Goal: Task Accomplishment & Management: Use online tool/utility

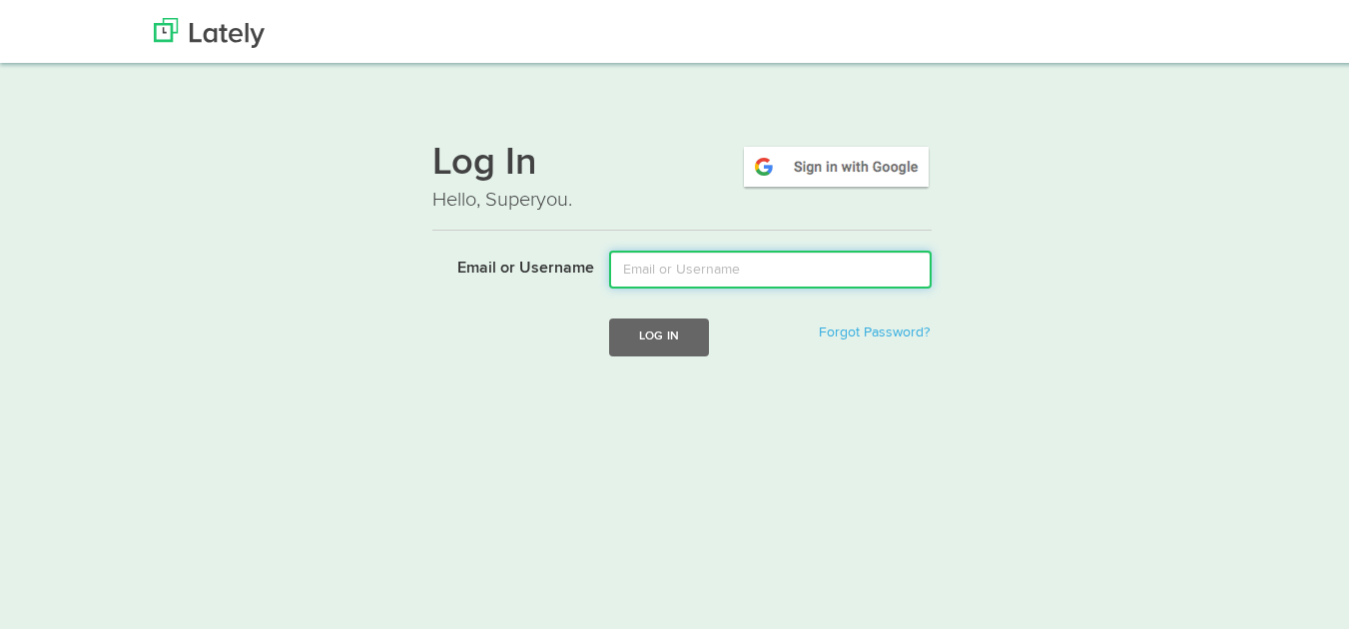
click at [660, 266] on input "Email or Username" at bounding box center [770, 267] width 322 height 38
type input "[EMAIL_ADDRESS][DOMAIN_NAME]"
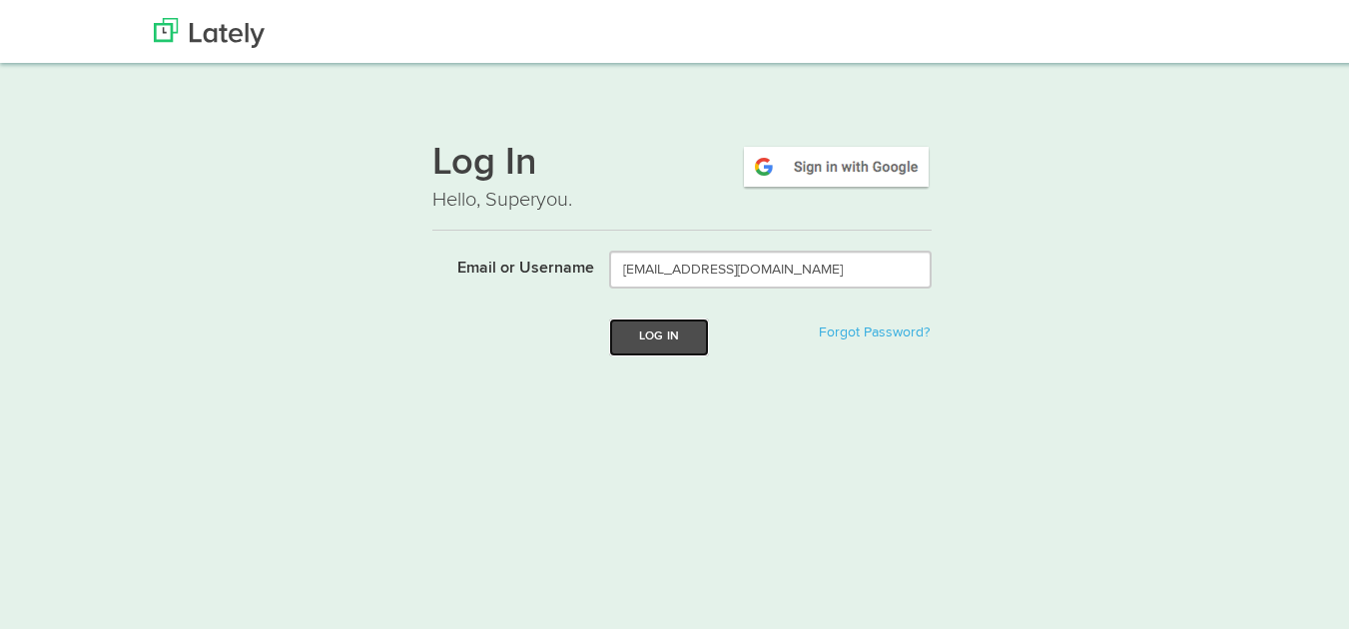
click at [635, 334] on button "Log In" at bounding box center [659, 333] width 100 height 37
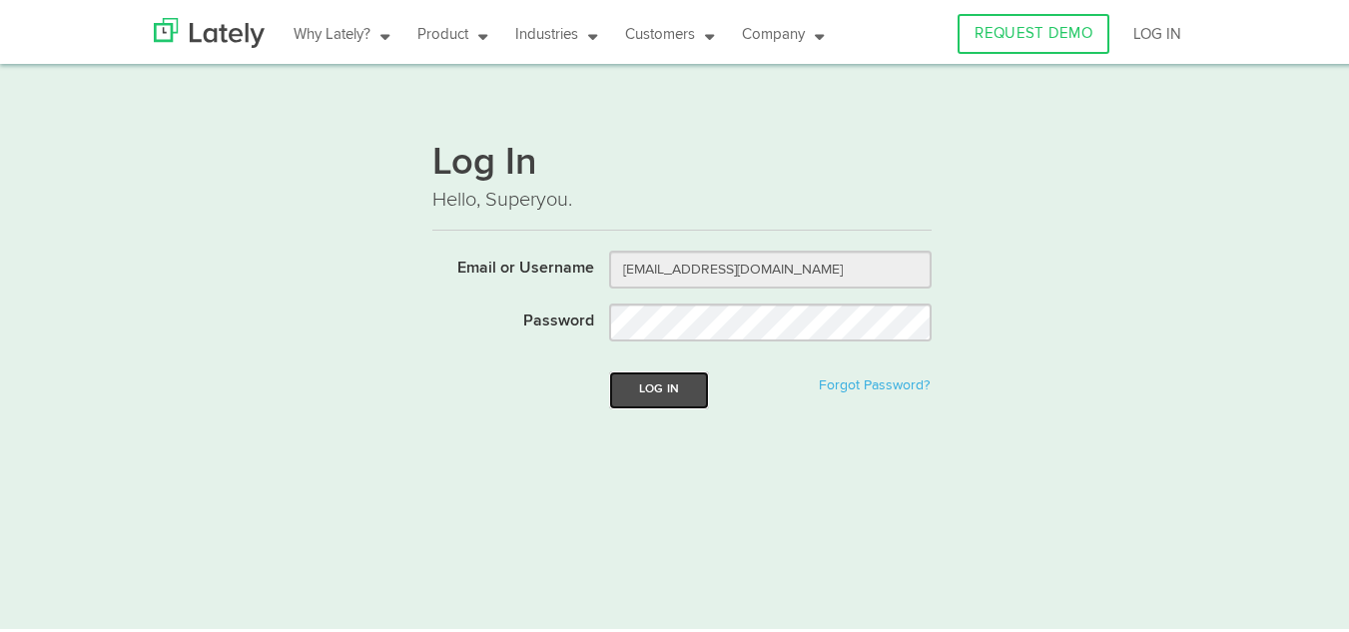
click at [631, 374] on button "Log In" at bounding box center [659, 386] width 100 height 37
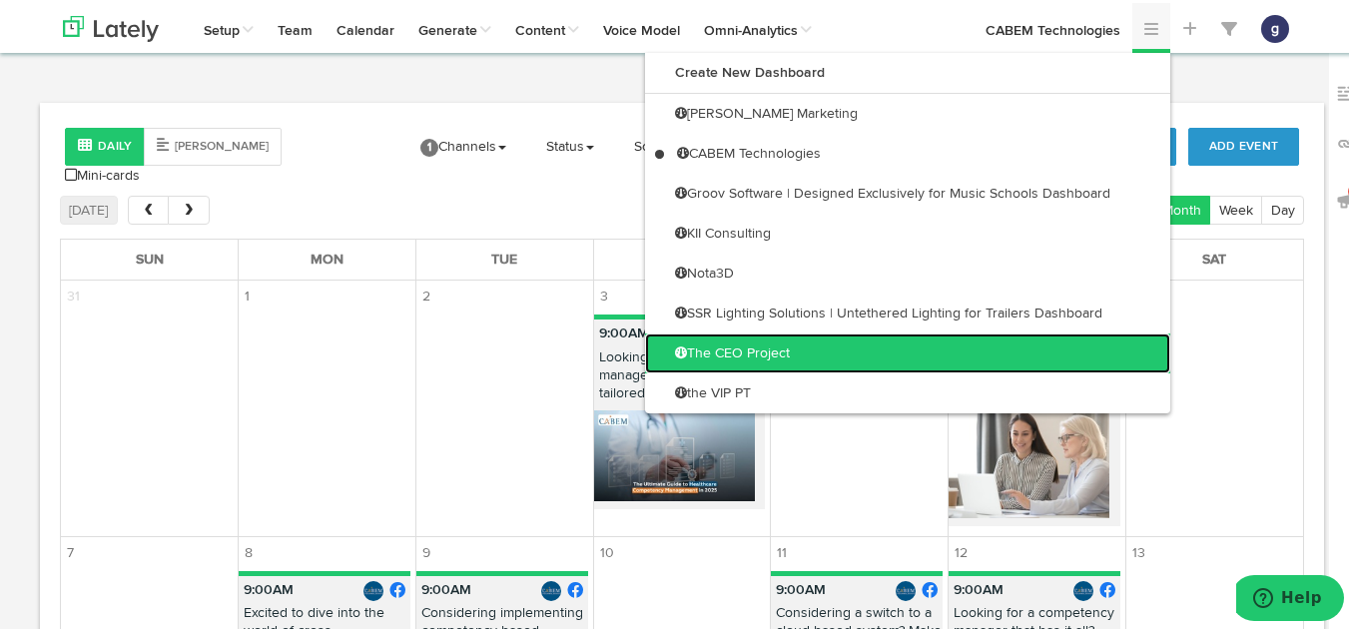
click at [758, 348] on link "The CEO Project" at bounding box center [907, 350] width 525 height 40
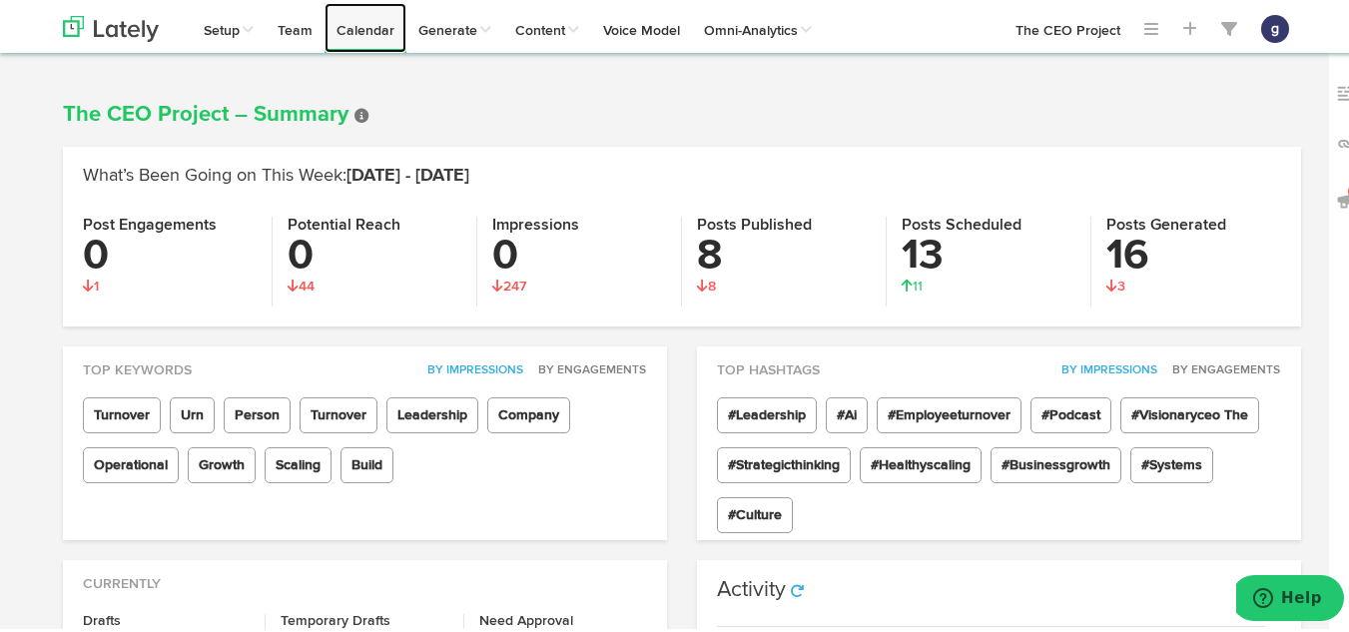
click at [359, 30] on link "Calendar" at bounding box center [365, 25] width 82 height 50
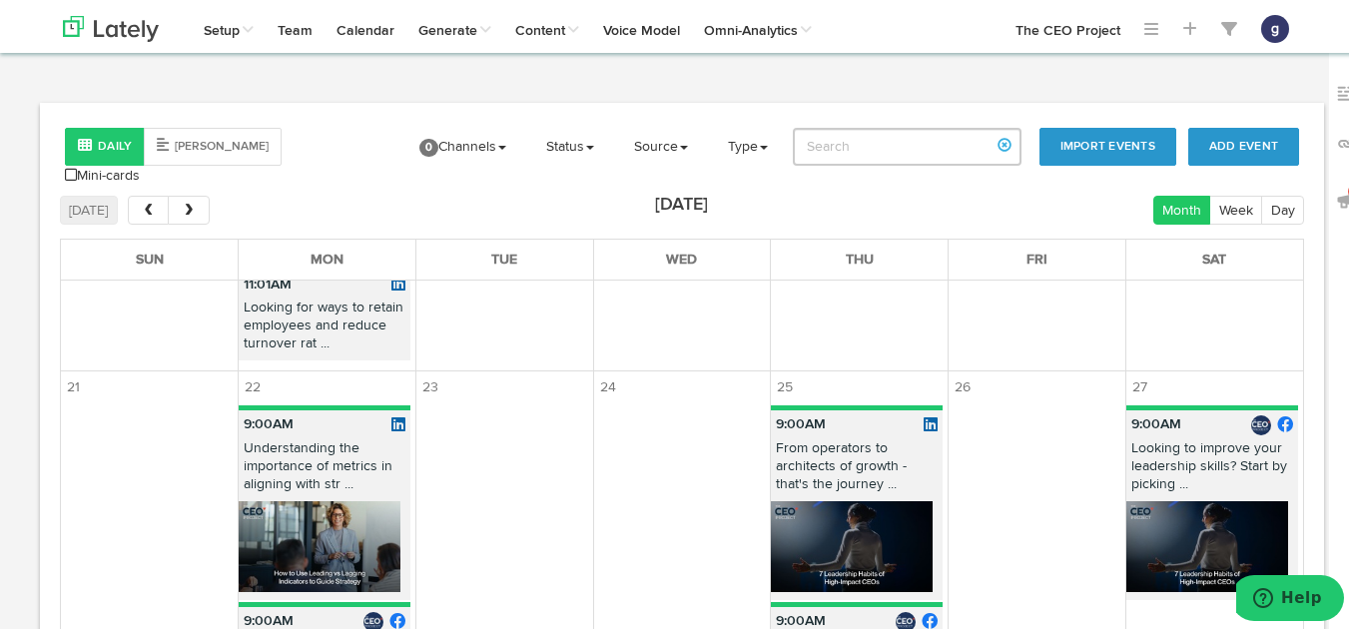
scroll to position [2447, 0]
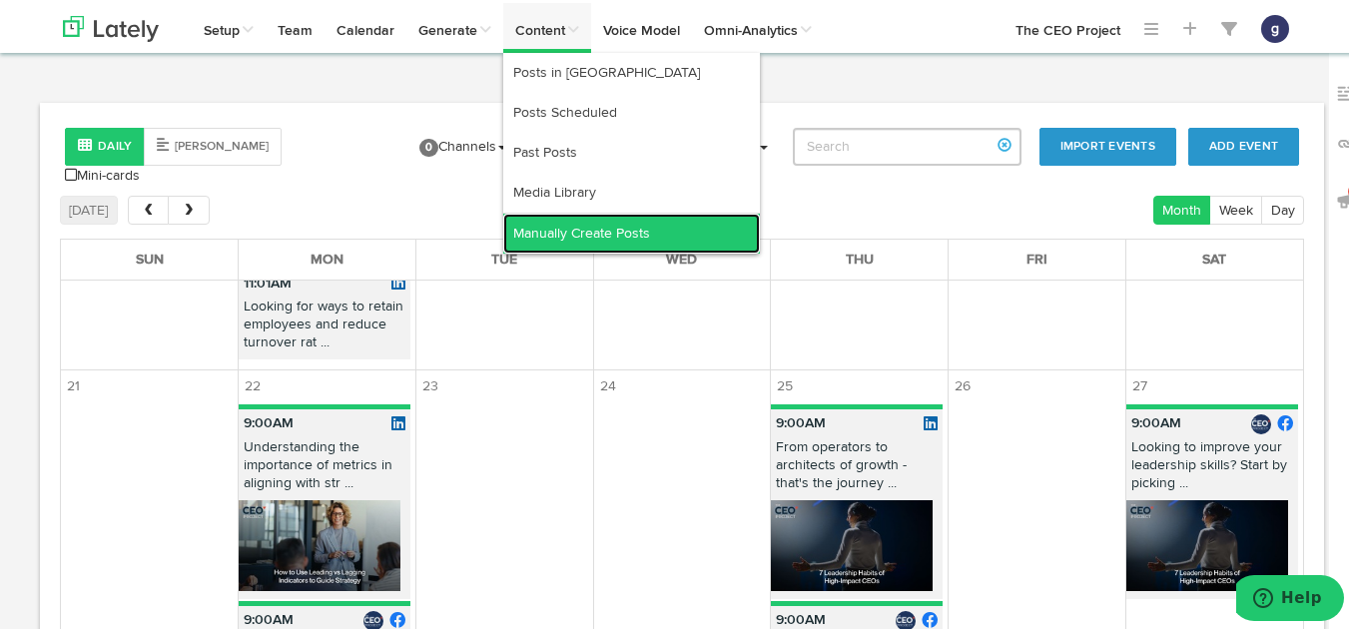
click at [571, 222] on link "Manually Create Posts" at bounding box center [631, 231] width 257 height 40
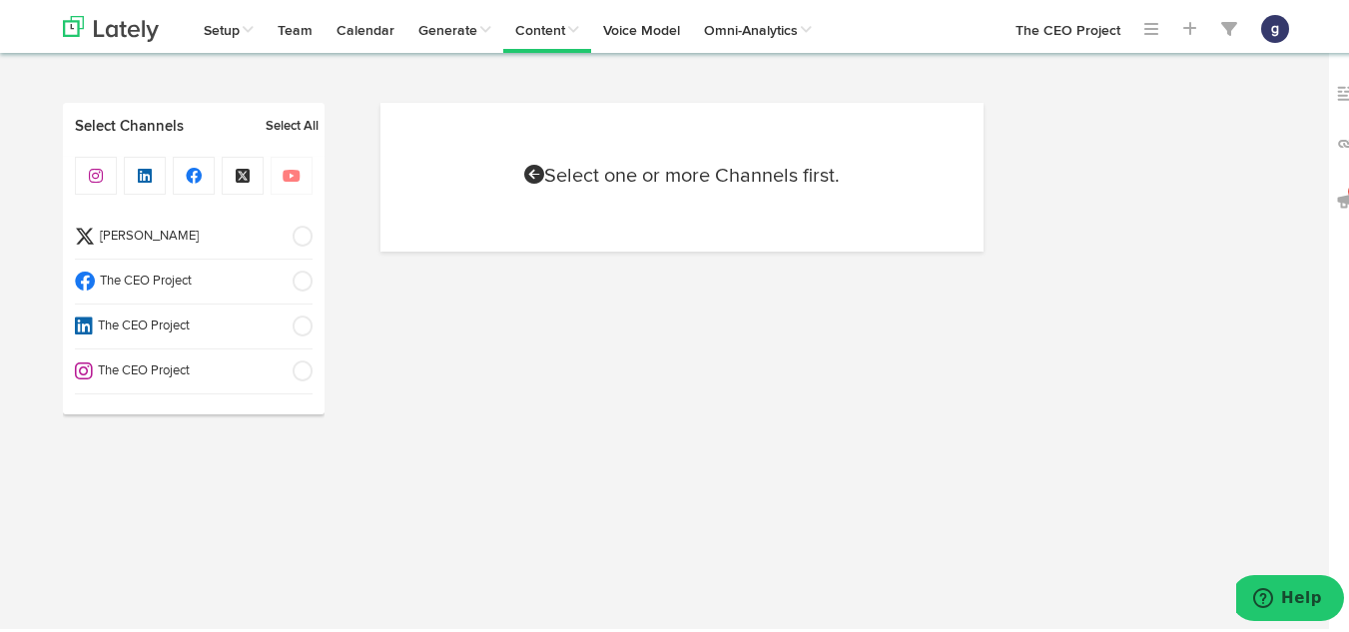
click at [180, 238] on span "[PERSON_NAME]" at bounding box center [187, 234] width 185 height 19
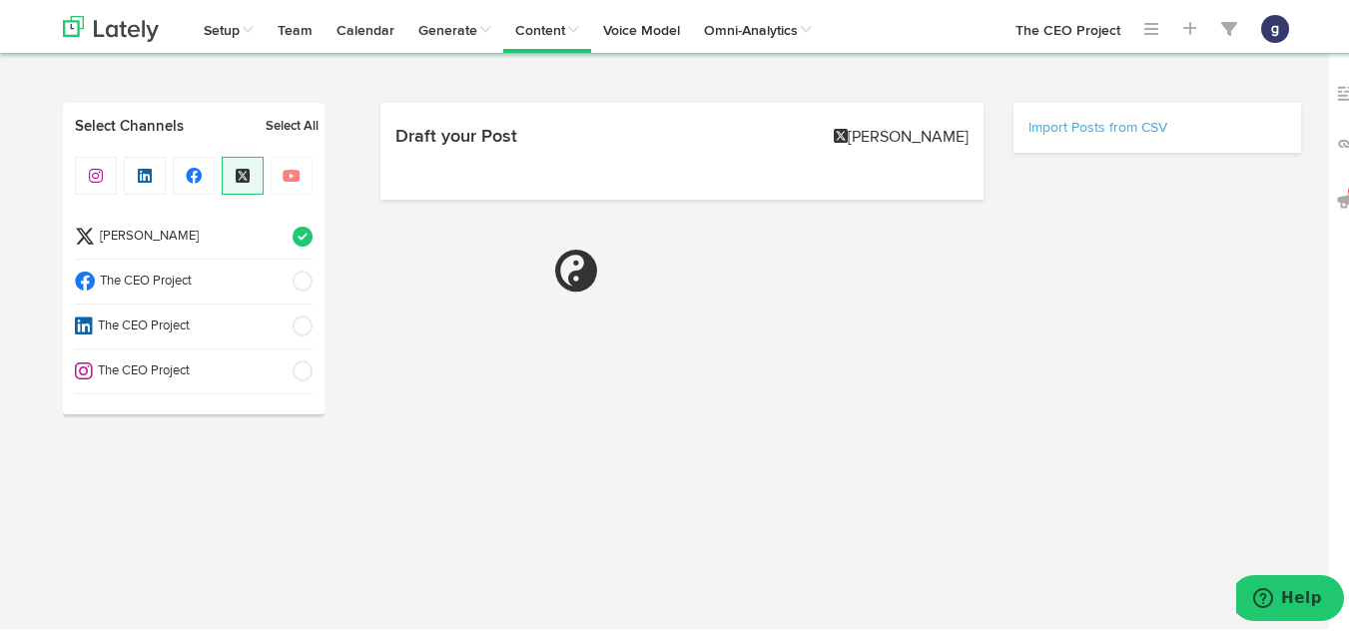
select select "2"
select select "10"
select select "PM"
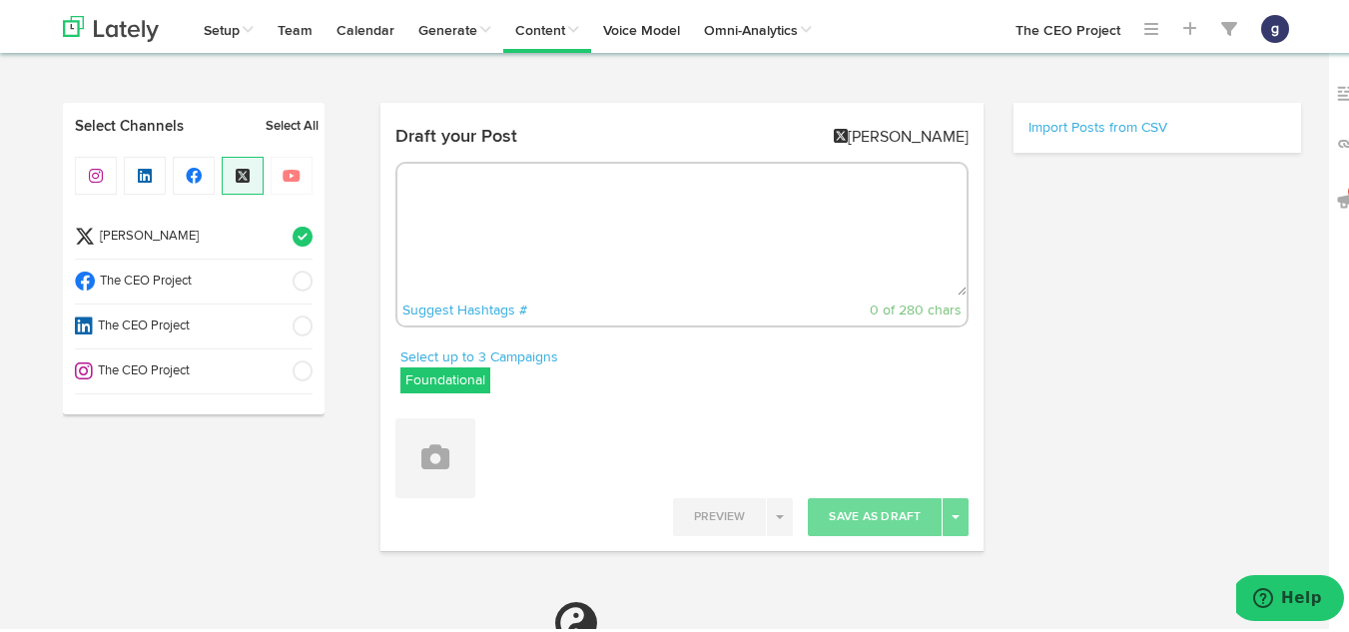
click at [176, 283] on span "The CEO Project" at bounding box center [187, 279] width 185 height 19
click at [187, 321] on span "The CEO Project" at bounding box center [186, 323] width 187 height 19
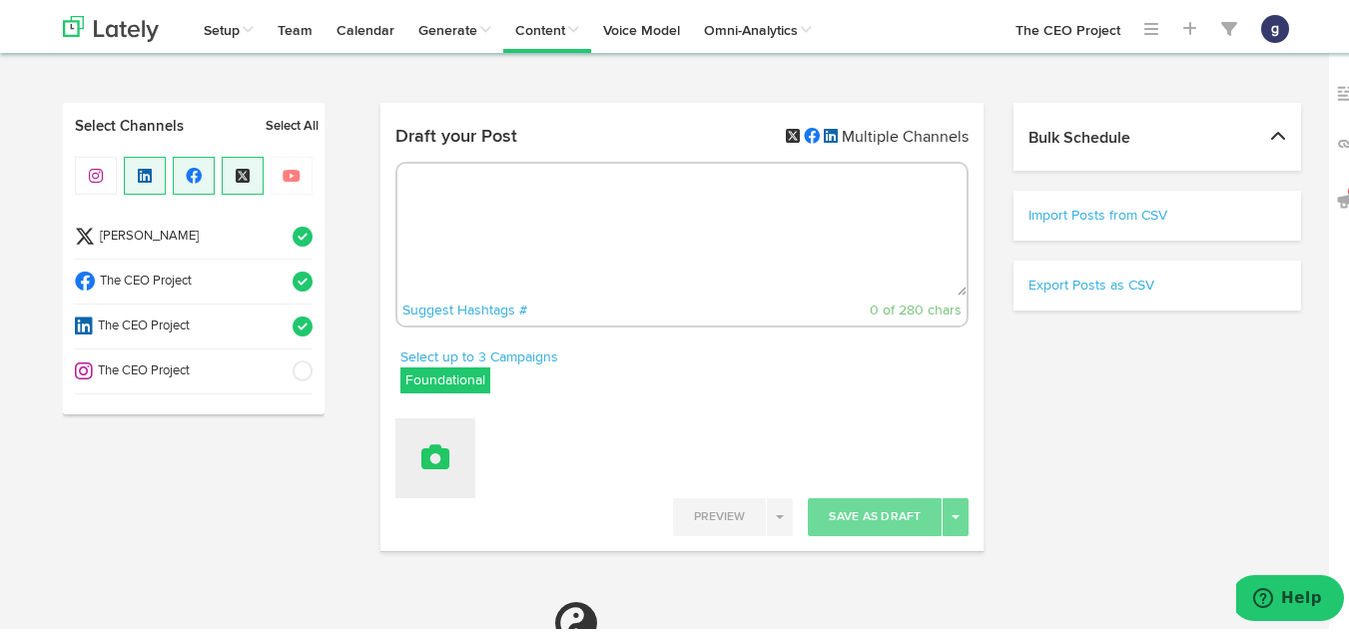
select select "11"
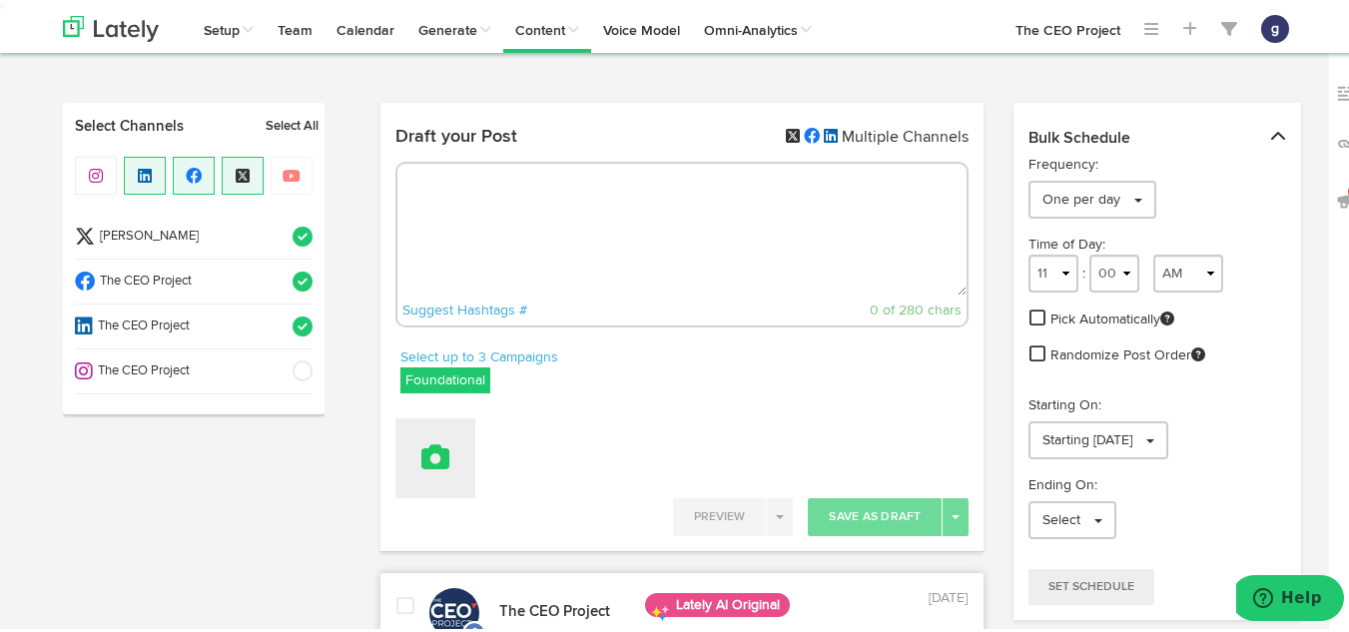
click at [441, 441] on button at bounding box center [435, 455] width 80 height 80
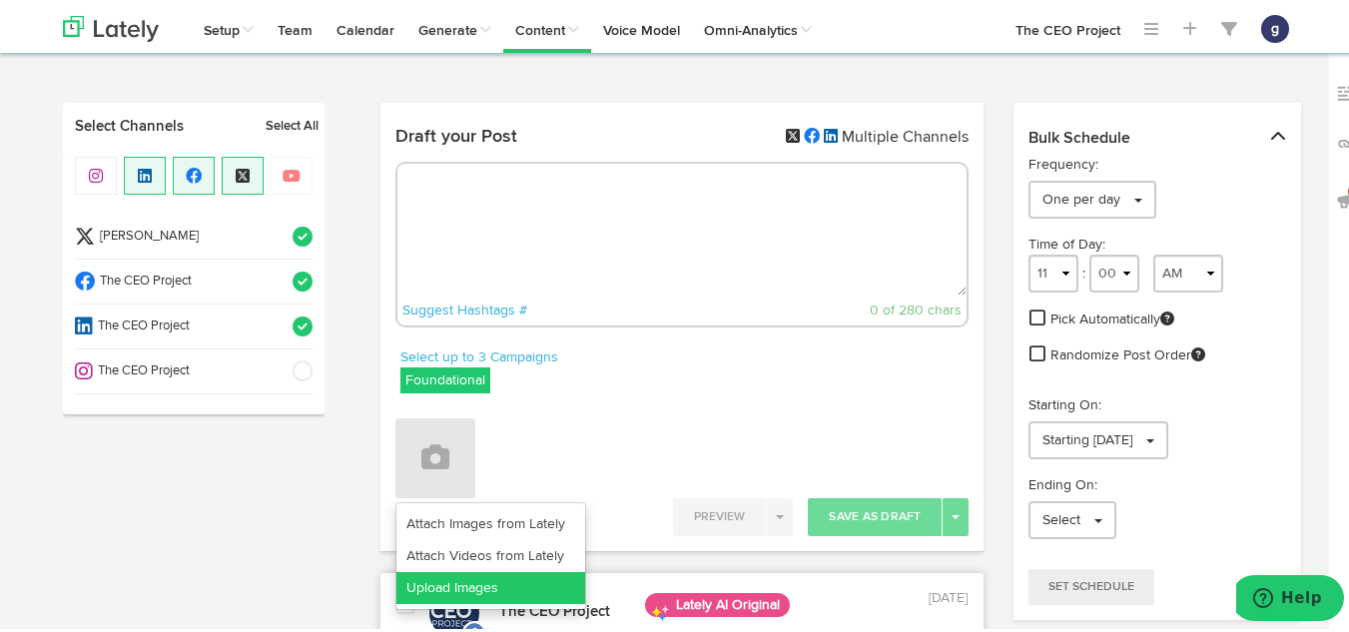
click at [458, 578] on link "Upload Images" at bounding box center [490, 585] width 189 height 32
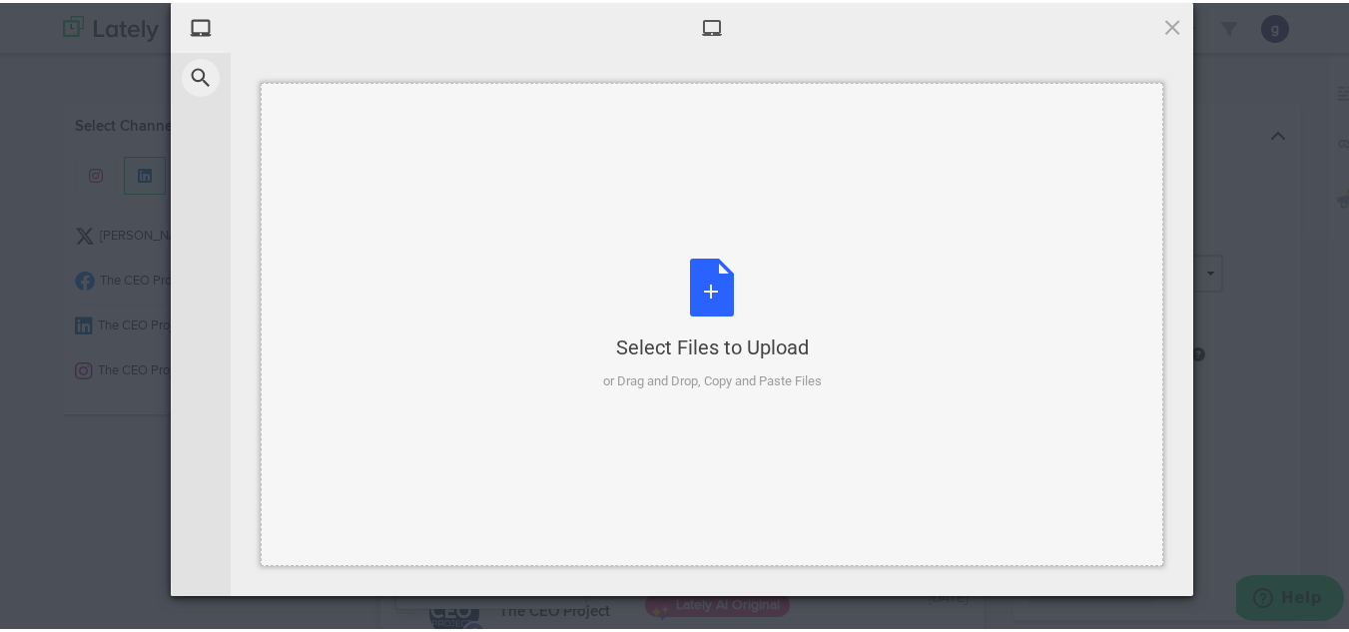
click at [702, 288] on div "Select Files to Upload or Drag and Drop, Copy and Paste Files" at bounding box center [712, 322] width 219 height 133
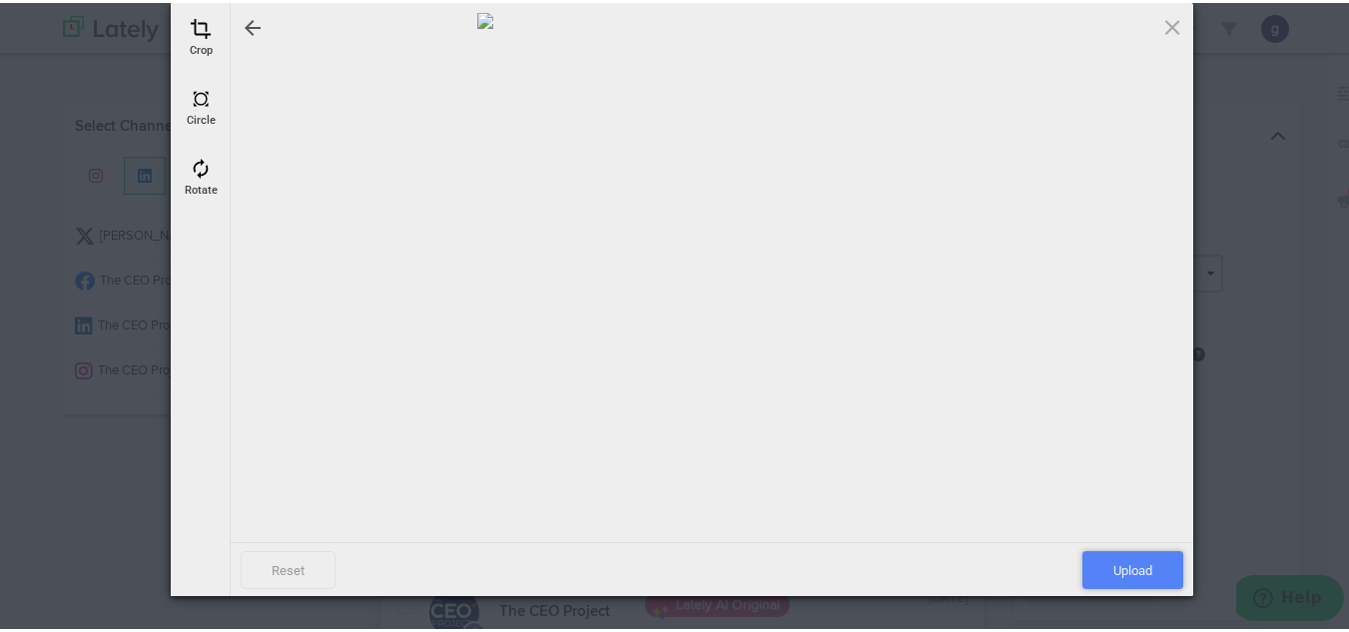
click at [1110, 563] on span "Upload" at bounding box center [1132, 567] width 101 height 38
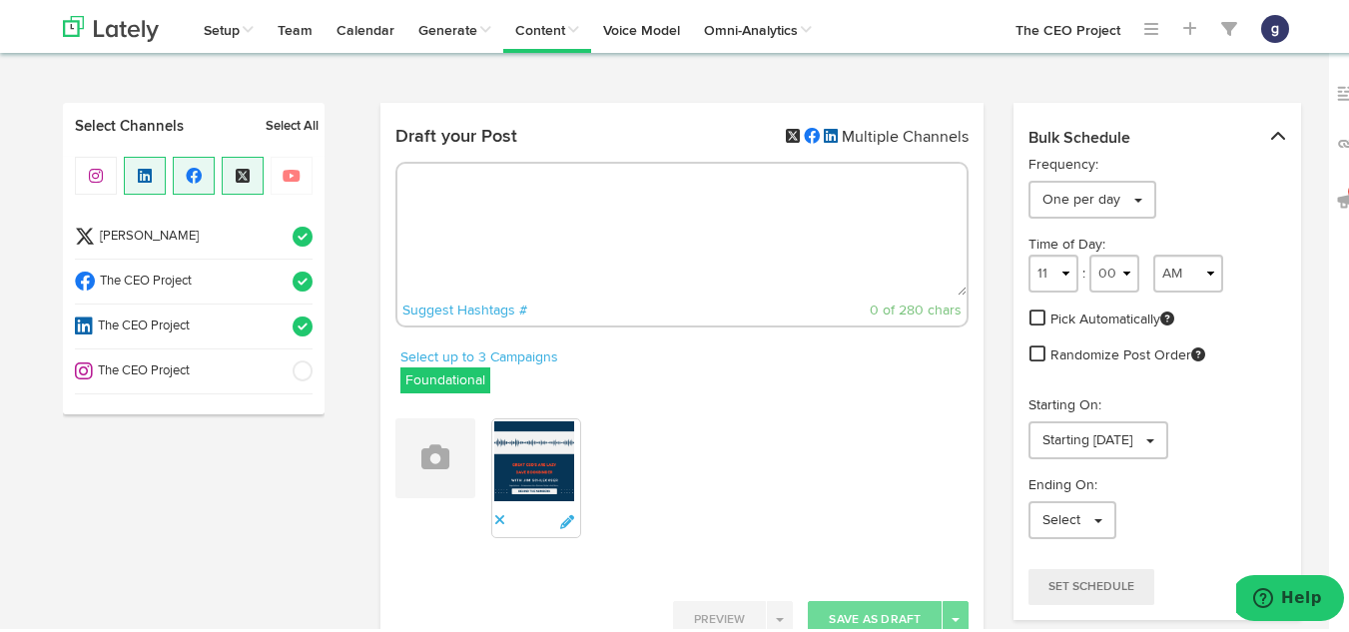
click at [655, 199] on textarea at bounding box center [682, 227] width 570 height 132
paste textarea "In this episode of Behind The Numbers With [PERSON_NAME],"
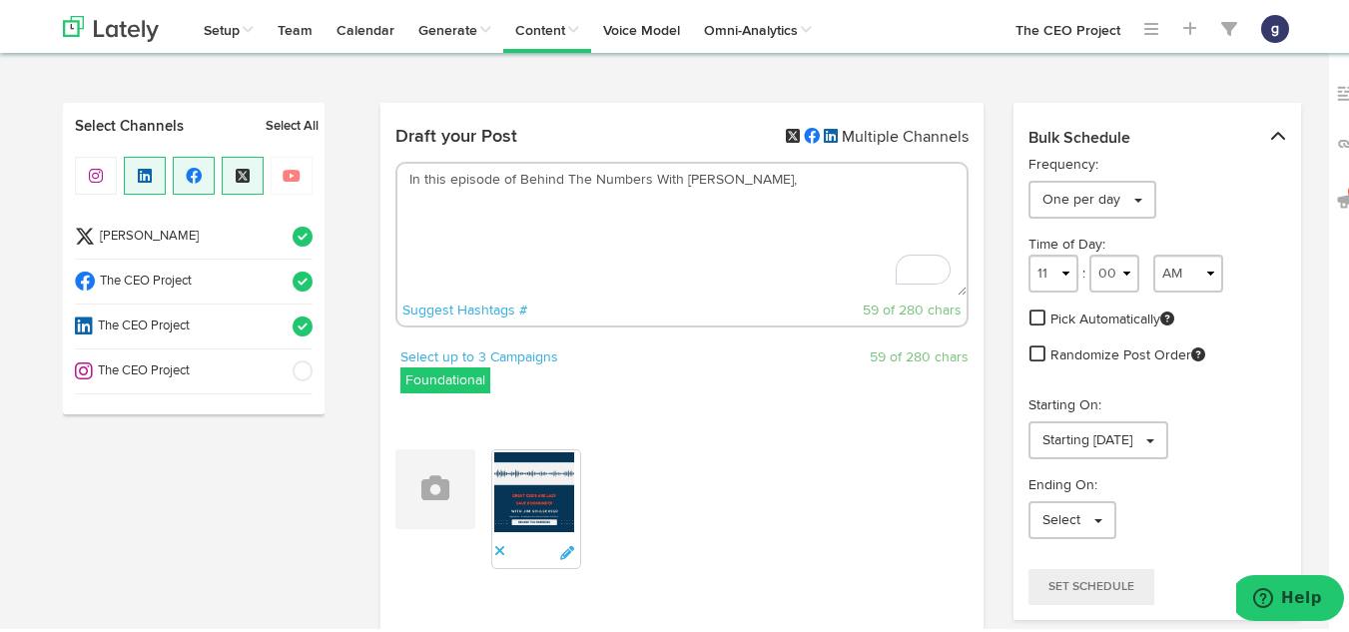
paste textarea "[PERSON_NAME] shares leadership strategies that help executives cut through bus…"
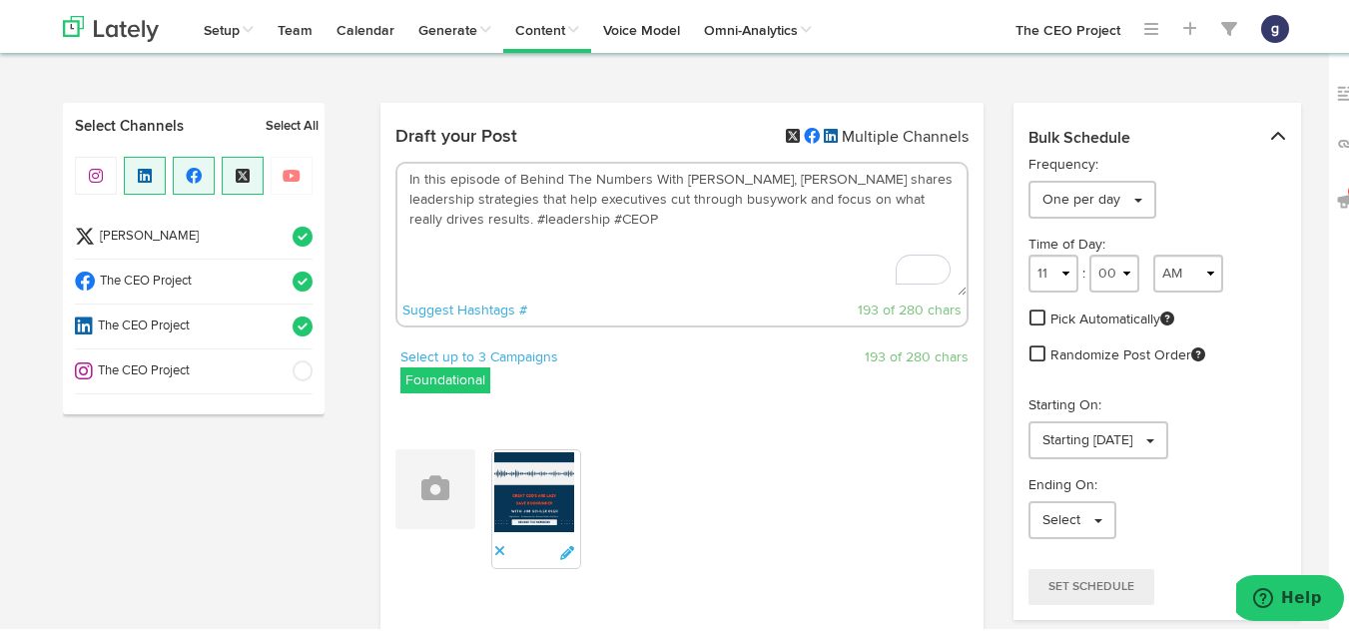
paste textarea "[URL][DOMAIN_NAME]"
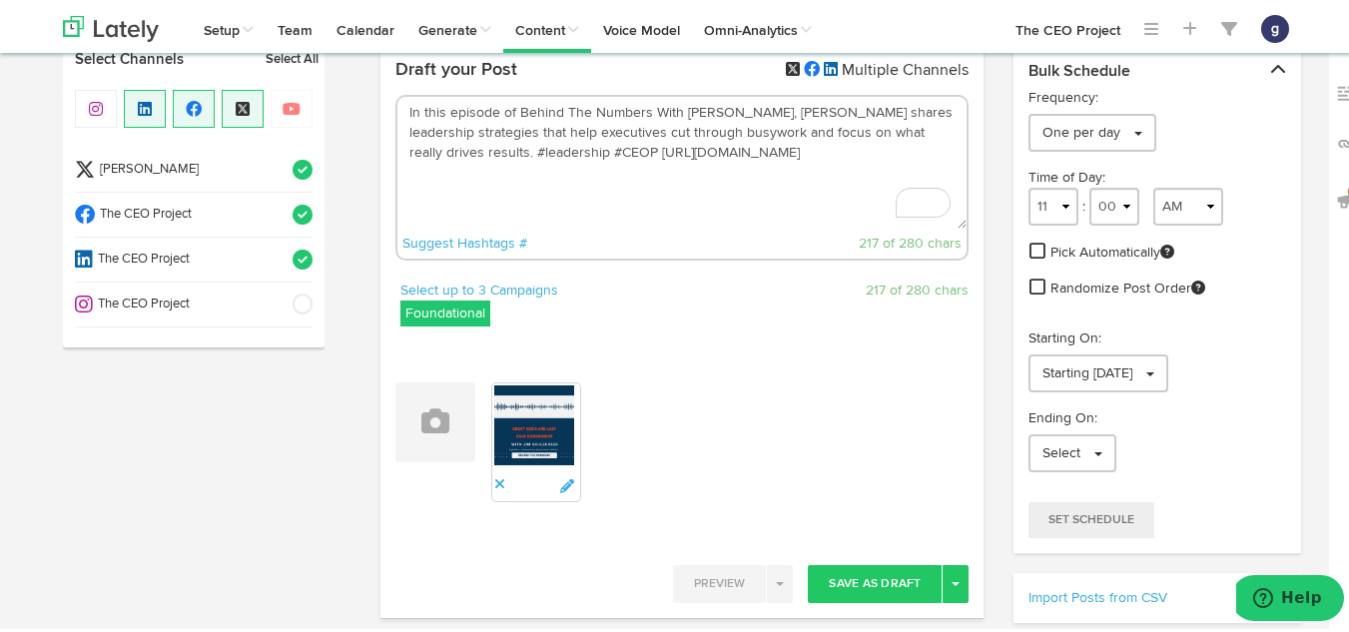
scroll to position [69, 0]
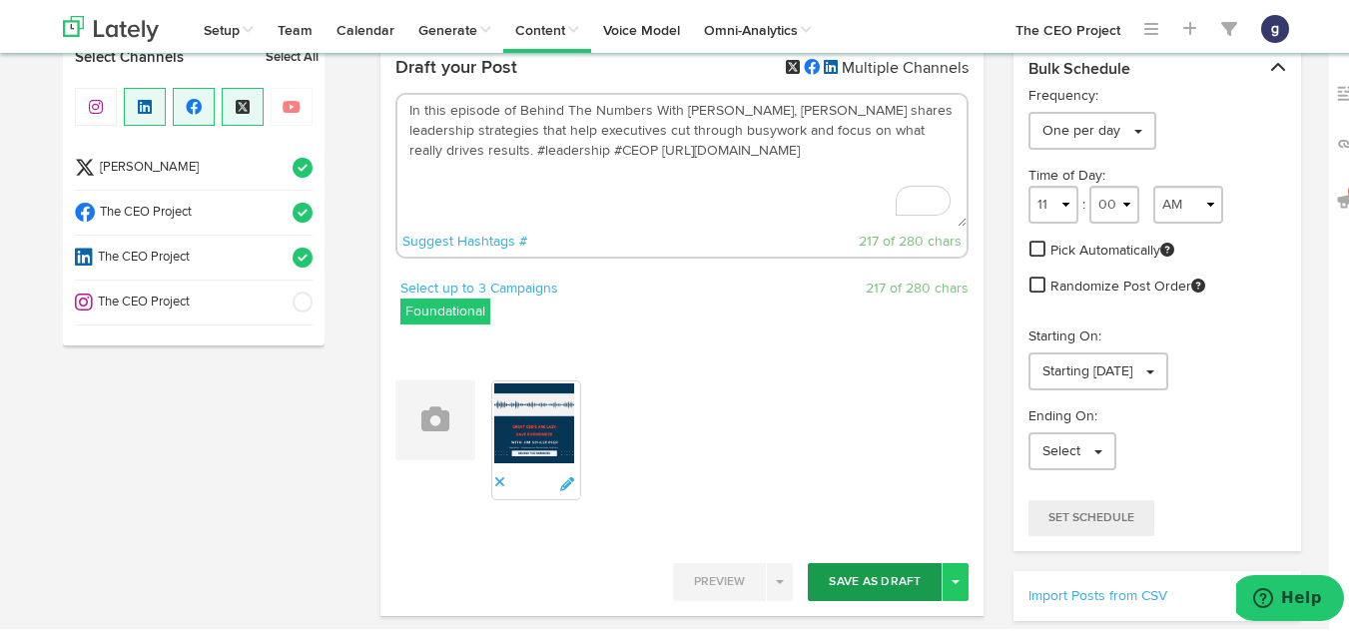
type textarea "In this episode of Behind The Numbers With [PERSON_NAME], [PERSON_NAME] shares …"
click at [865, 573] on button "Save As Draft" at bounding box center [875, 579] width 134 height 38
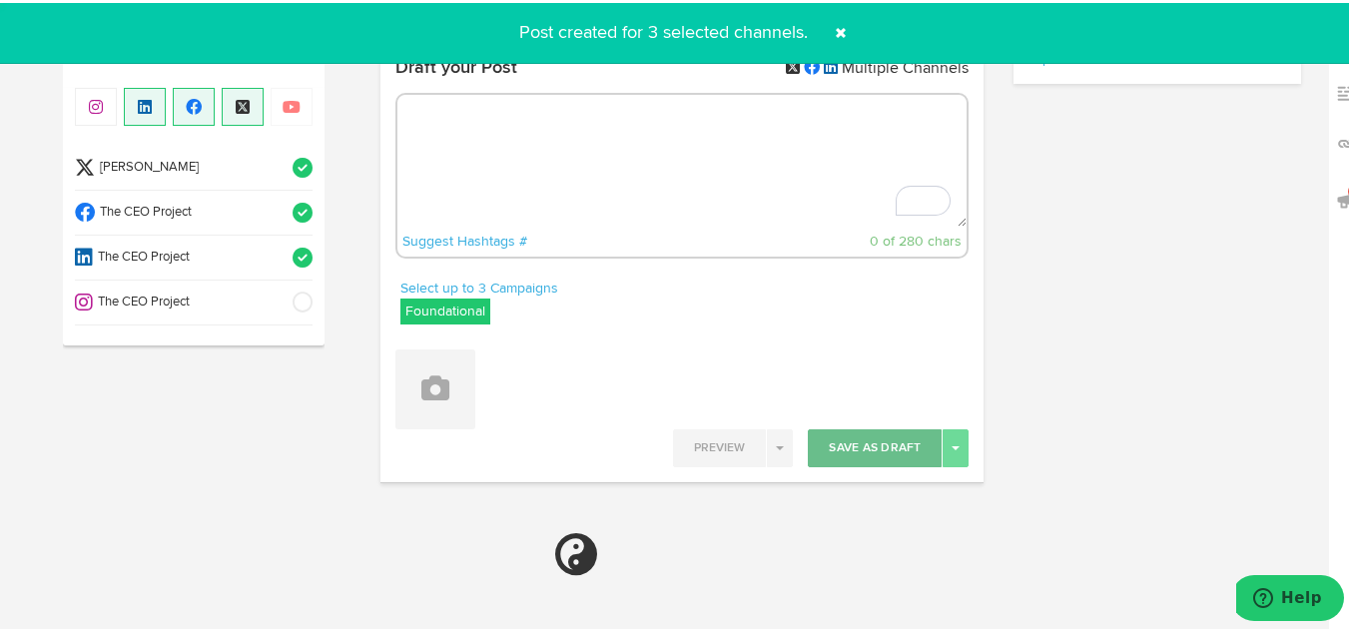
select select "11"
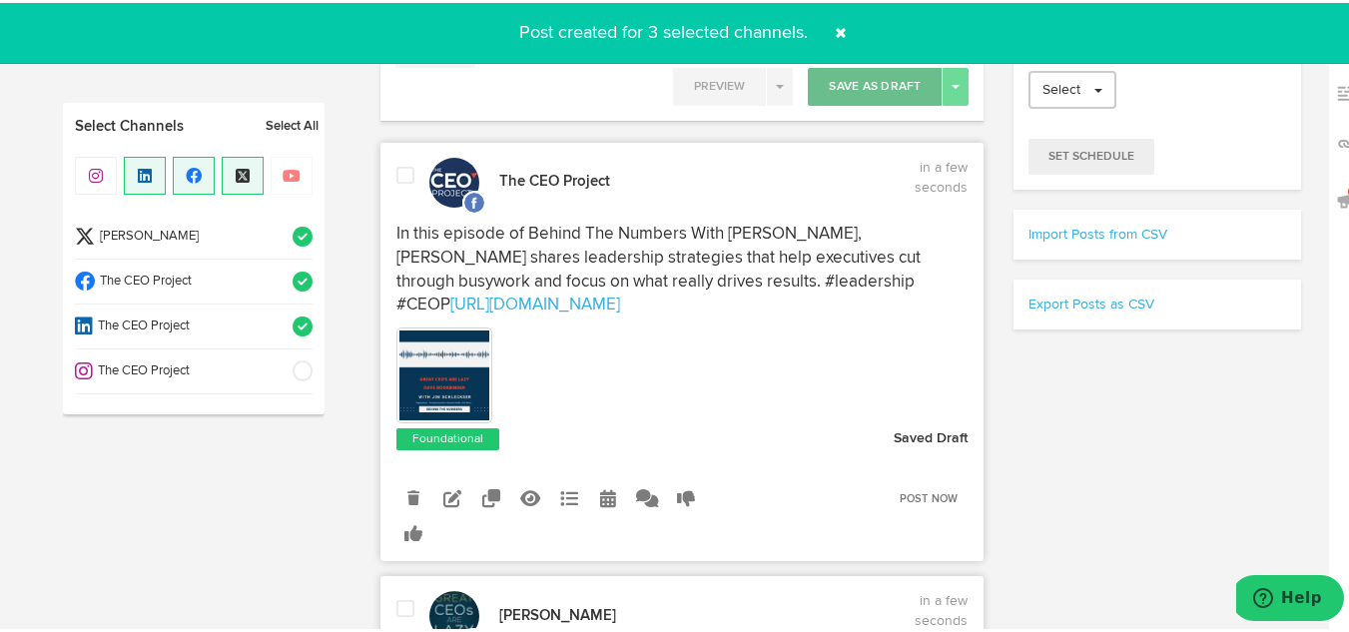
scroll to position [433, 0]
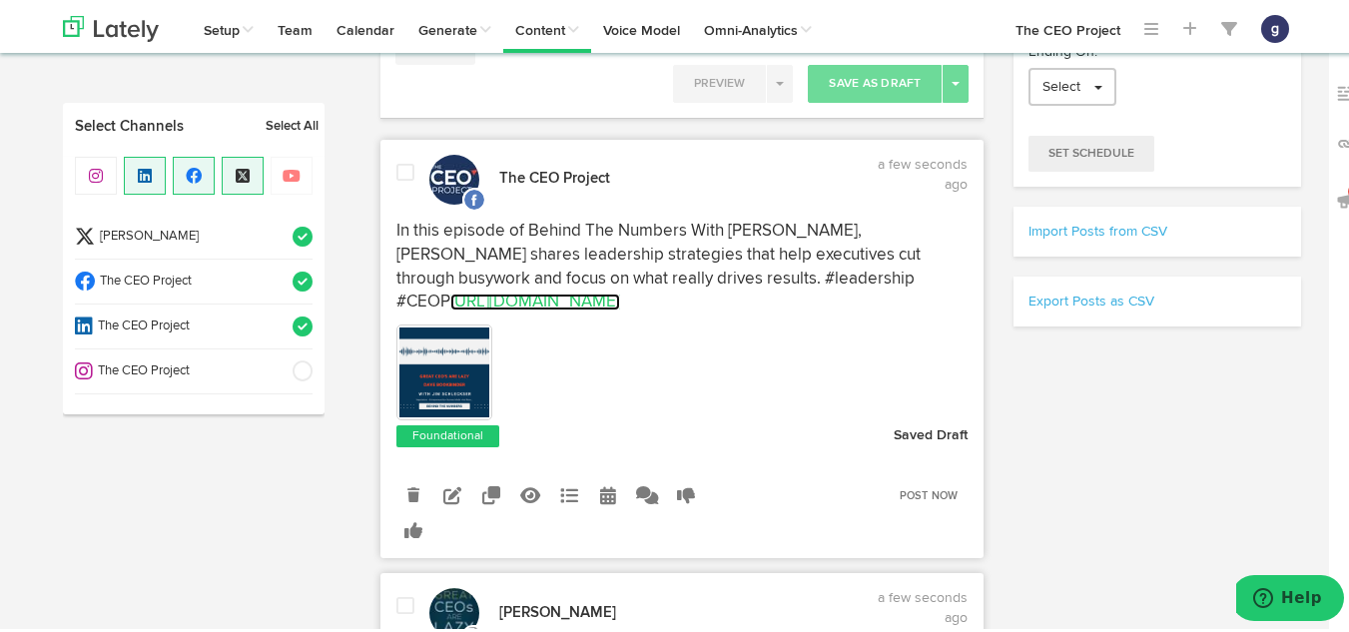
click at [477, 306] on link "[URL][DOMAIN_NAME]" at bounding box center [535, 299] width 170 height 17
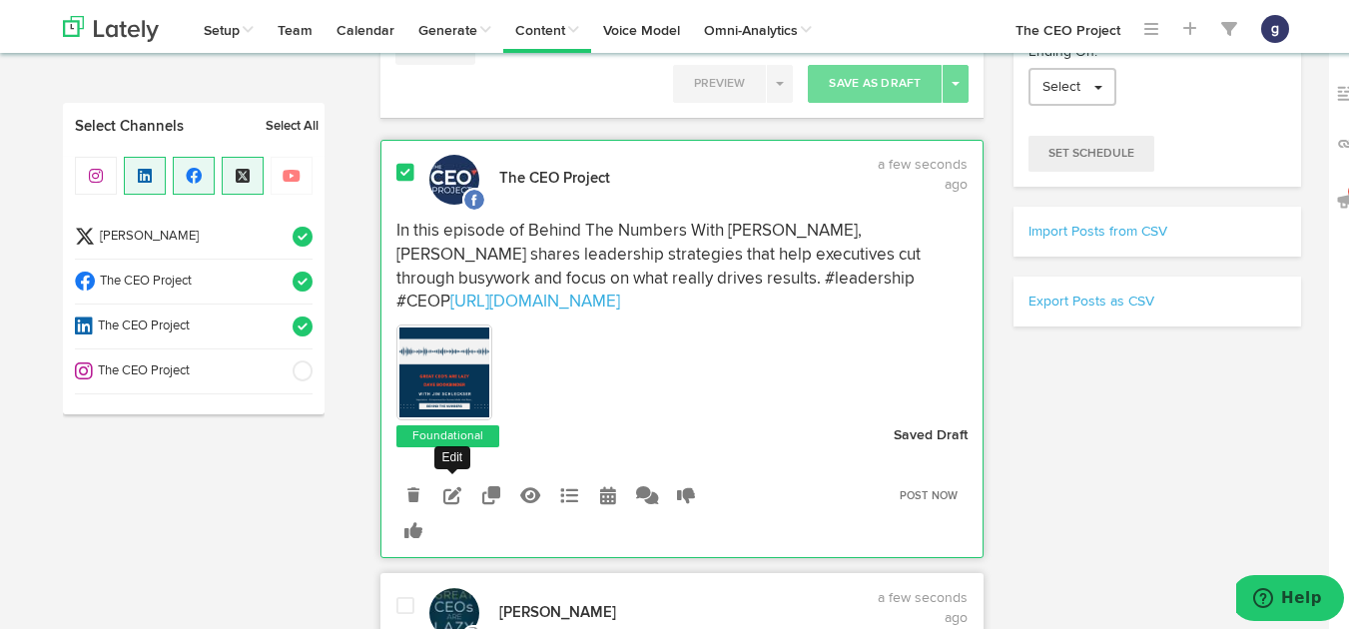
click at [448, 501] on icon at bounding box center [452, 492] width 18 height 18
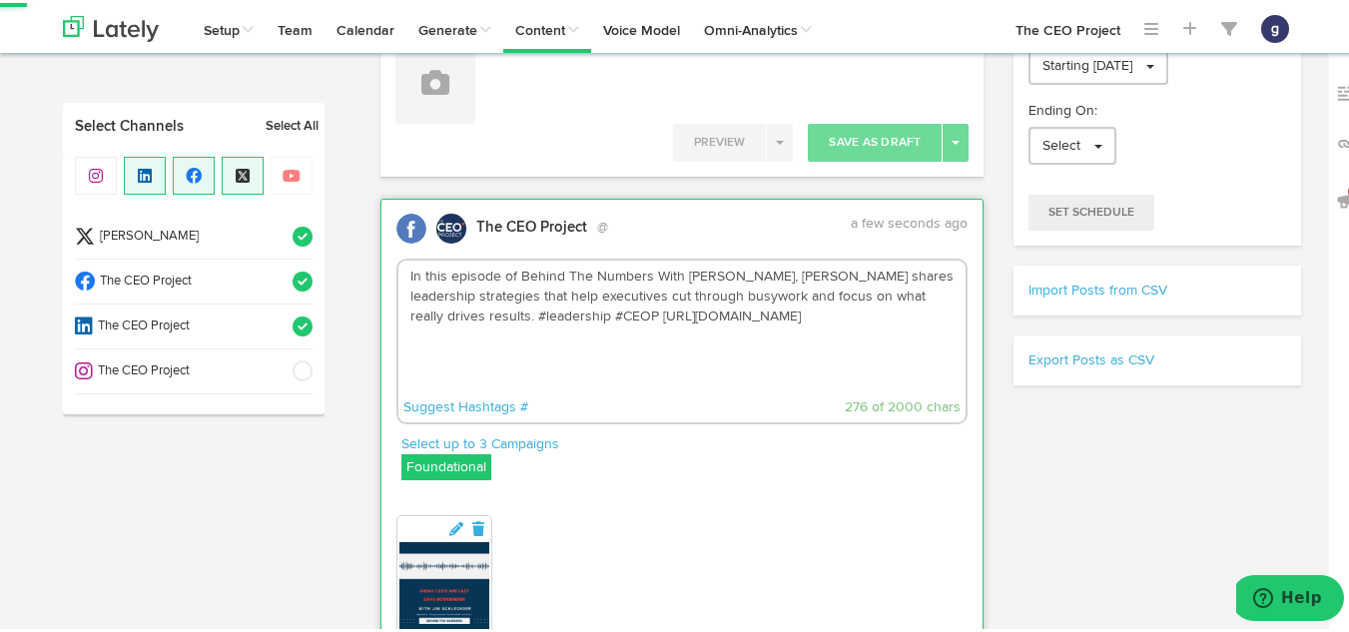
scroll to position [373, 0]
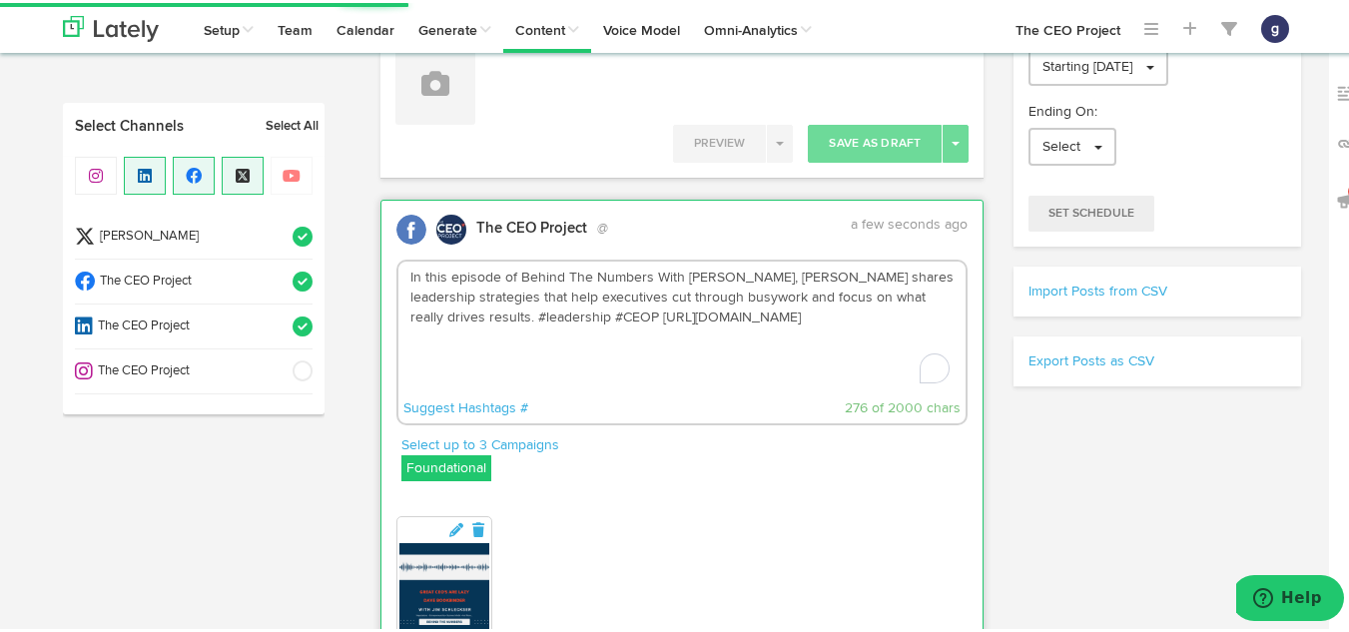
click at [447, 316] on textarea "In this episode of Behind The Numbers With [PERSON_NAME], [PERSON_NAME] shares …" at bounding box center [682, 325] width 568 height 132
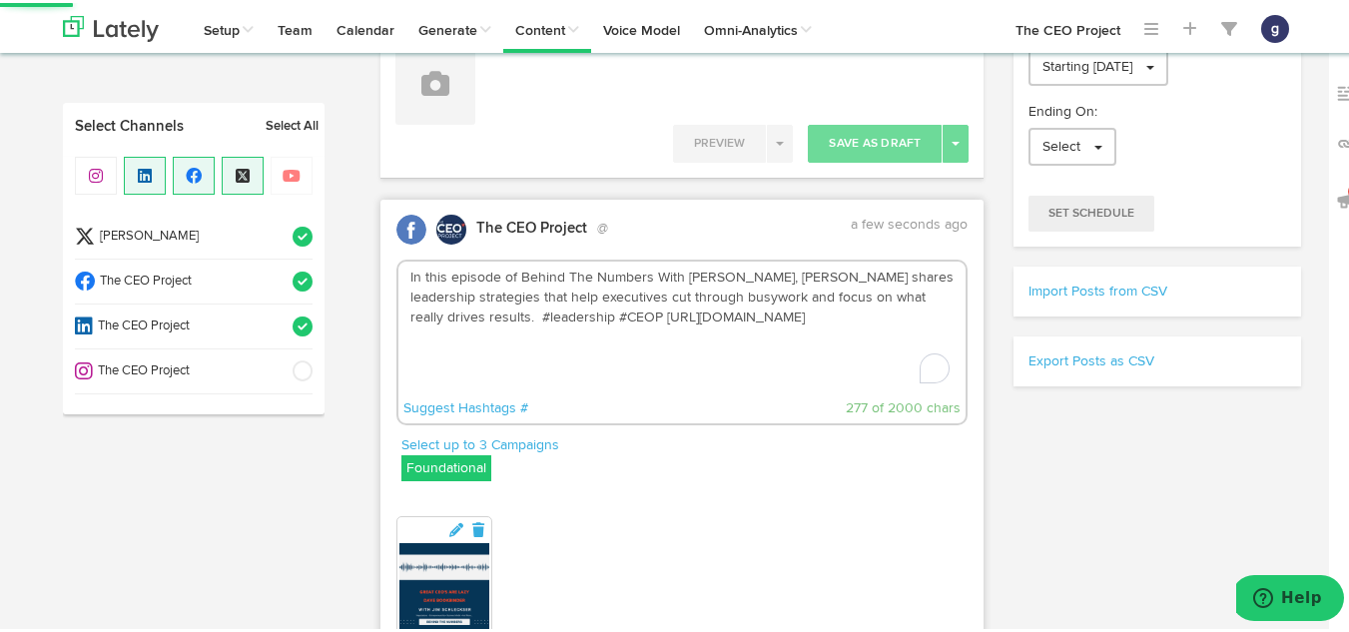
paste textarea "The conversation explores how to apply the theory of constraints to leadership,…"
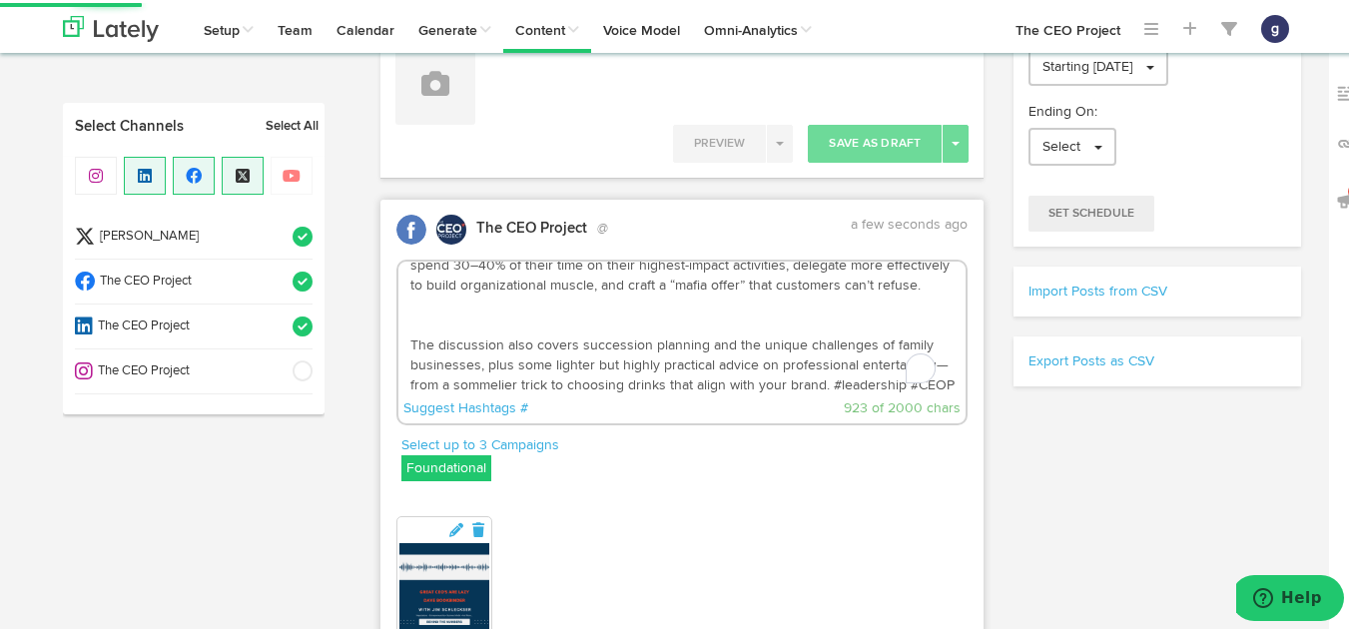
scroll to position [112, 0]
click at [447, 316] on textarea "In this episode of Behind The Numbers With [PERSON_NAME], [PERSON_NAME] shares …" at bounding box center [682, 325] width 568 height 132
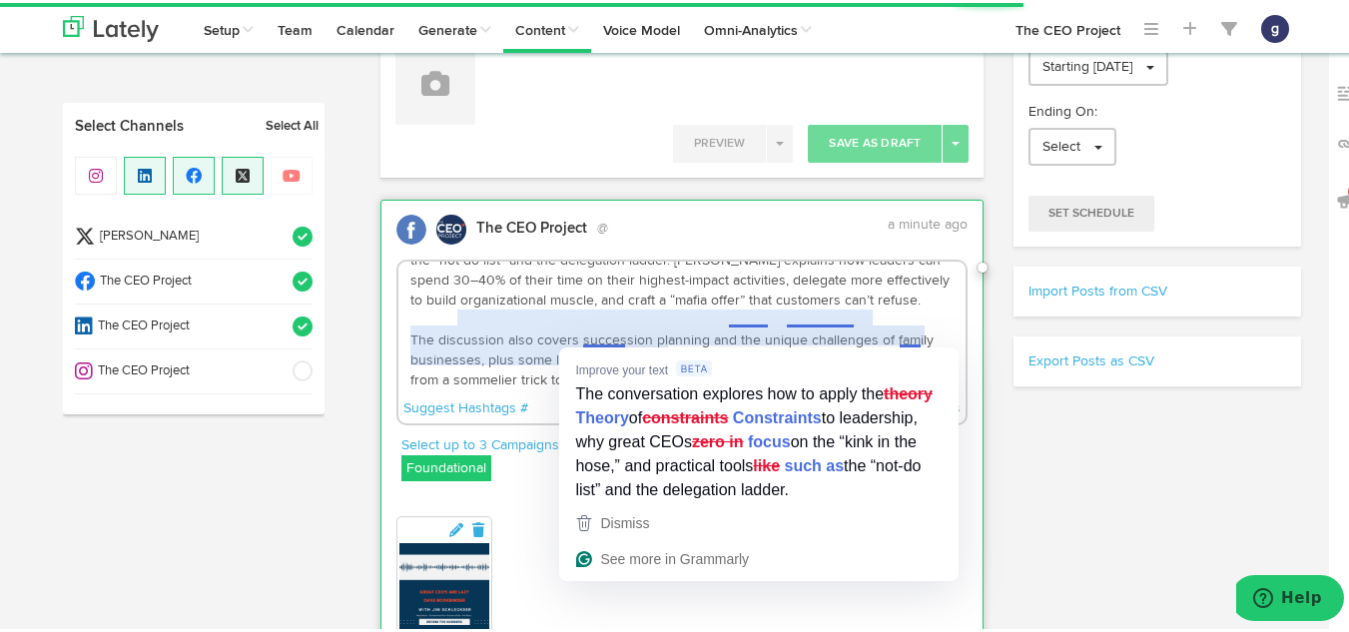
scroll to position [97, 0]
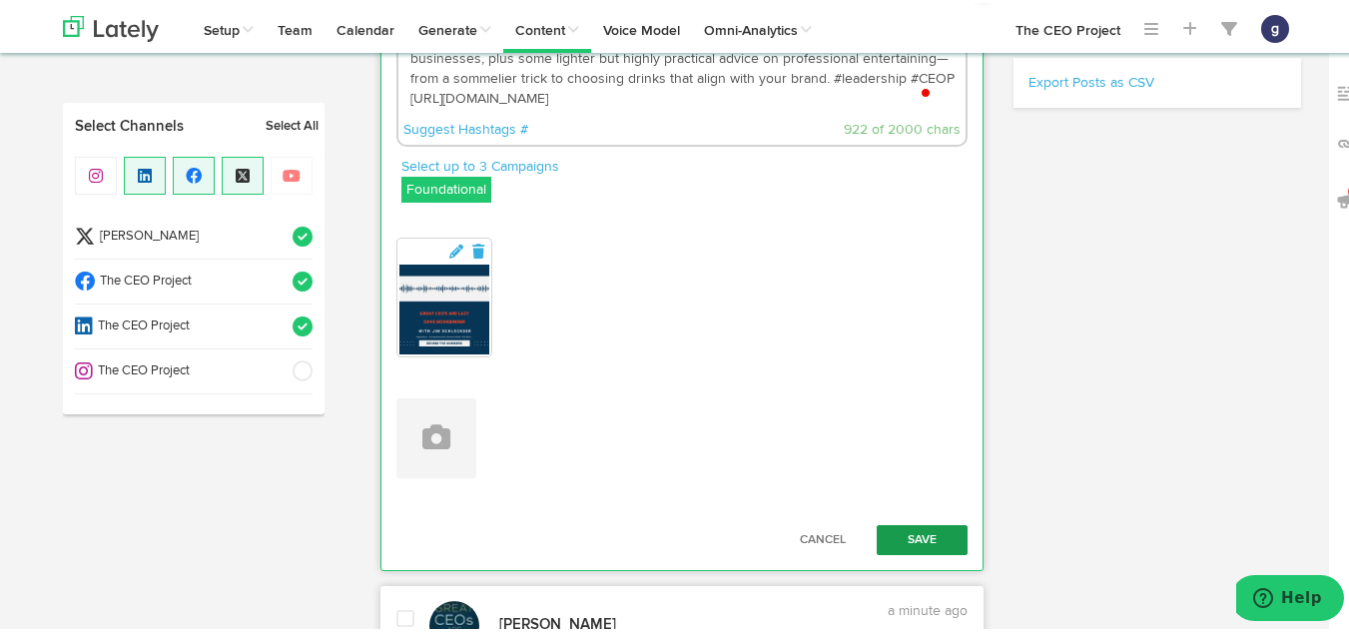
type textarea "In this episode of Behind The Numbers With [PERSON_NAME], [PERSON_NAME] shares …"
click at [914, 530] on button "Save" at bounding box center [923, 537] width 92 height 30
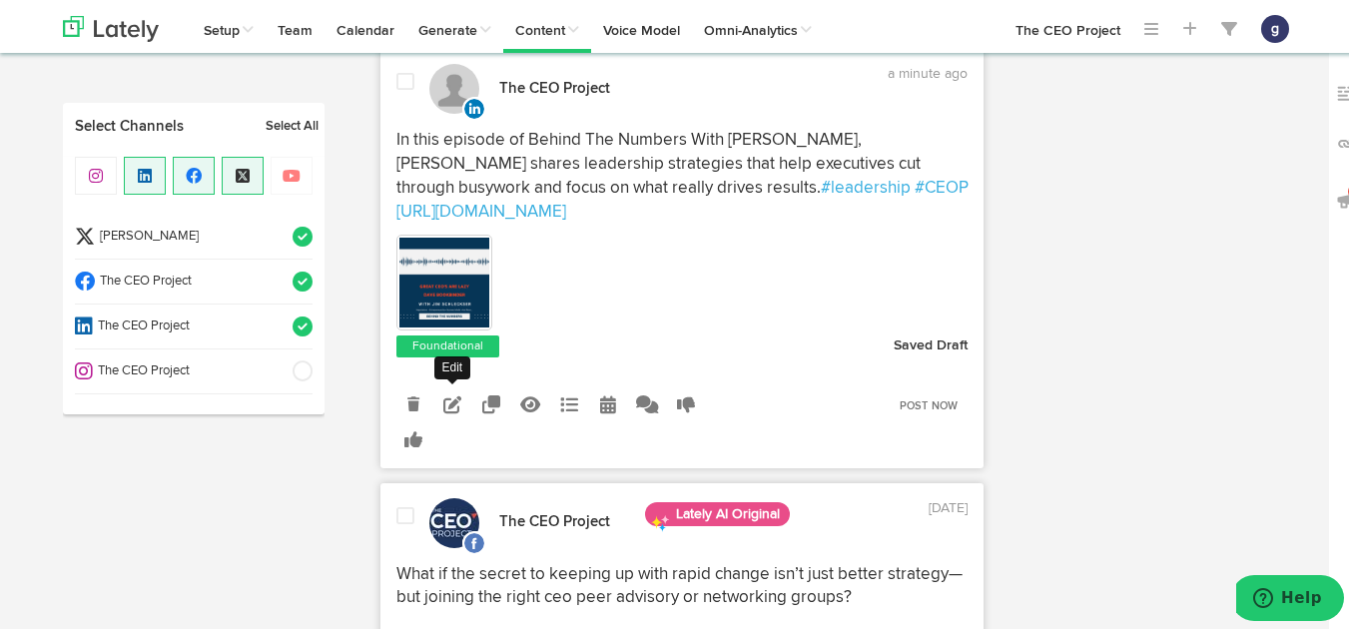
click at [449, 410] on icon at bounding box center [452, 401] width 18 height 18
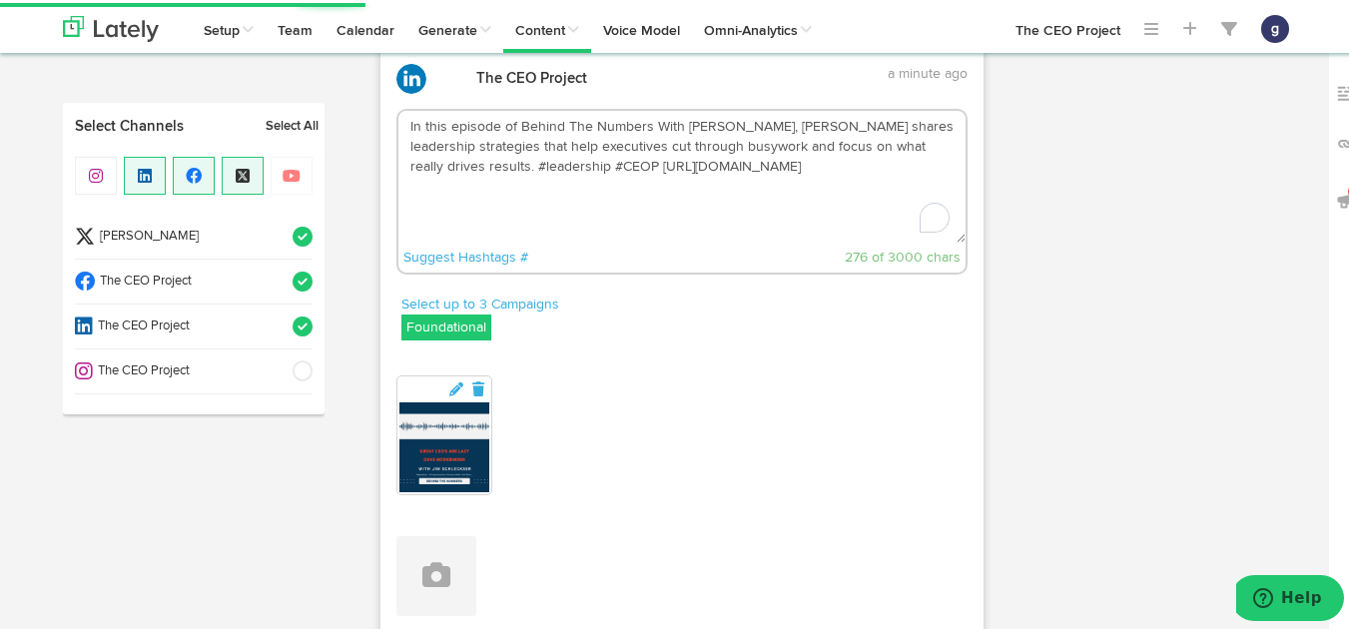
click at [446, 213] on textarea "In this episode of Behind The Numbers With [PERSON_NAME], [PERSON_NAME] shares …" at bounding box center [682, 174] width 568 height 132
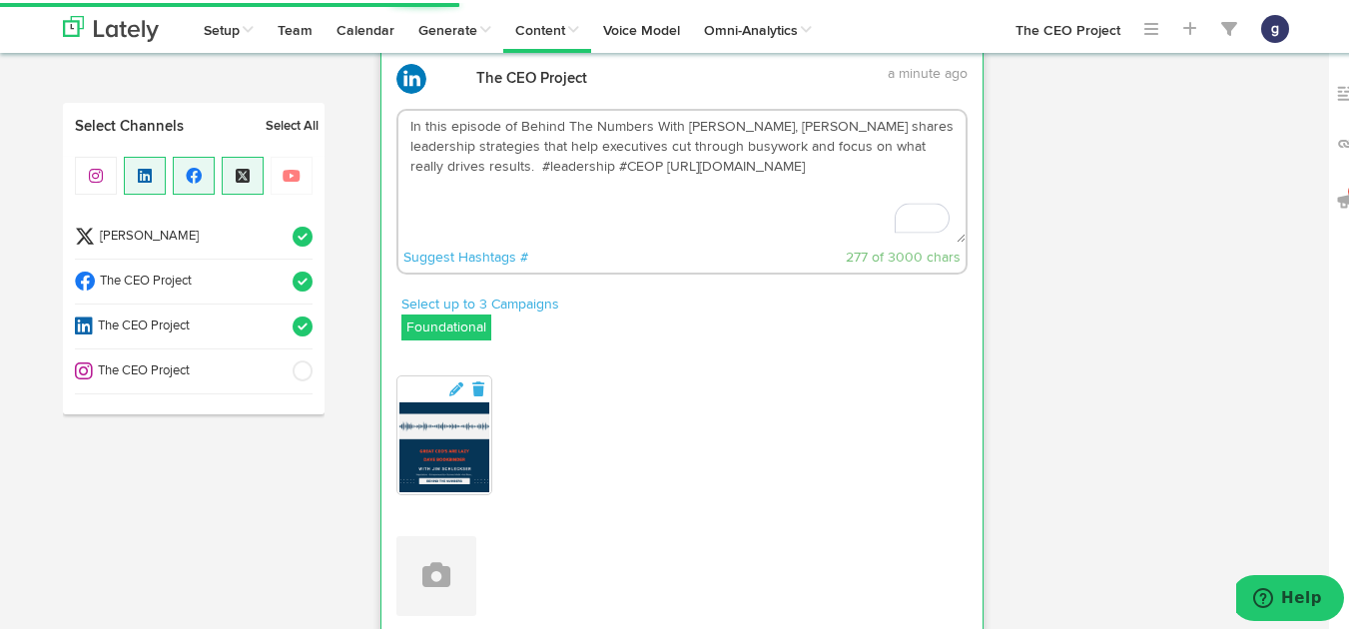
paste textarea "The conversation explores how to apply the theory of constraints to leadership,…"
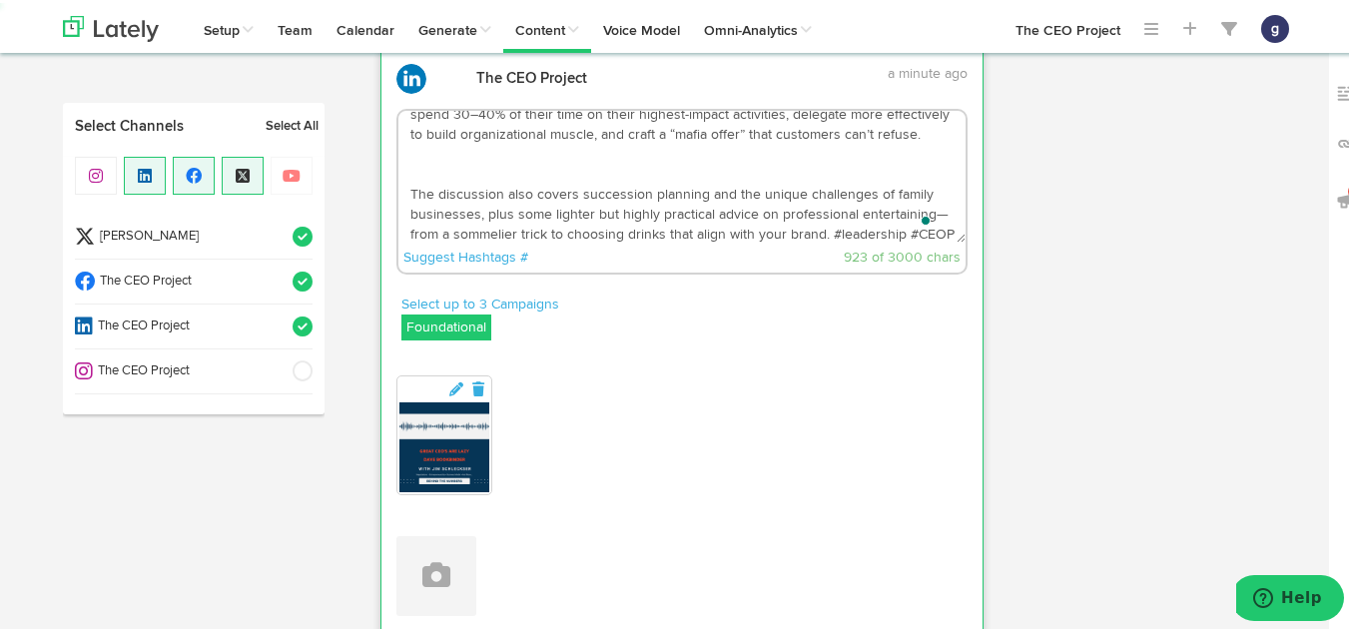
click at [446, 213] on textarea "In this episode of Behind The Numbers With [PERSON_NAME], [PERSON_NAME] shares …" at bounding box center [682, 174] width 568 height 132
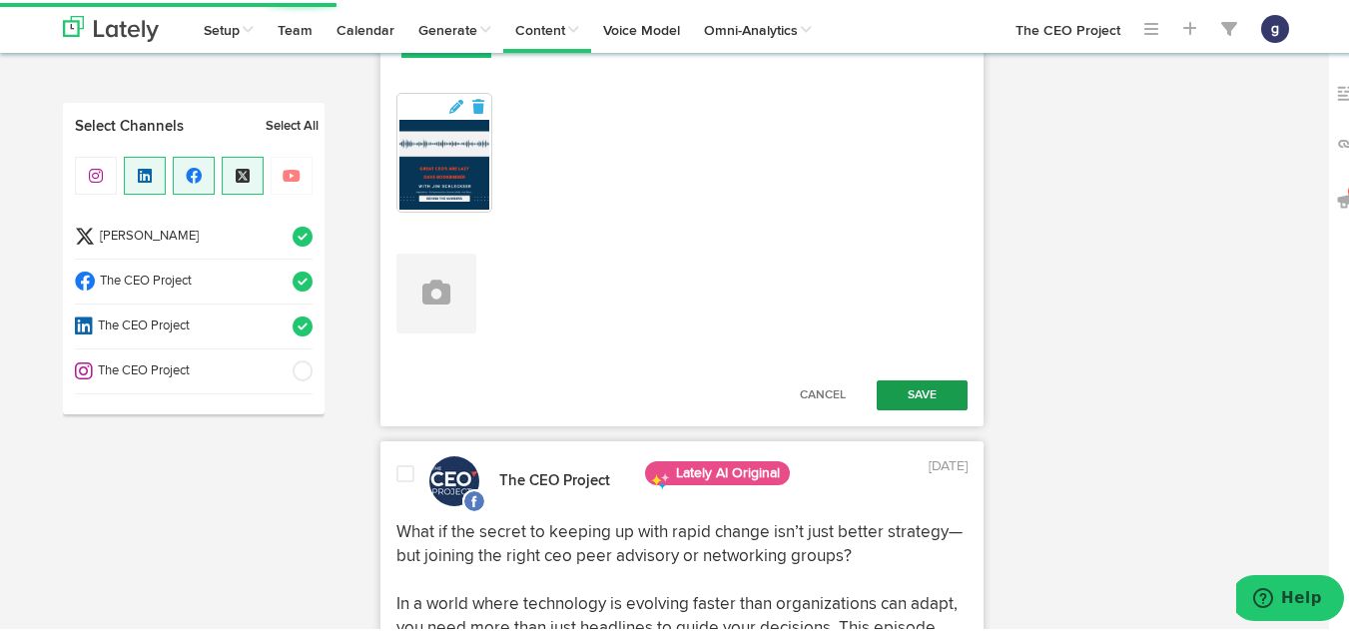
type textarea "In this episode of Behind The Numbers With [PERSON_NAME], [PERSON_NAME] shares …"
click at [905, 407] on button "Save" at bounding box center [923, 392] width 92 height 30
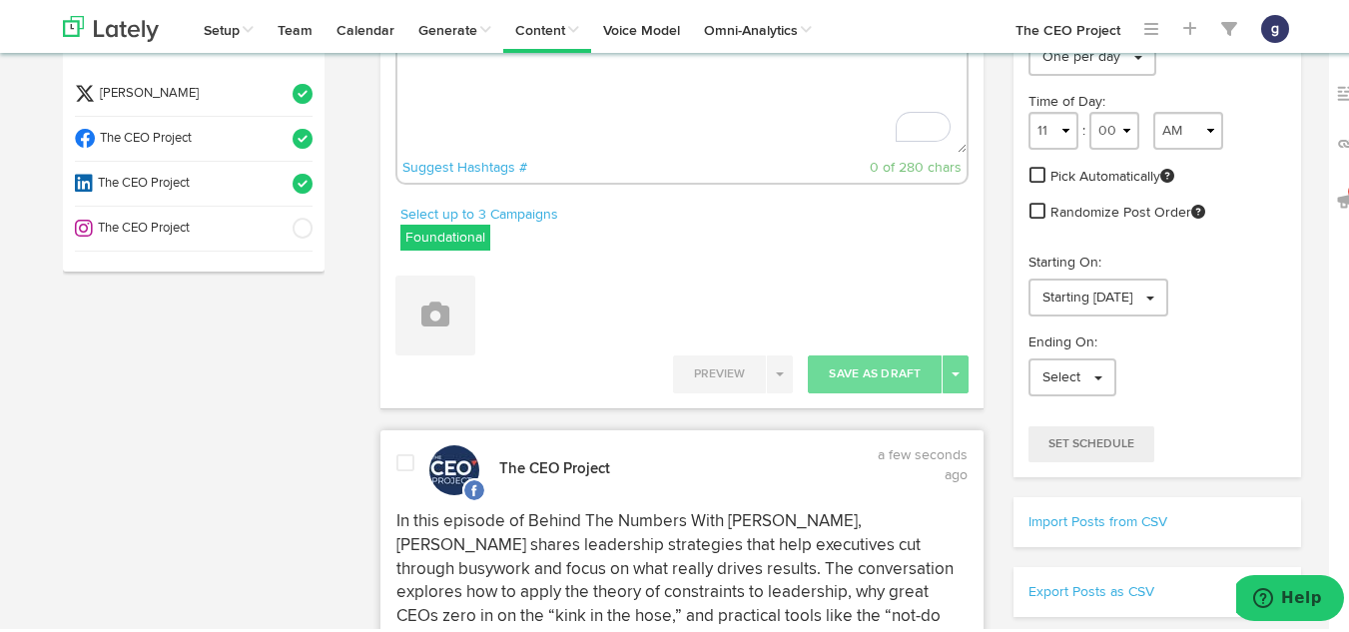
scroll to position [0, 0]
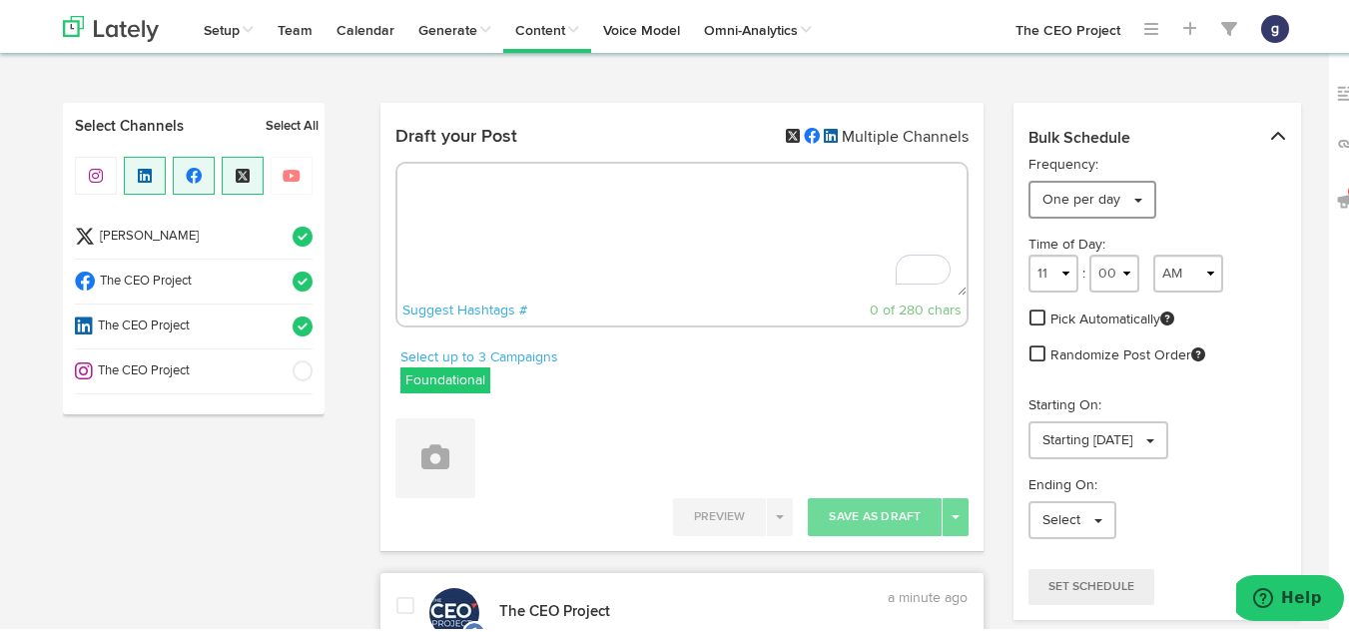
click at [1074, 191] on span "One per day" at bounding box center [1081, 197] width 78 height 14
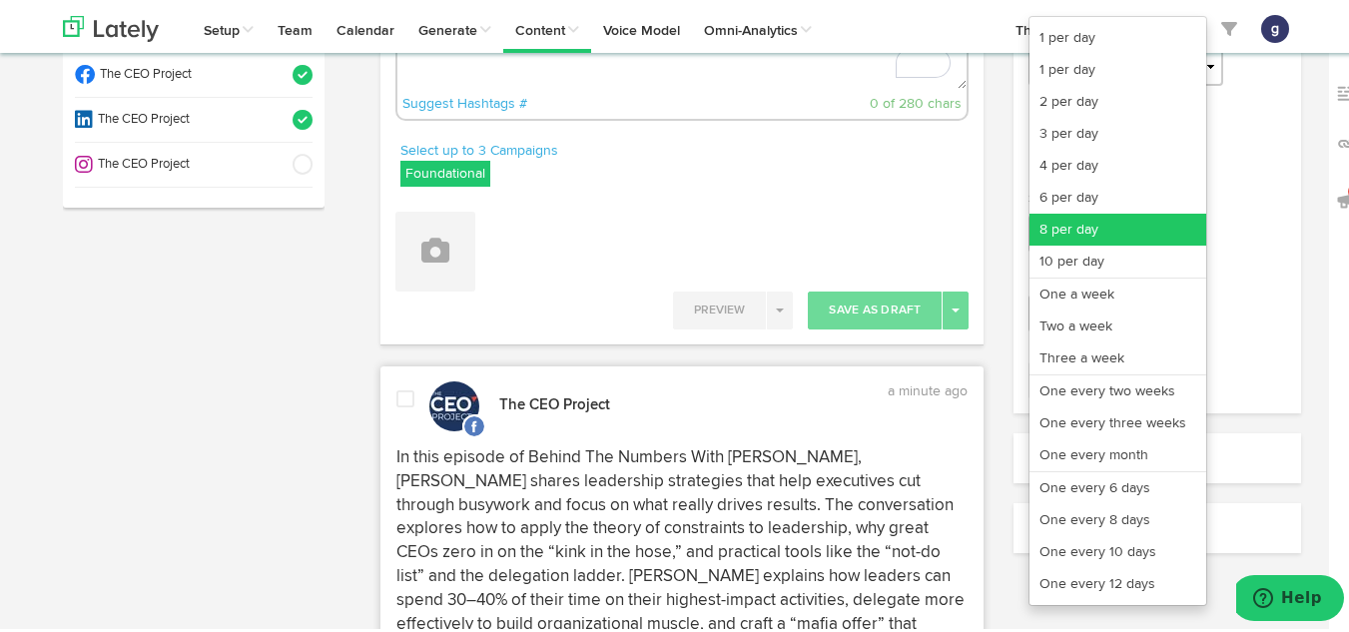
scroll to position [208, 0]
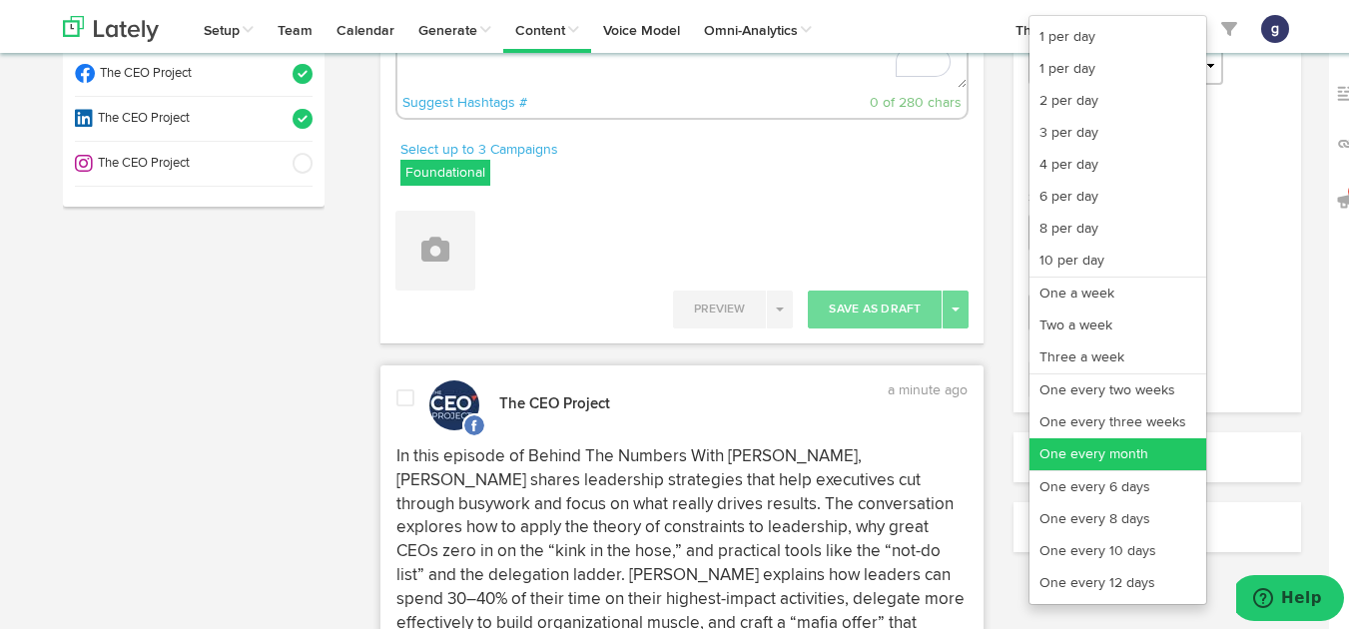
click at [1082, 446] on link "One every month" at bounding box center [1117, 451] width 177 height 32
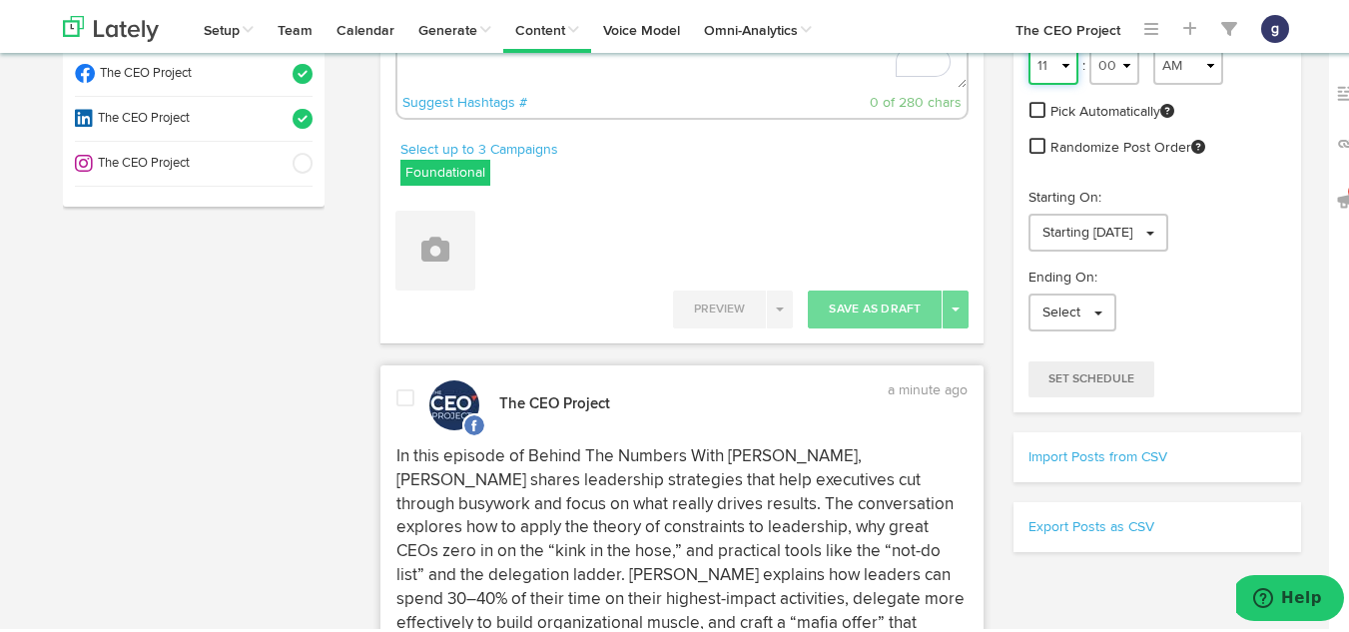
click at [1037, 71] on select "1 2 3 4 5 6 7 8 9 10 11 12" at bounding box center [1053, 63] width 50 height 38
select select "9"
click at [1028, 44] on select "1 2 3 4 5 6 7 8 9 10 11 12" at bounding box center [1053, 63] width 50 height 38
click at [1090, 223] on span "Starting [DATE]" at bounding box center [1087, 230] width 90 height 14
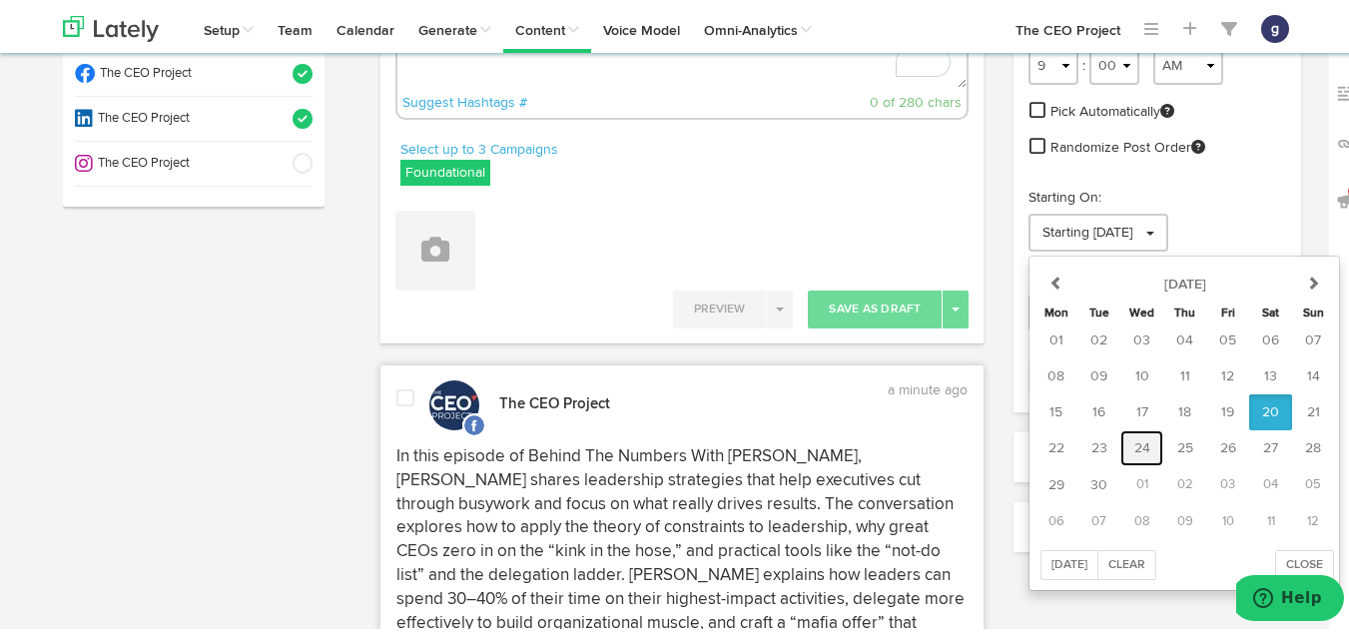
click at [1135, 446] on span "24" at bounding box center [1142, 445] width 16 height 14
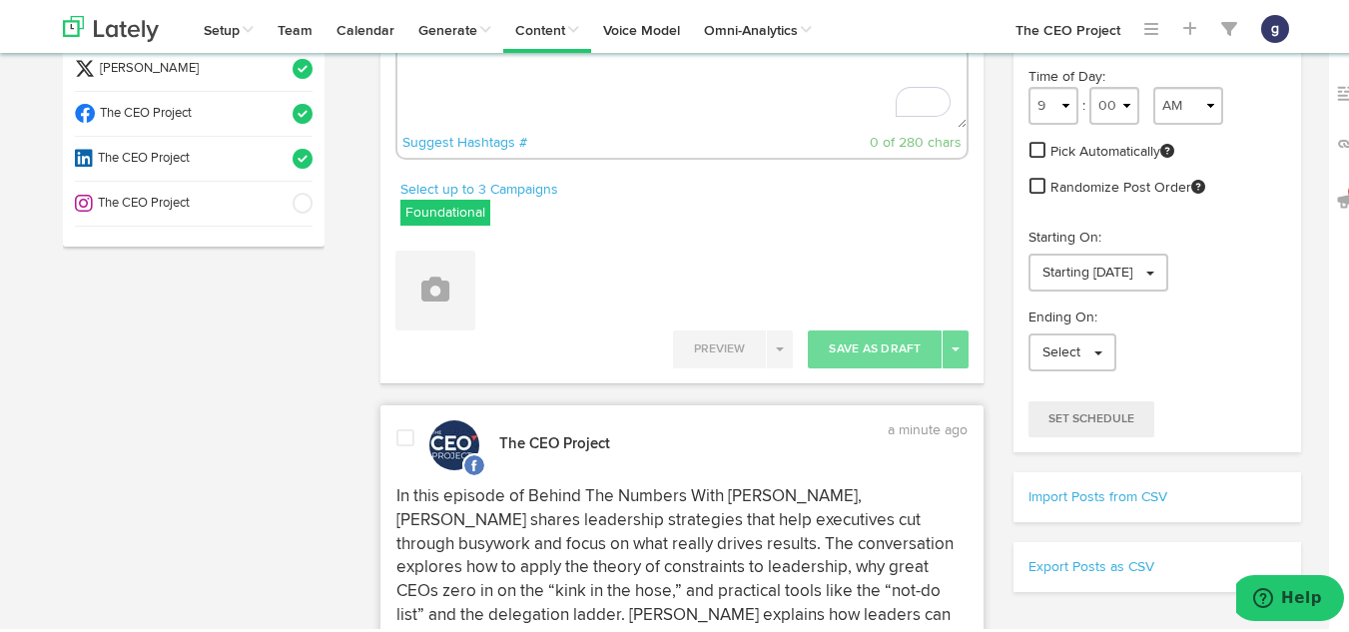
scroll to position [170, 0]
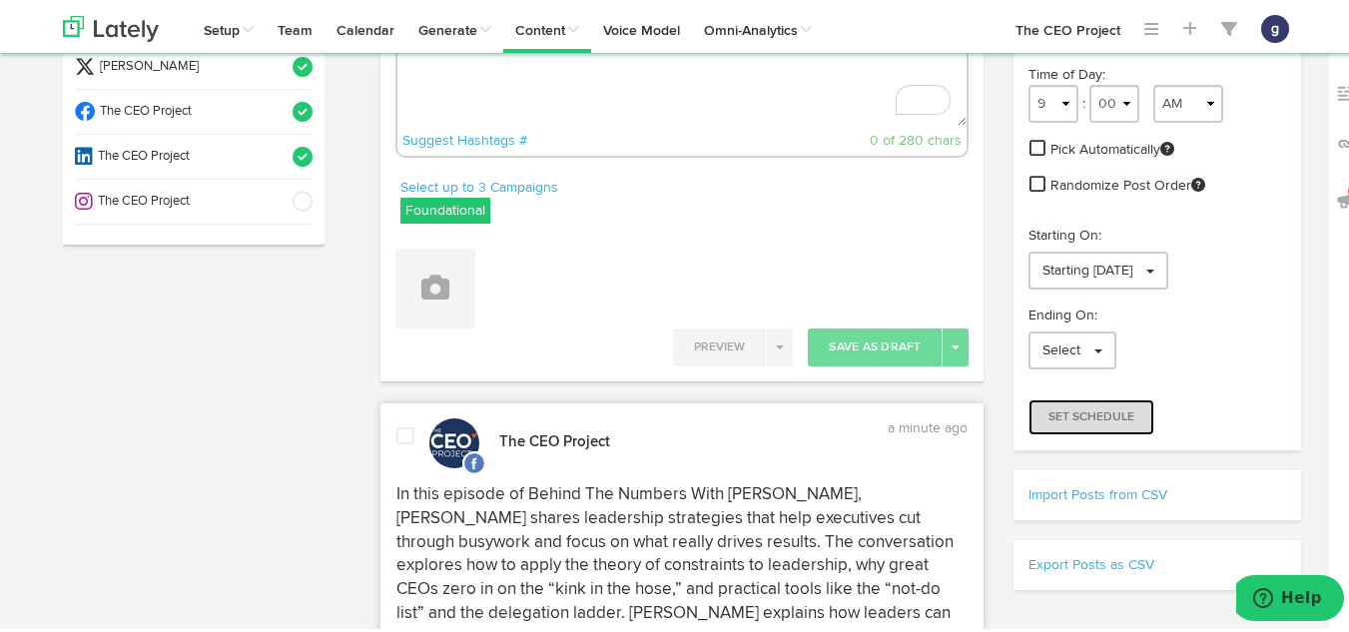
click at [1104, 401] on button "Set Schedule" at bounding box center [1091, 414] width 126 height 36
radio input "true"
select select "2"
select select "20"
select select "PM"
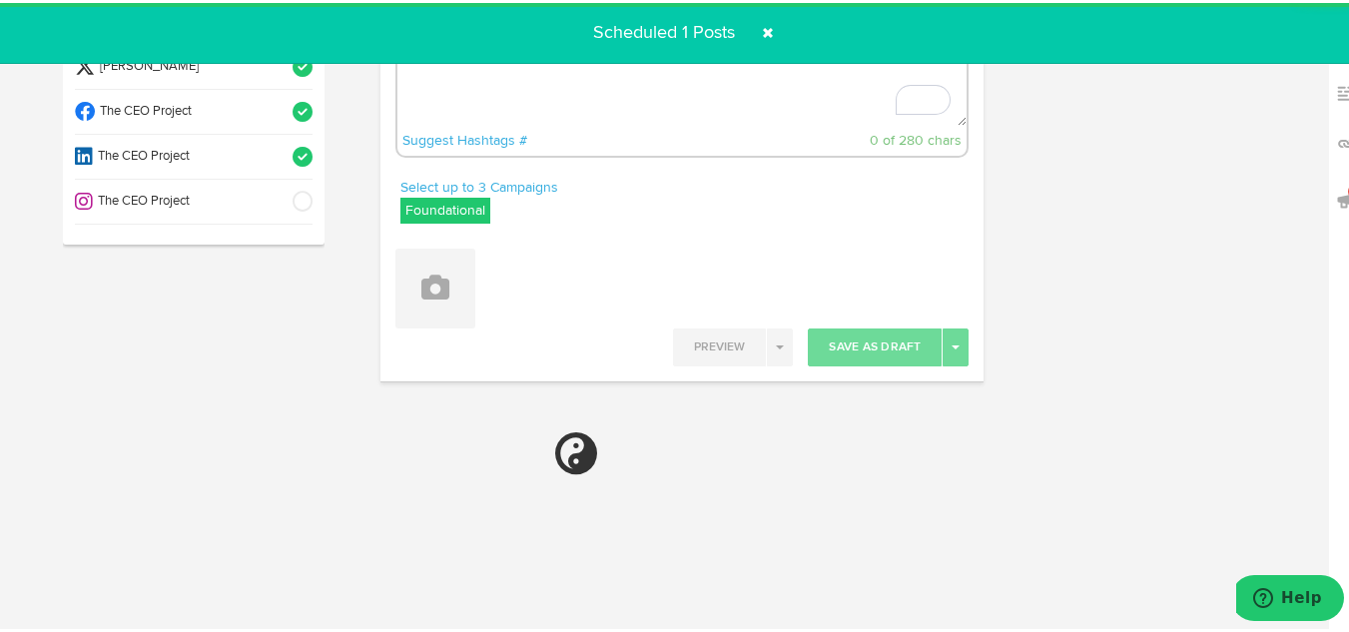
select select "11"
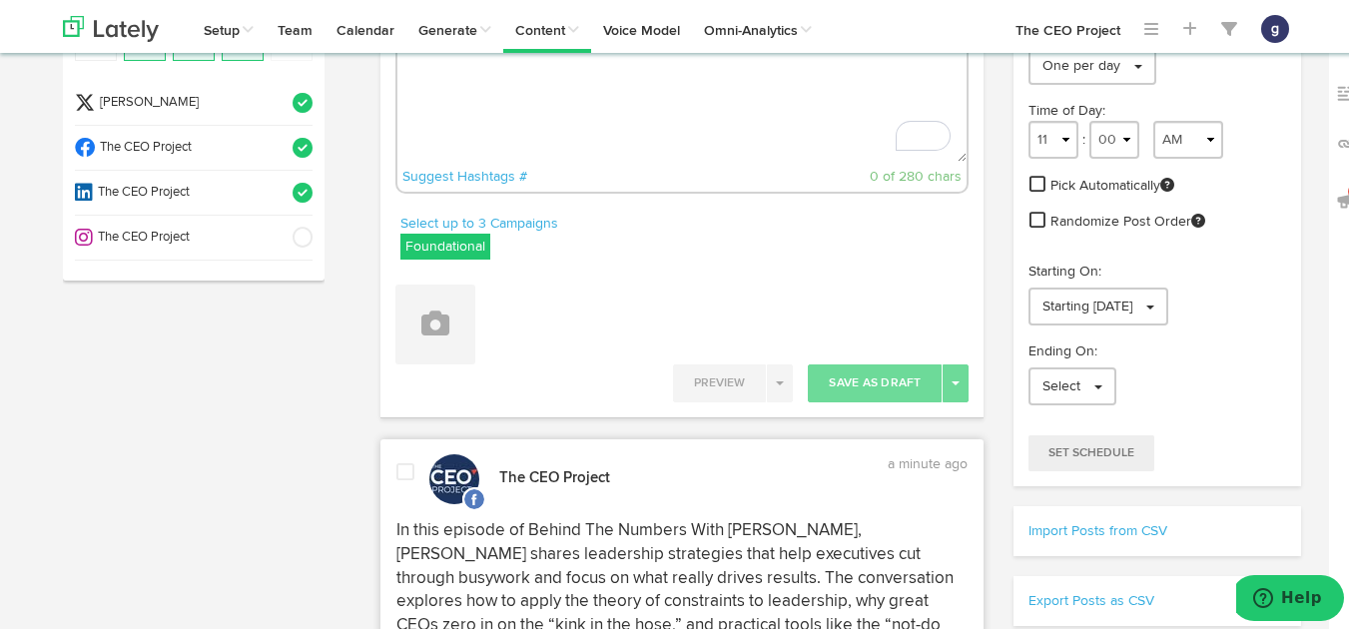
scroll to position [133, 0]
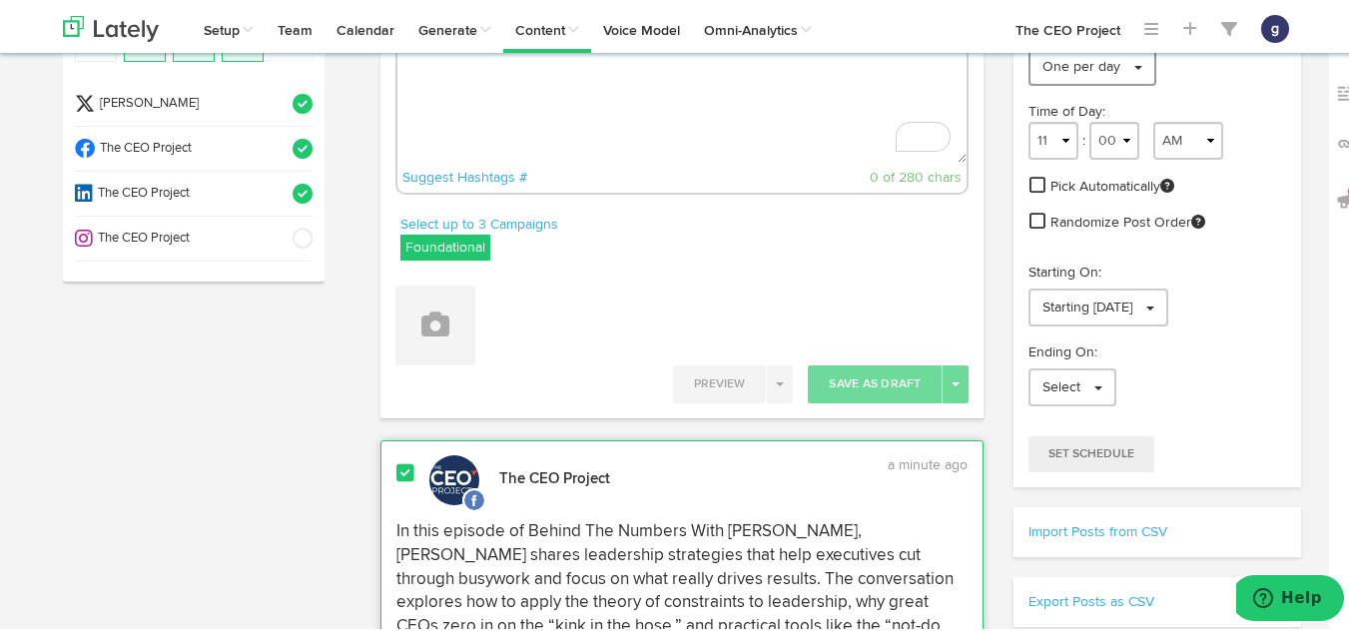
click at [1065, 77] on link "One per day" at bounding box center [1092, 64] width 128 height 38
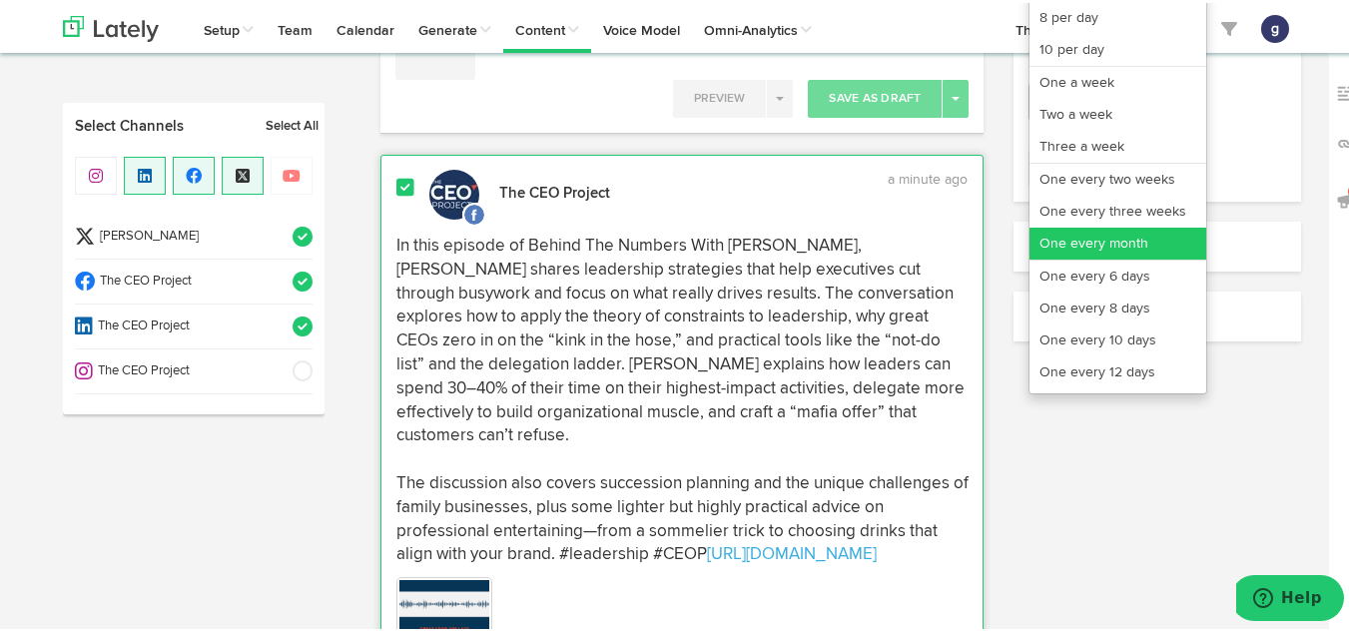
scroll to position [419, 0]
click at [1071, 230] on link "One every month" at bounding box center [1117, 240] width 177 height 32
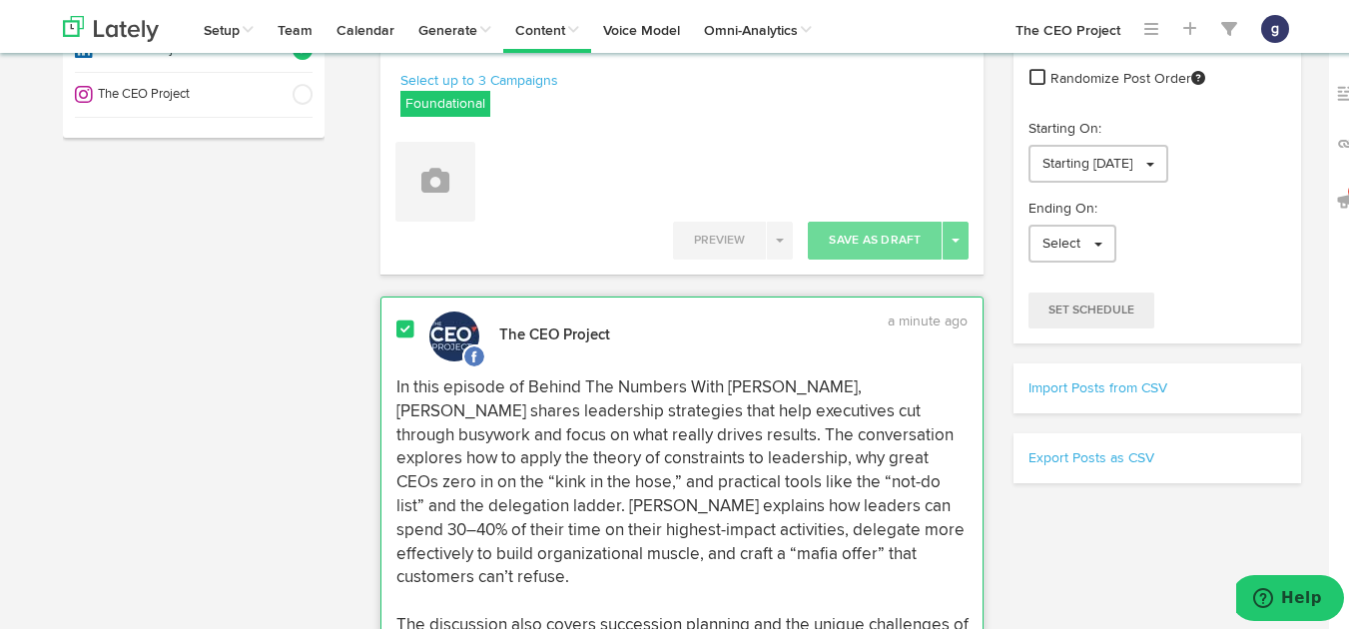
scroll to position [257, 0]
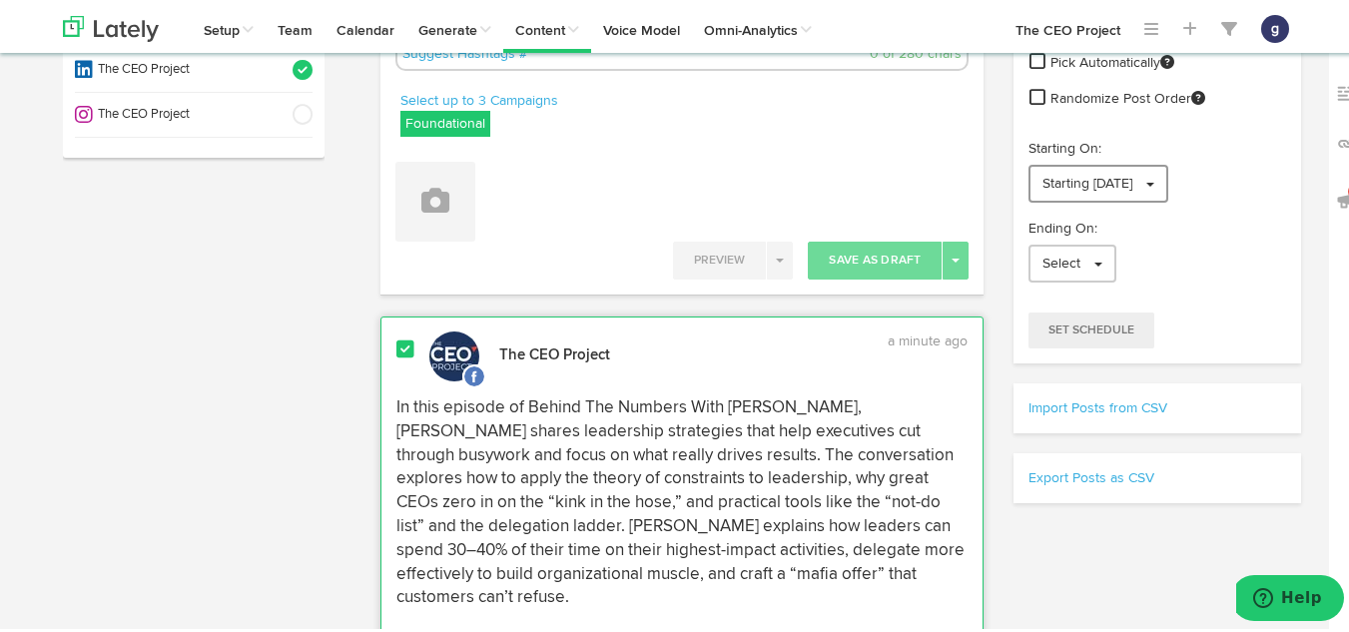
click at [1080, 196] on link "Starting [DATE]" at bounding box center [1098, 181] width 140 height 38
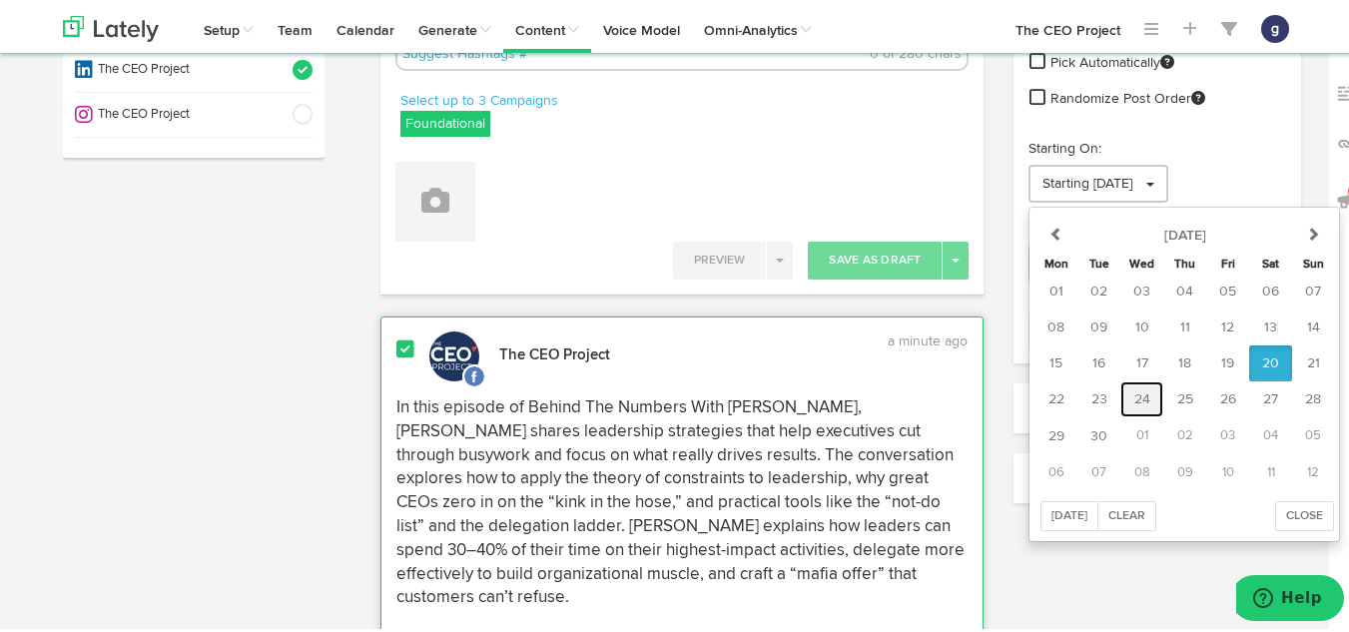
click at [1130, 387] on button "24" at bounding box center [1141, 396] width 43 height 36
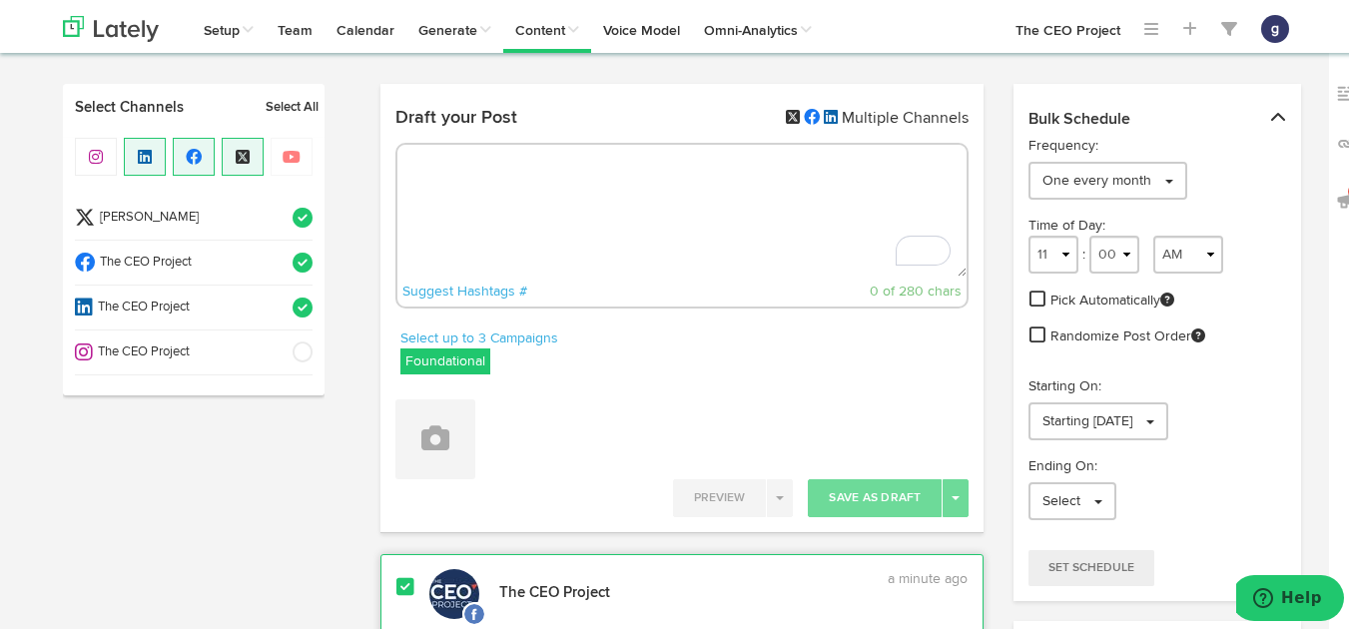
scroll to position [18, 0]
click at [1056, 254] on select "1 2 3 4 5 6 7 8 9 10 11 12" at bounding box center [1053, 253] width 50 height 38
select select "9"
click at [1028, 234] on select "1 2 3 4 5 6 7 8 9 10 11 12" at bounding box center [1053, 253] width 50 height 38
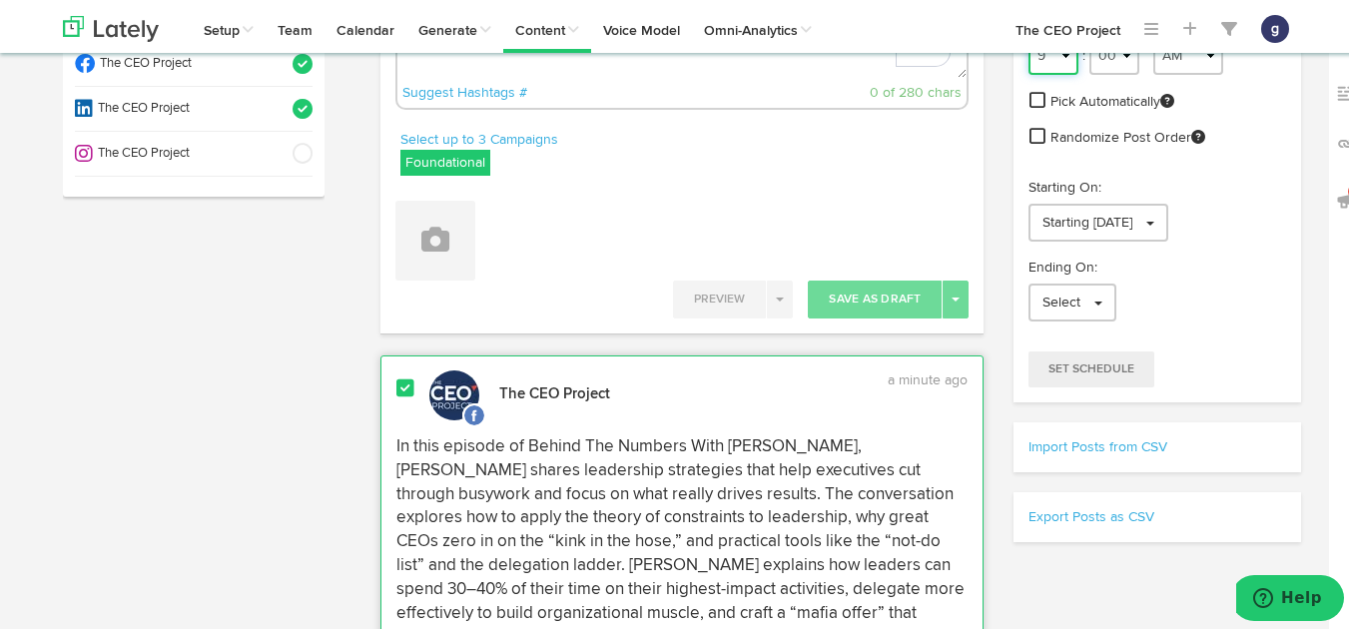
scroll to position [224, 0]
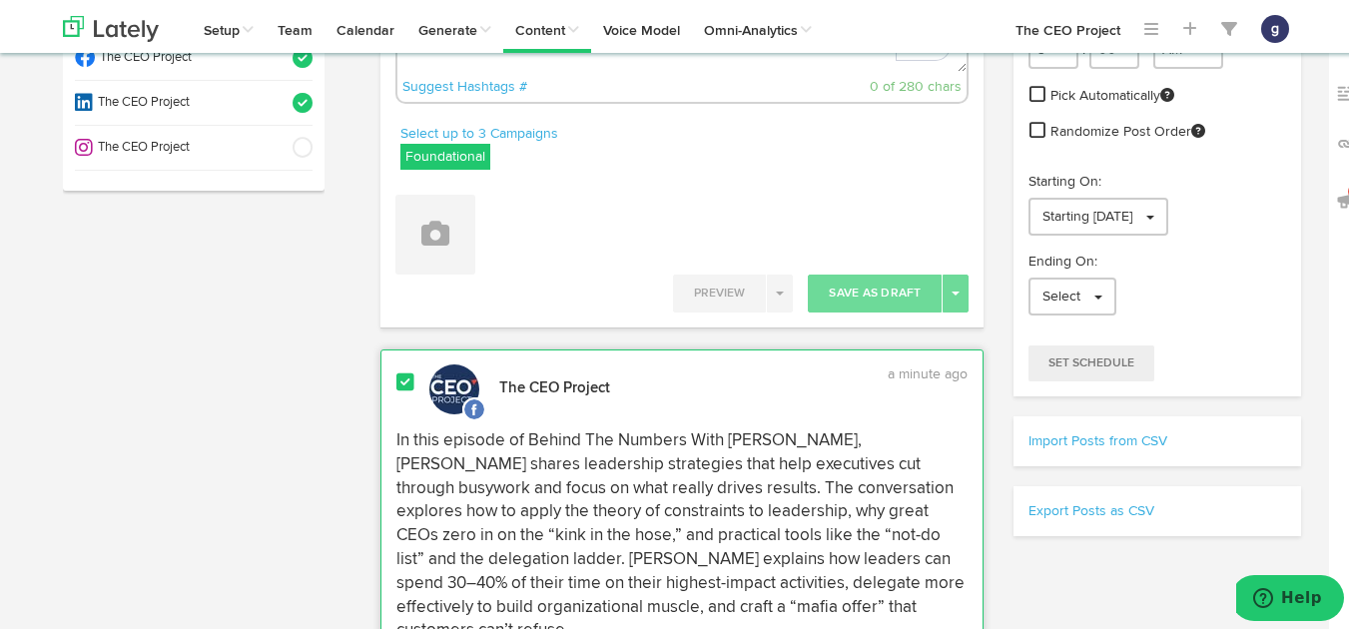
click at [1047, 475] on div "Bulk Schedule Frequency: One every month 1 per day 1 per day 2 per day 3 per da…" at bounding box center [1156, 214] width 316 height 677
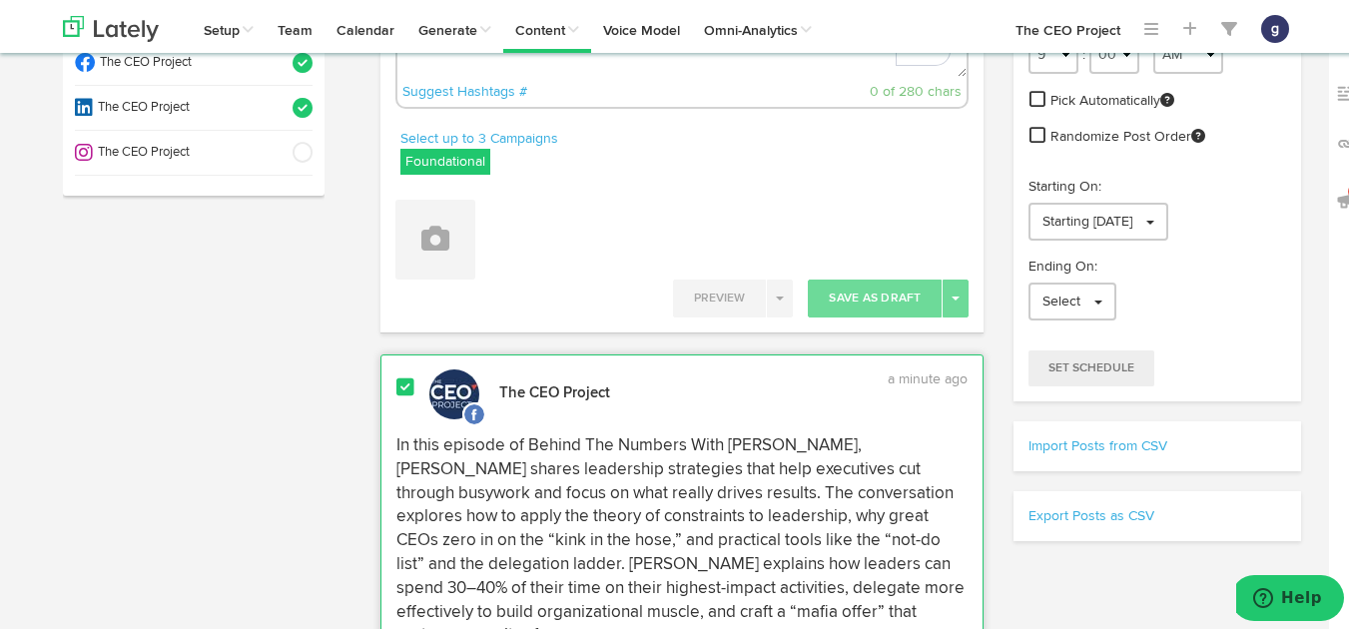
scroll to position [220, 0]
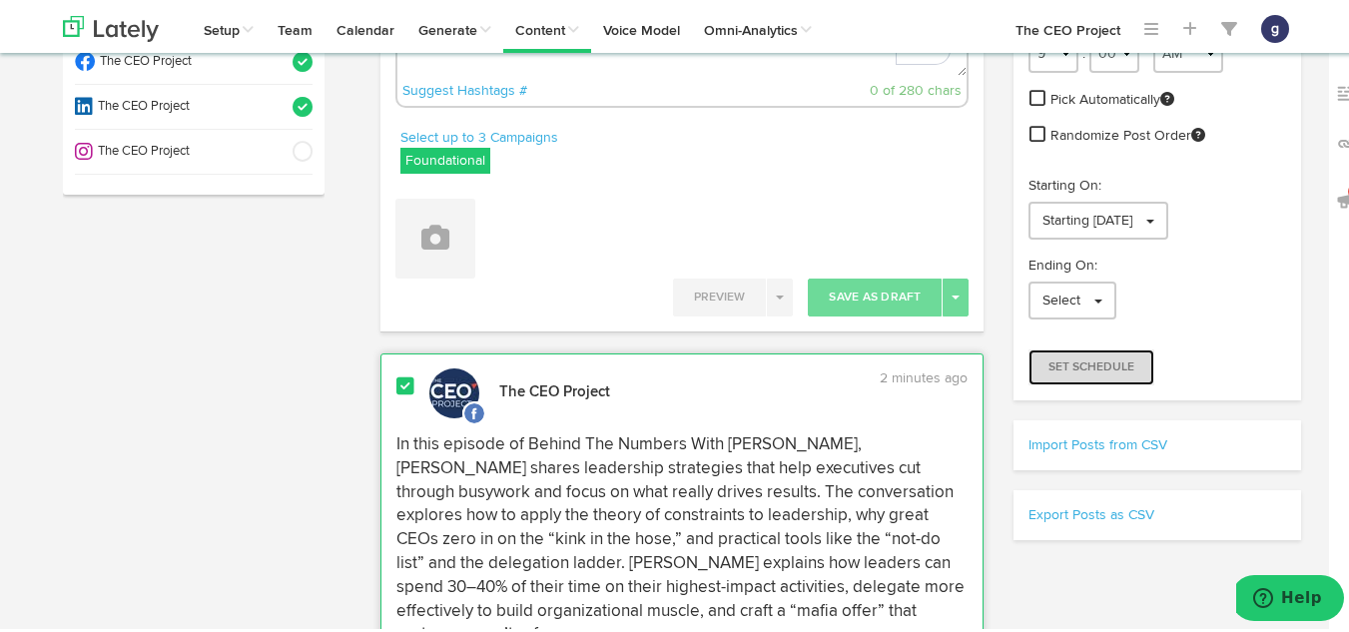
click at [1065, 350] on button "Set Schedule" at bounding box center [1091, 364] width 126 height 36
radio input "true"
select select "2"
select select "20"
select select "PM"
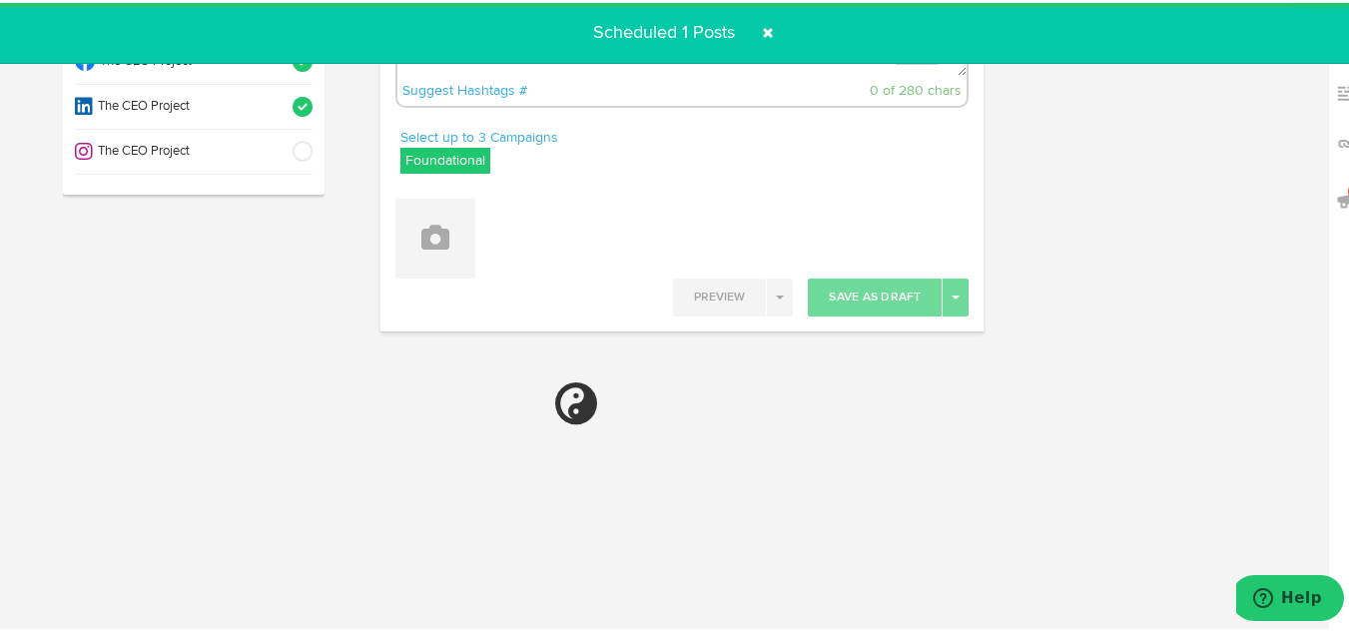
select select "11"
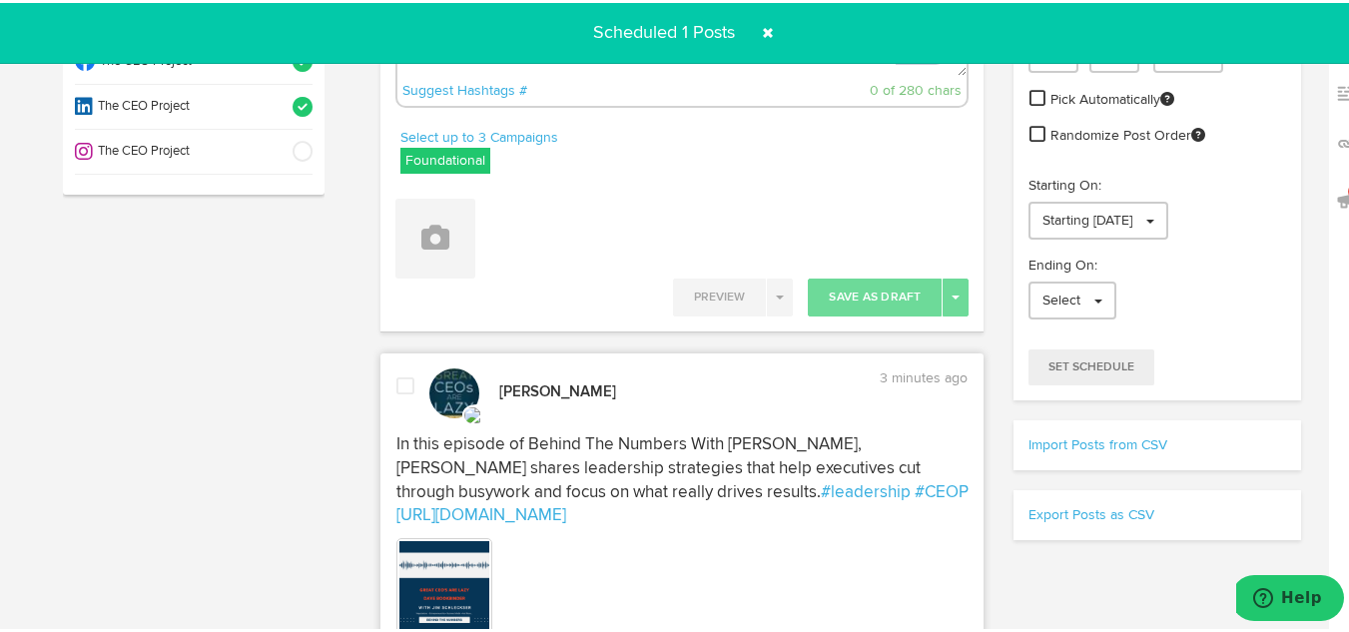
click at [396, 384] on span at bounding box center [405, 383] width 18 height 20
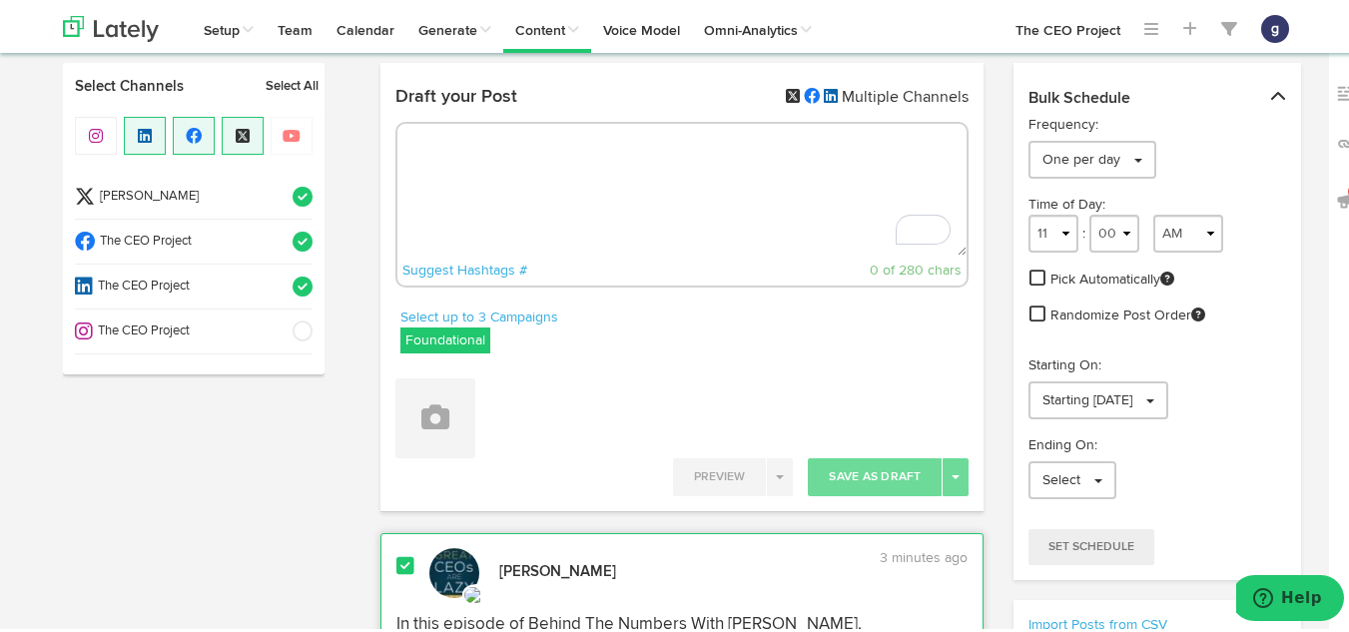
scroll to position [38, 0]
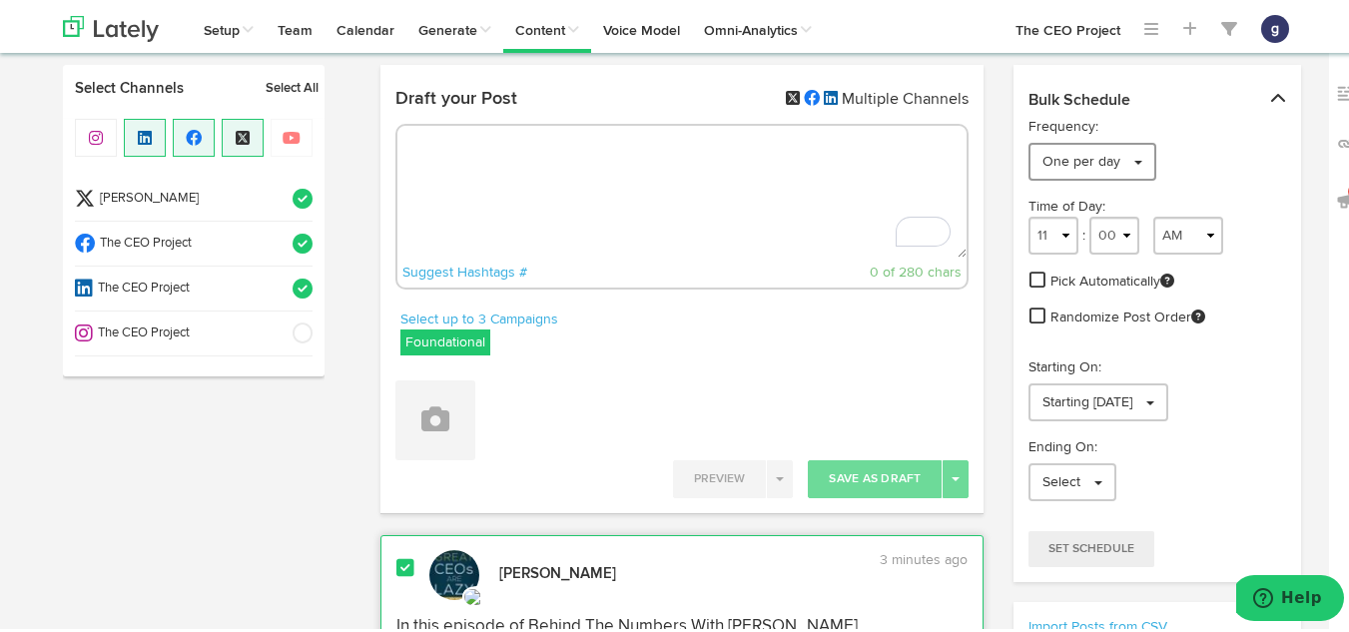
click at [1050, 164] on span "One per day" at bounding box center [1081, 159] width 78 height 14
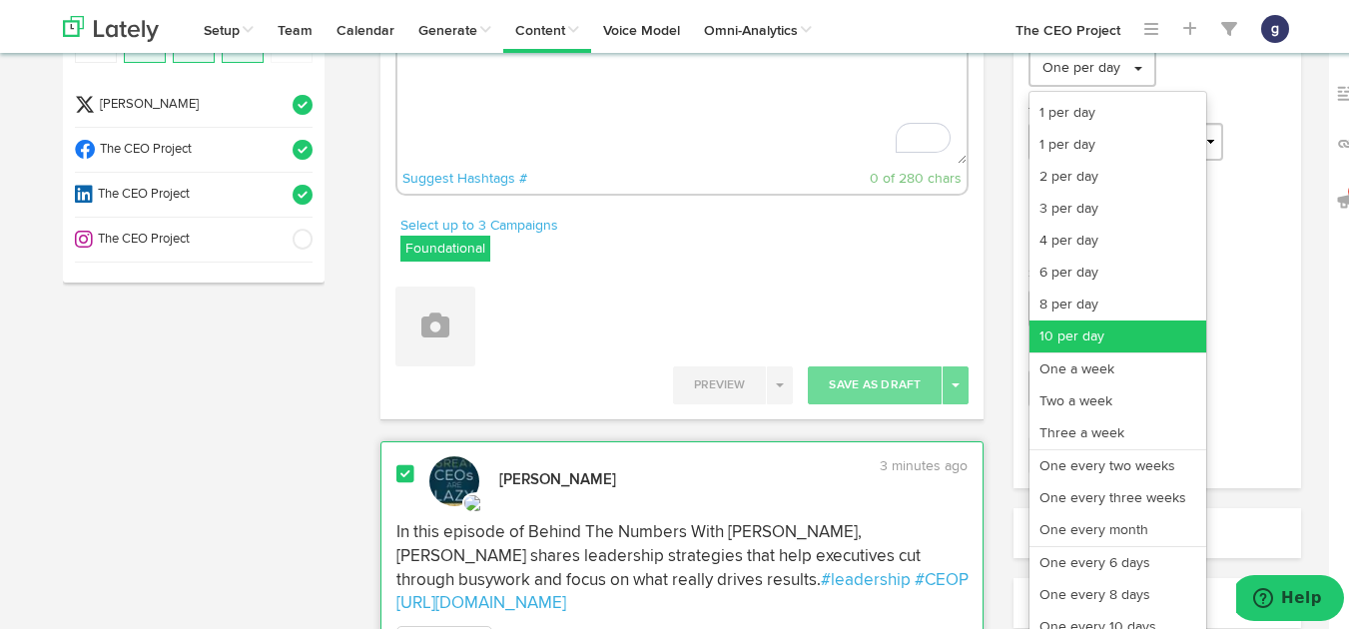
scroll to position [149, 0]
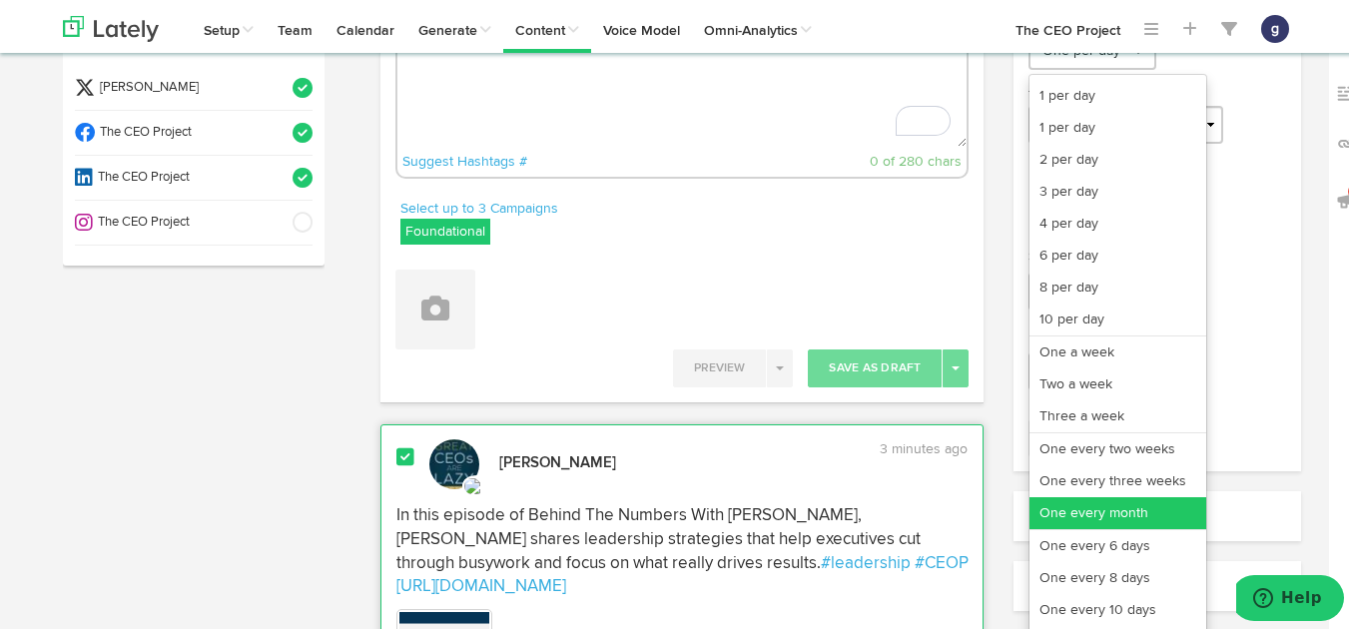
click at [1065, 501] on link "One every month" at bounding box center [1117, 510] width 177 height 32
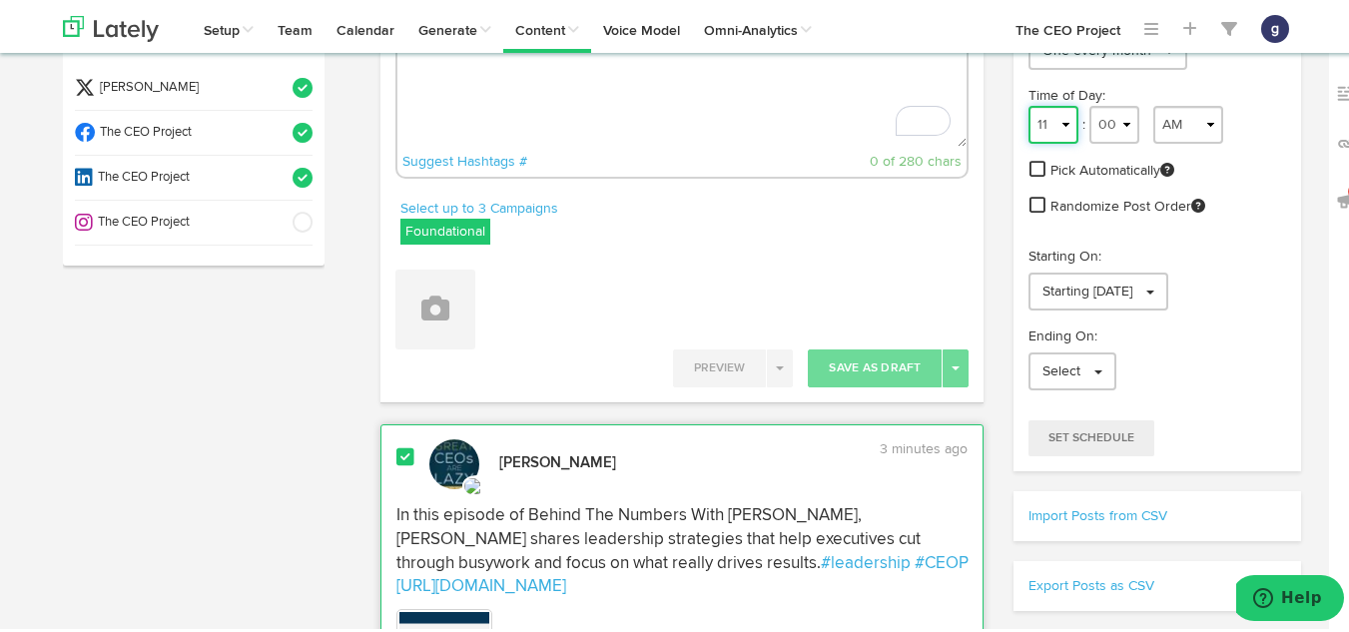
click at [1060, 119] on select "1 2 3 4 5 6 7 8 9 10 11 12" at bounding box center [1053, 122] width 50 height 38
select select "9"
click at [1028, 103] on select "1 2 3 4 5 6 7 8 9 10 11 12" at bounding box center [1053, 122] width 50 height 38
click at [1089, 277] on link "Starting [DATE]" at bounding box center [1098, 289] width 140 height 38
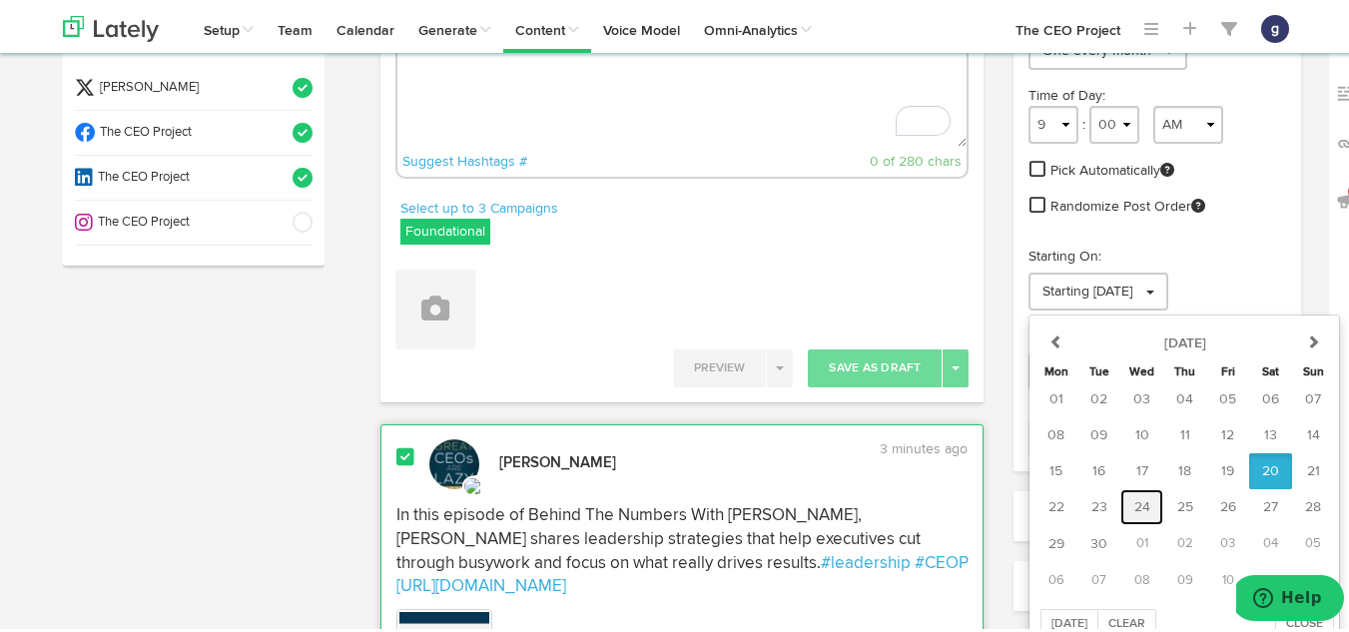
click at [1140, 497] on span "24" at bounding box center [1142, 504] width 16 height 14
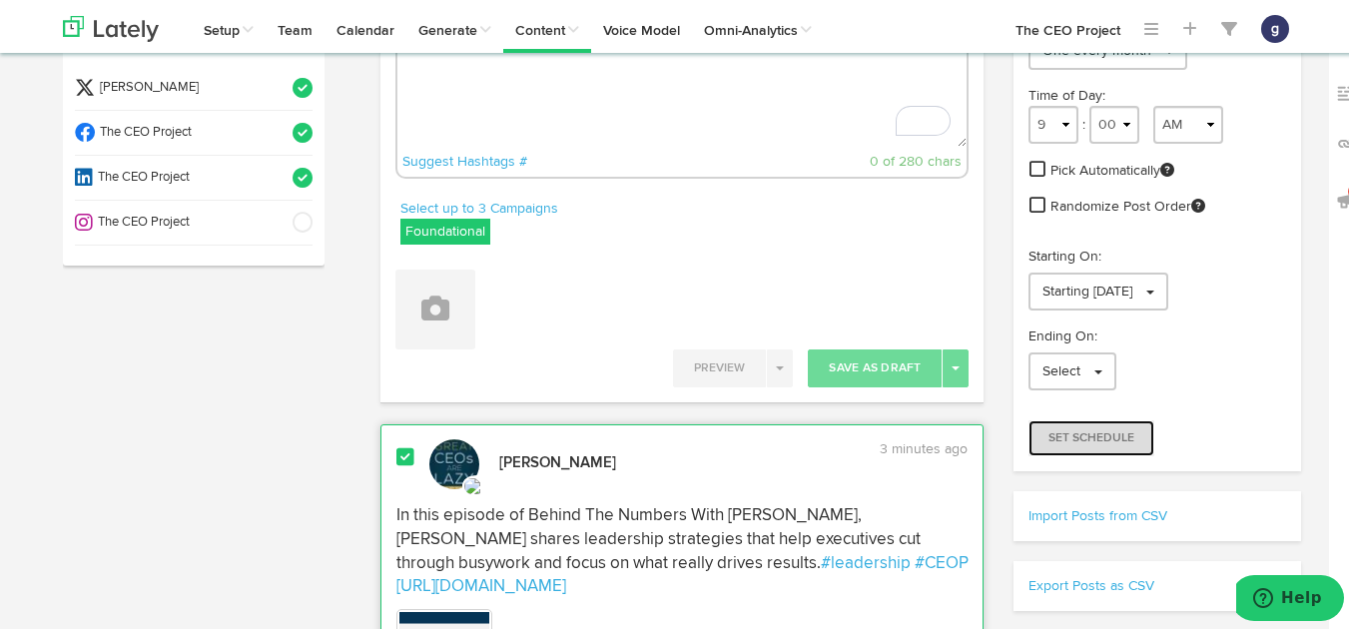
click at [1077, 431] on span "Set Schedule" at bounding box center [1091, 435] width 86 height 12
radio input "true"
select select "2"
select select "21"
select select "PM"
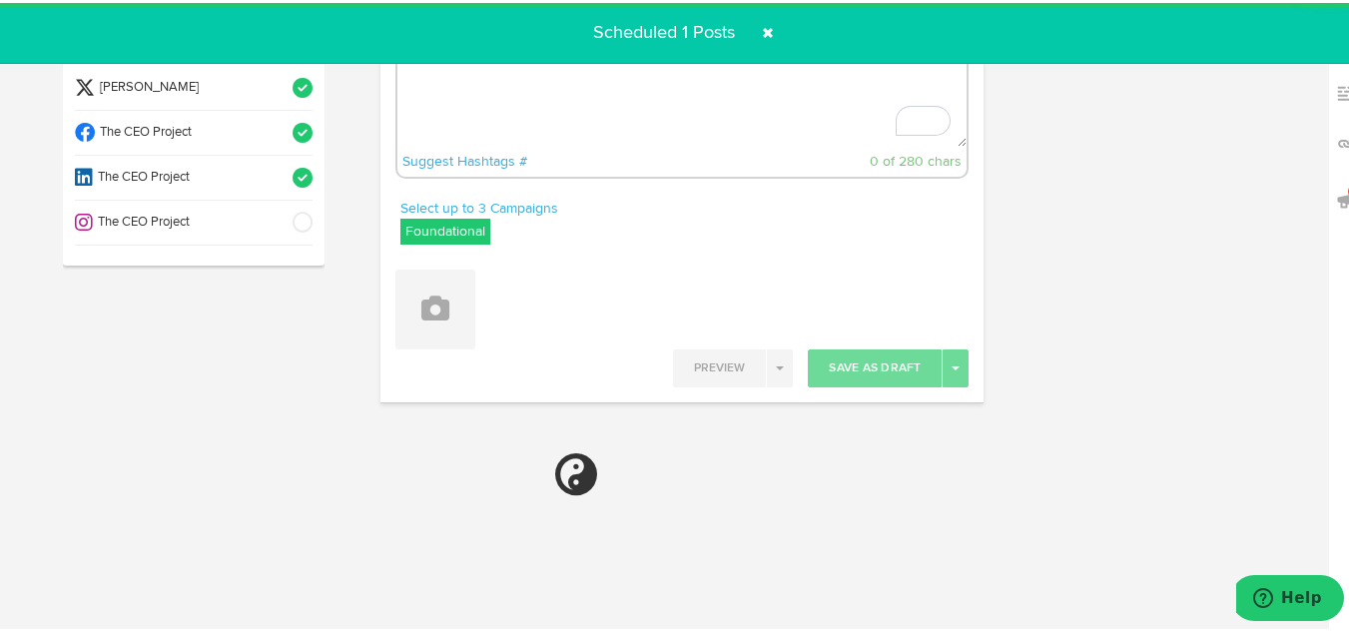
select select "11"
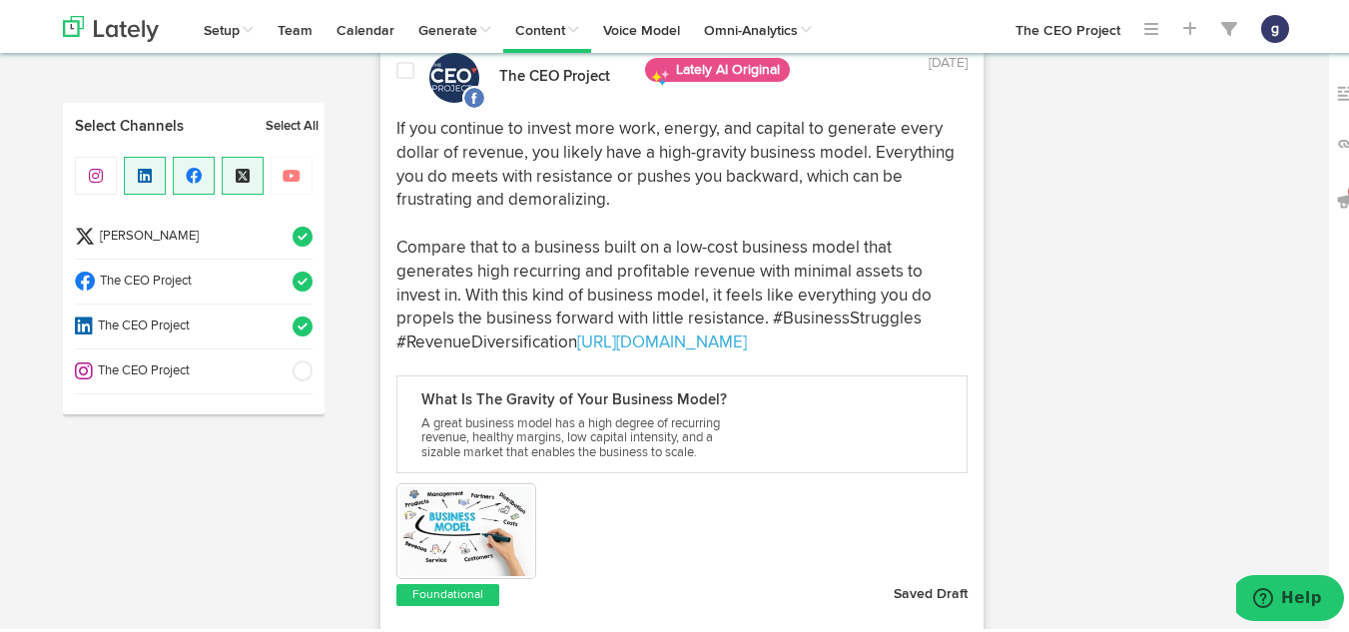
scroll to position [1229, 0]
click at [808, 471] on div "What Is The Gravity of Your Business Model? A great business model has a high d…" at bounding box center [682, 422] width 572 height 98
click at [852, 299] on p "If you continue to invest more work, energy, and capital to generate every doll…" at bounding box center [682, 235] width 572 height 238
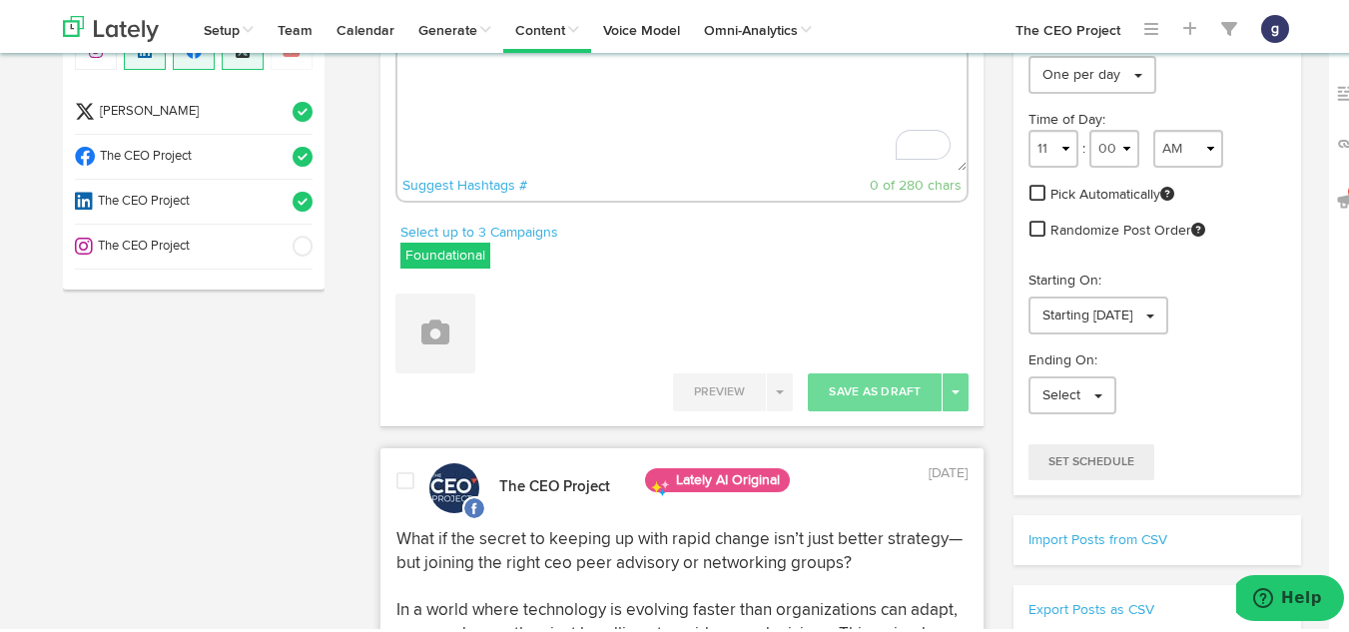
scroll to position [0, 0]
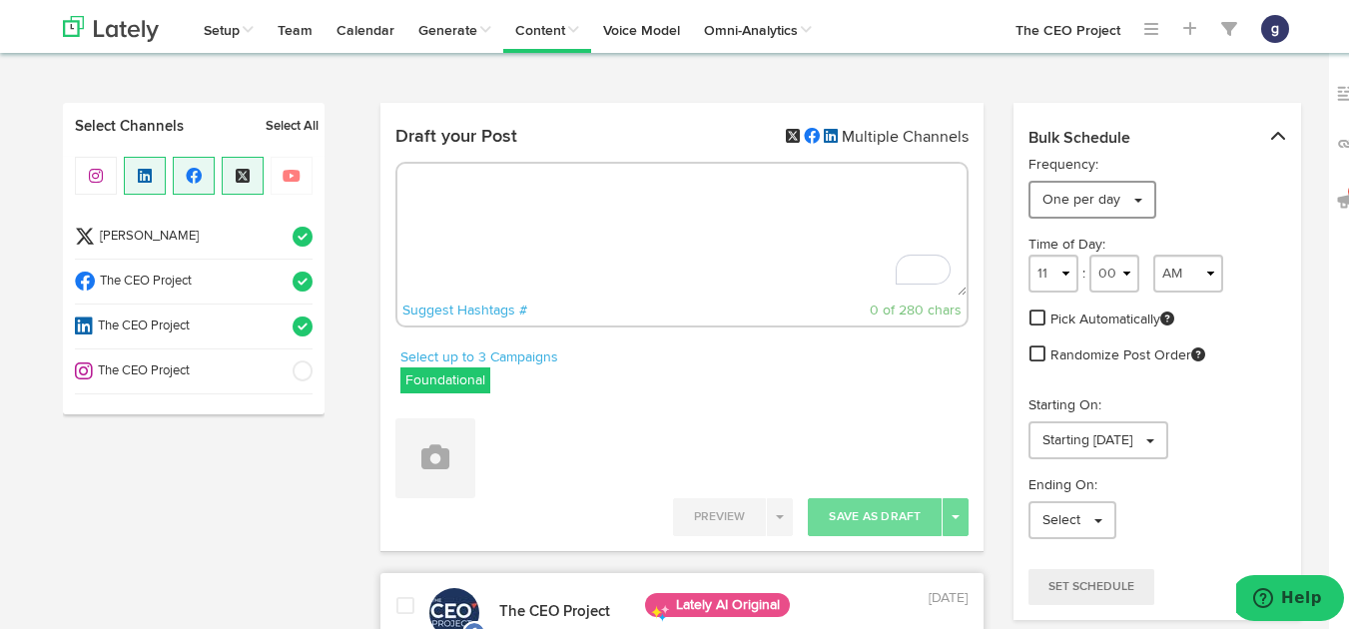
click at [1061, 197] on span "One per day" at bounding box center [1081, 197] width 78 height 14
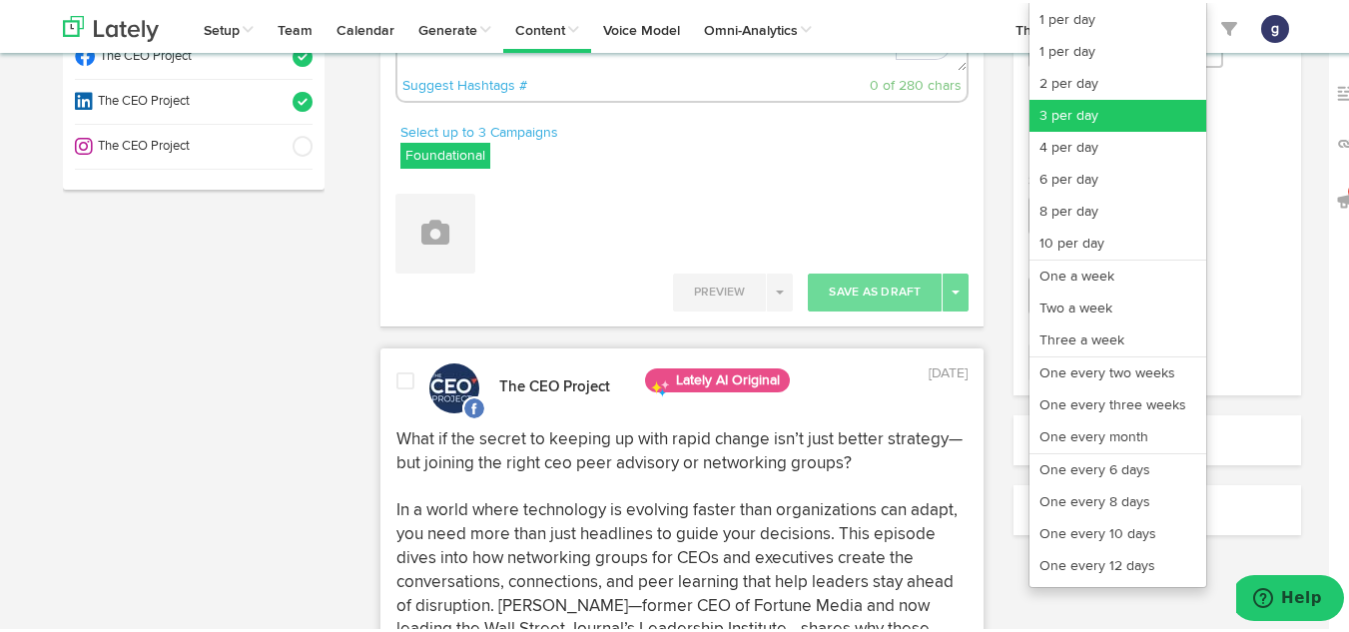
scroll to position [226, 0]
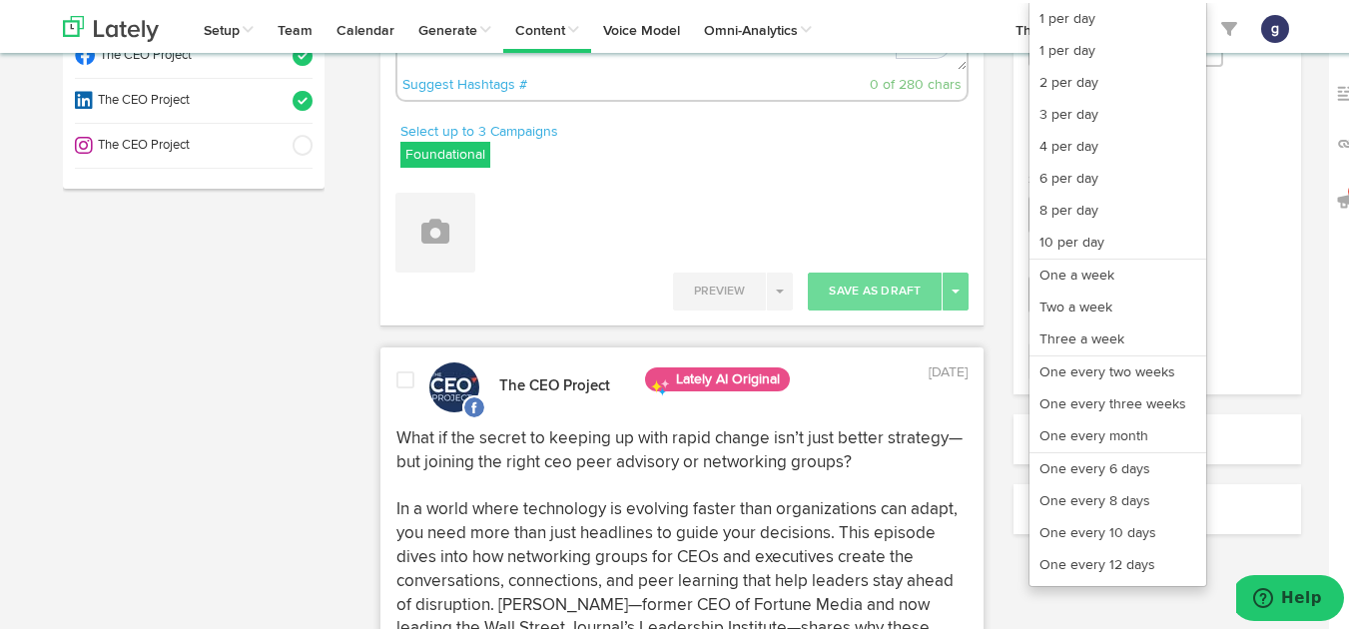
click at [998, 438] on div "Bulk Schedule Frequency: One per day 1 per day 1 per day 2 per day 3 per day 4 …" at bounding box center [1156, 212] width 316 height 677
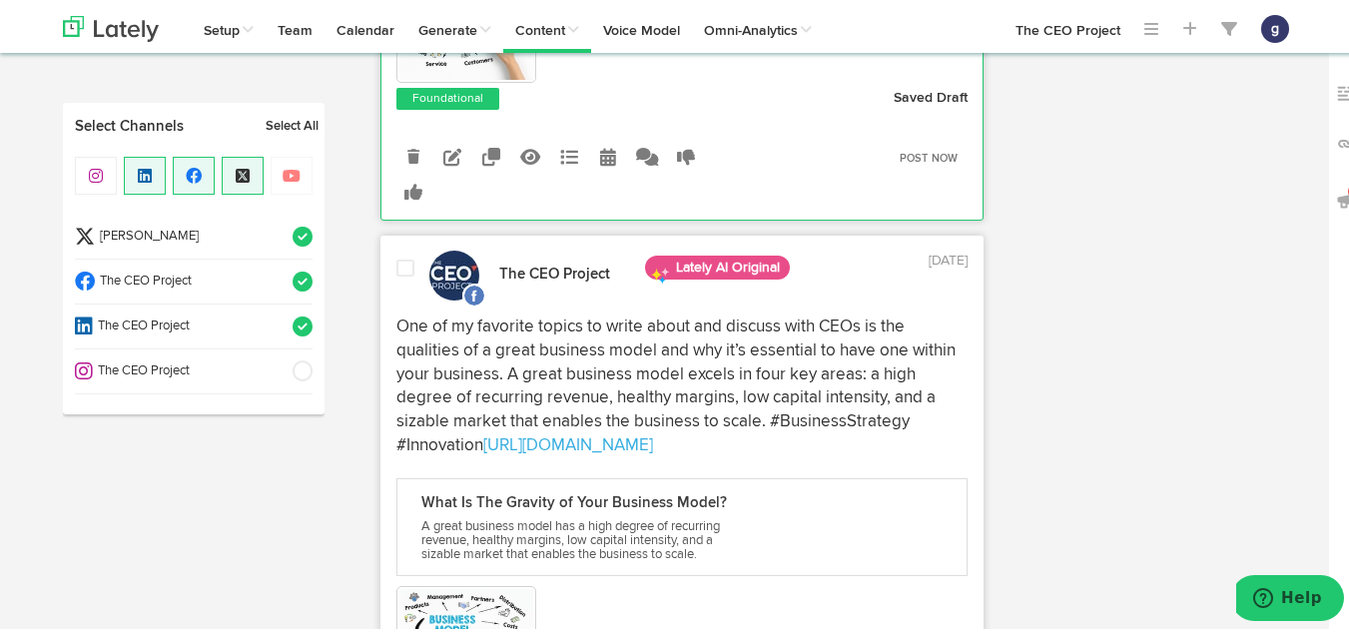
scroll to position [1727, 0]
click at [401, 275] on span at bounding box center [405, 265] width 18 height 20
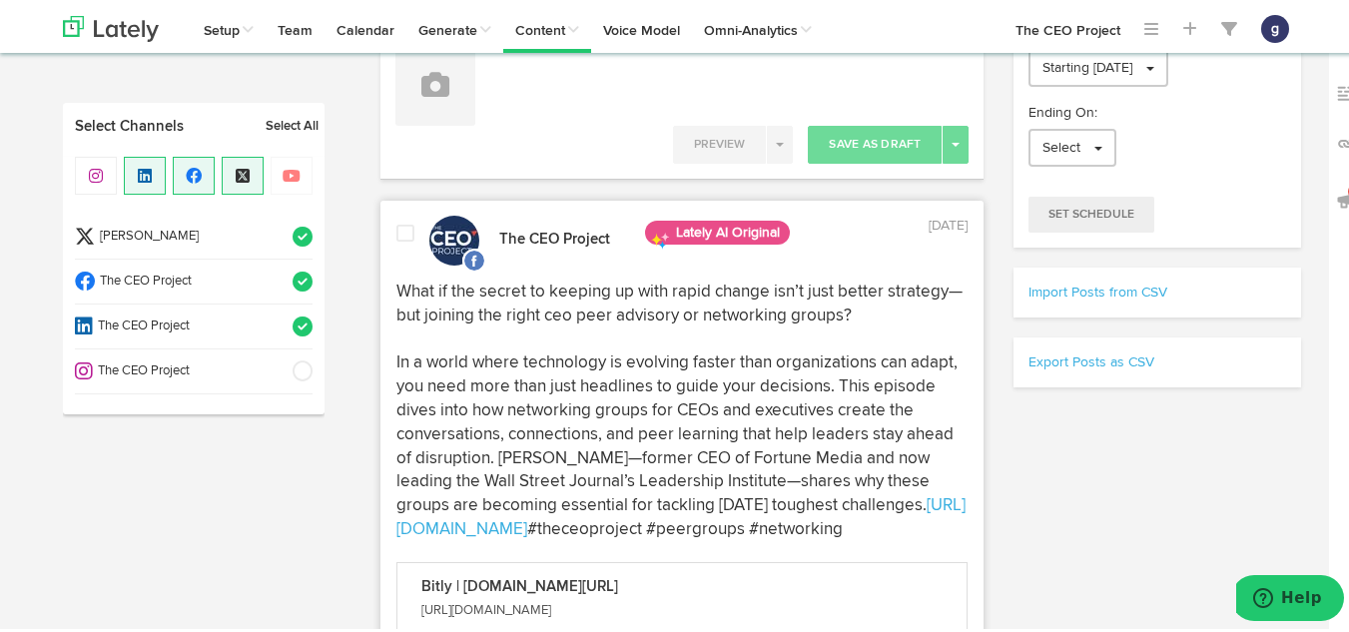
scroll to position [0, 0]
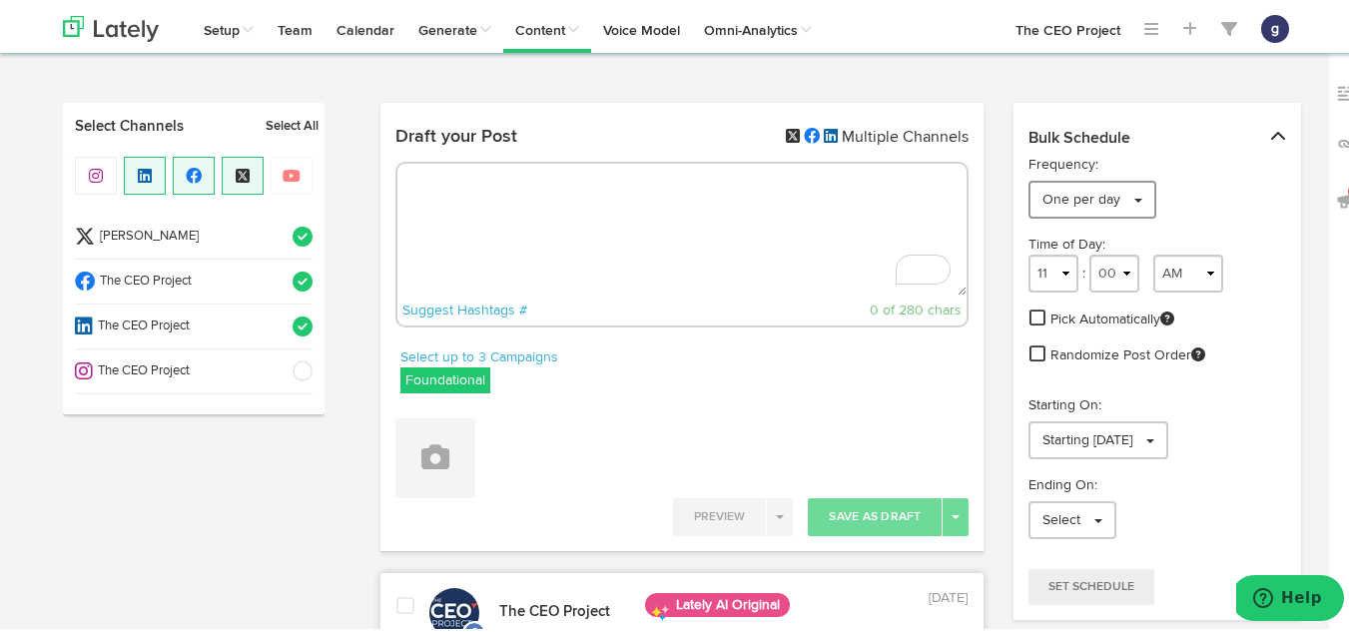
click at [1077, 196] on span "One per day" at bounding box center [1081, 197] width 78 height 14
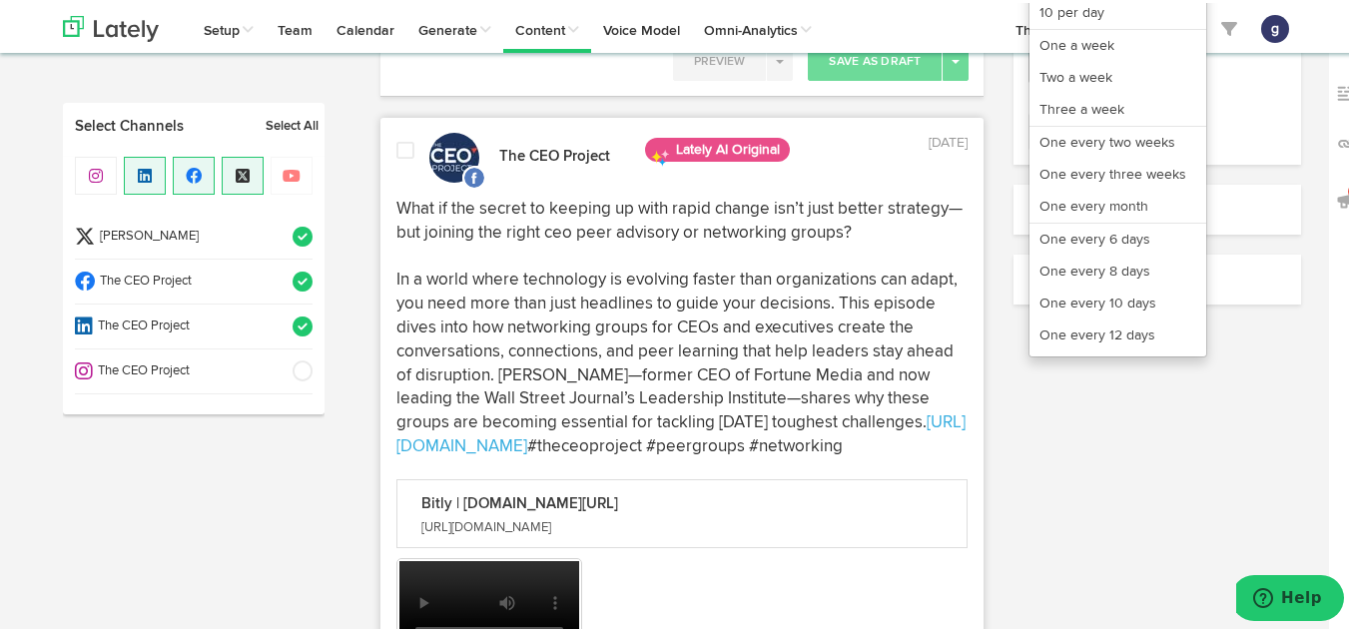
scroll to position [456, 0]
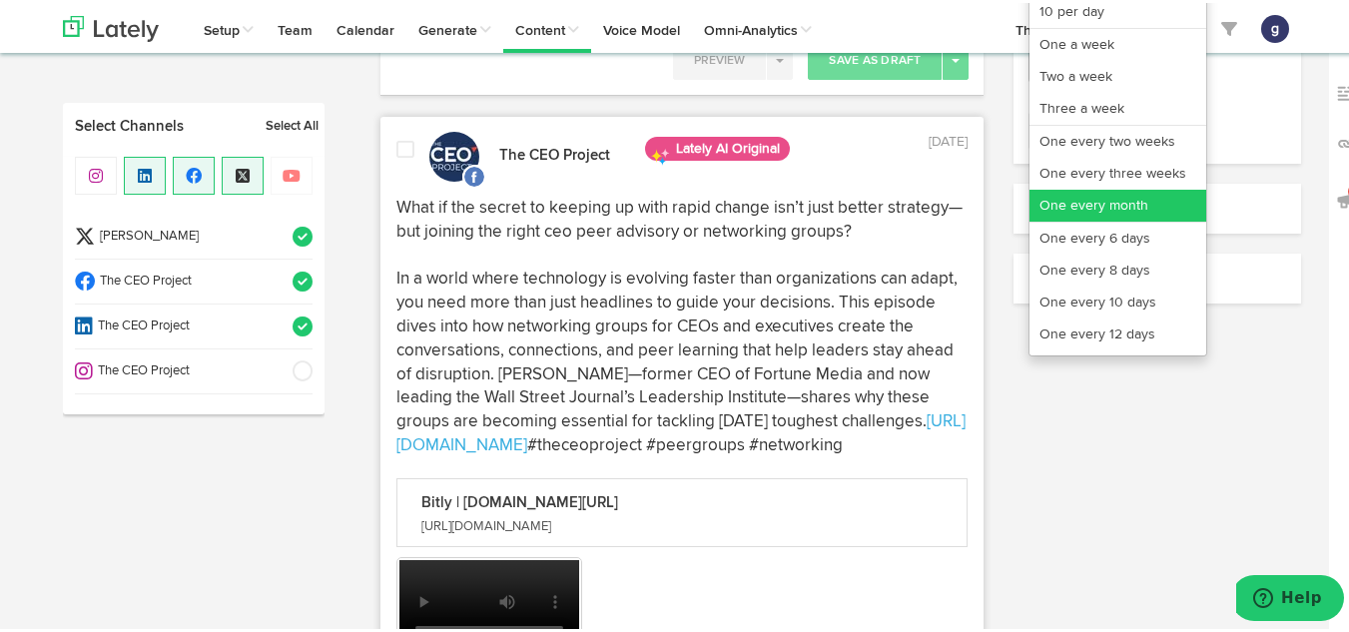
click at [1093, 198] on link "One every month" at bounding box center [1117, 203] width 177 height 32
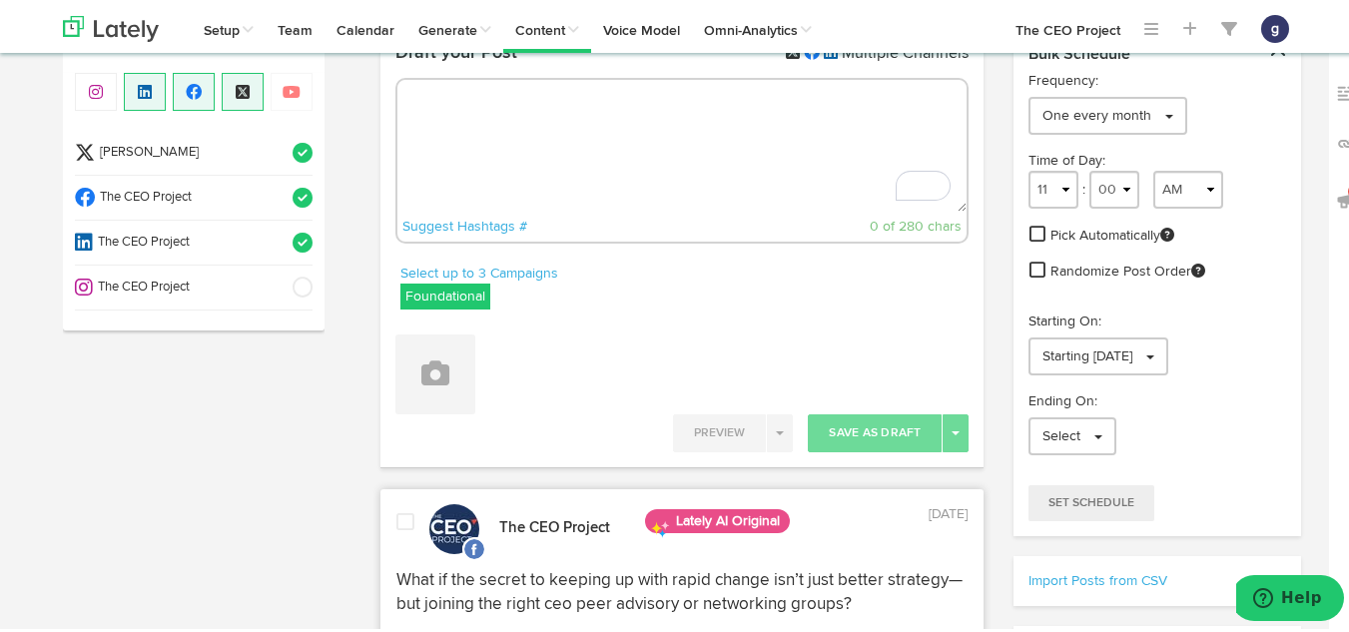
scroll to position [80, 0]
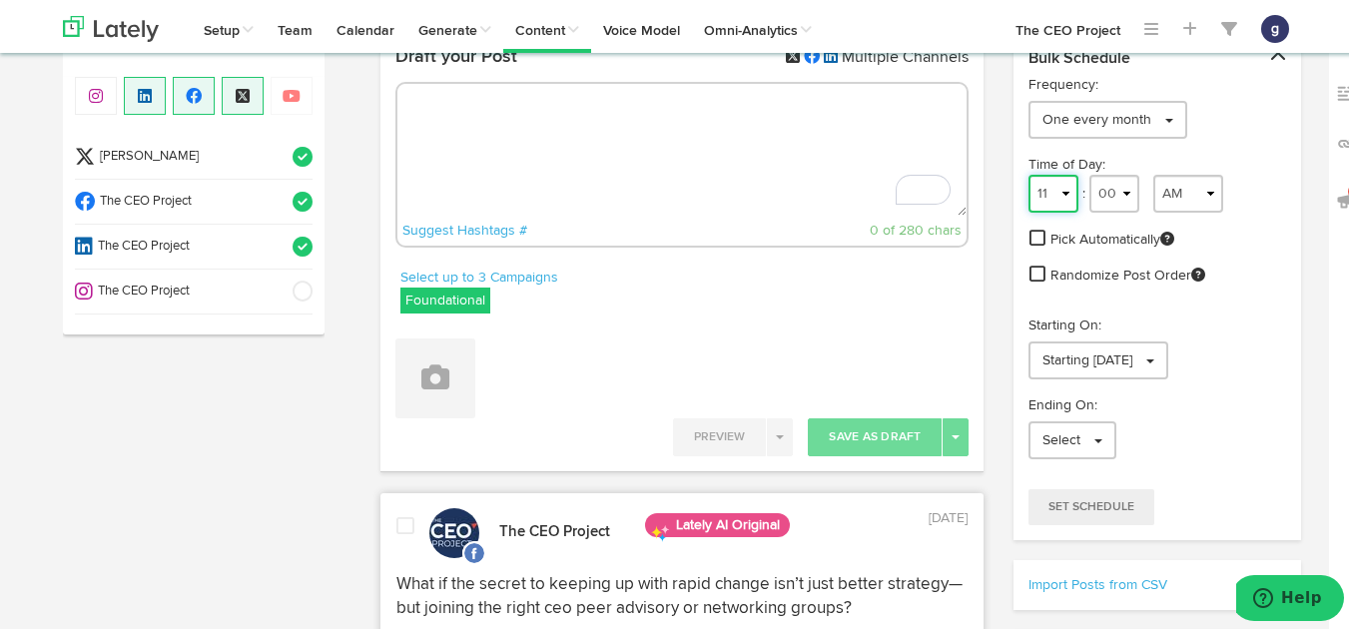
click at [1058, 190] on select "1 2 3 4 5 6 7 8 9 10 11 12" at bounding box center [1053, 191] width 50 height 38
select select "9"
click at [1028, 172] on select "1 2 3 4 5 6 7 8 9 10 11 12" at bounding box center [1053, 191] width 50 height 38
click at [1101, 354] on span "Starting [DATE]" at bounding box center [1087, 357] width 90 height 14
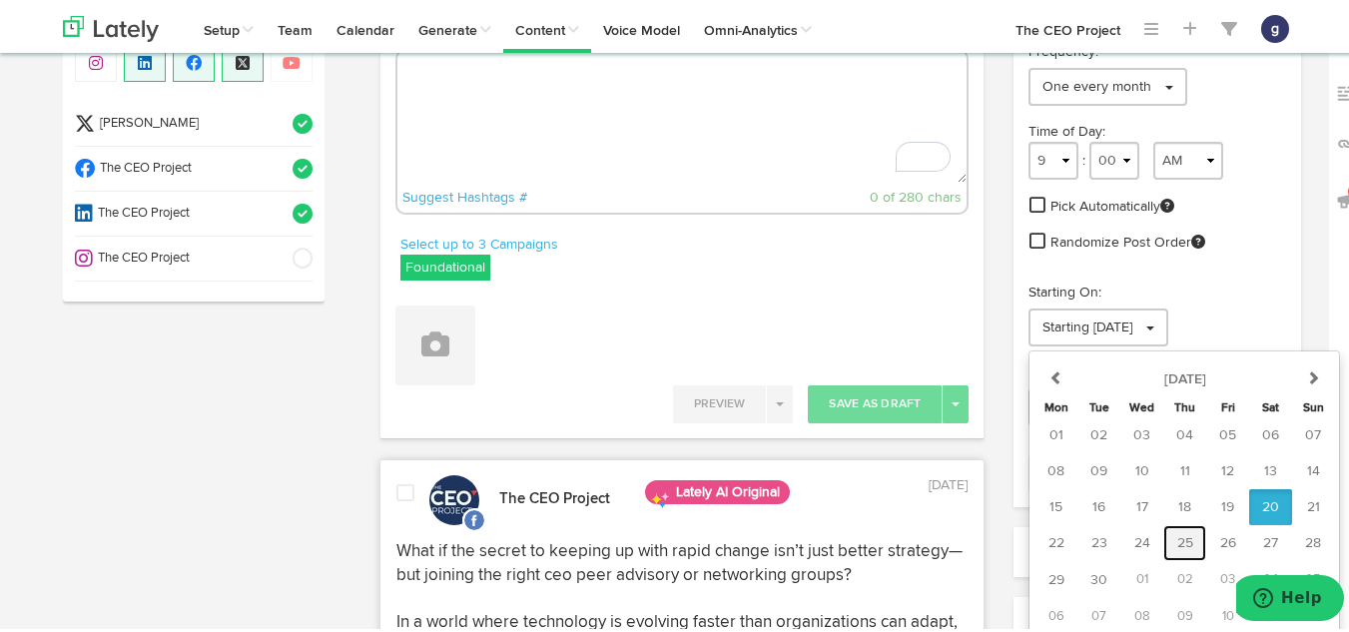
click at [1177, 533] on span "25" at bounding box center [1185, 540] width 16 height 14
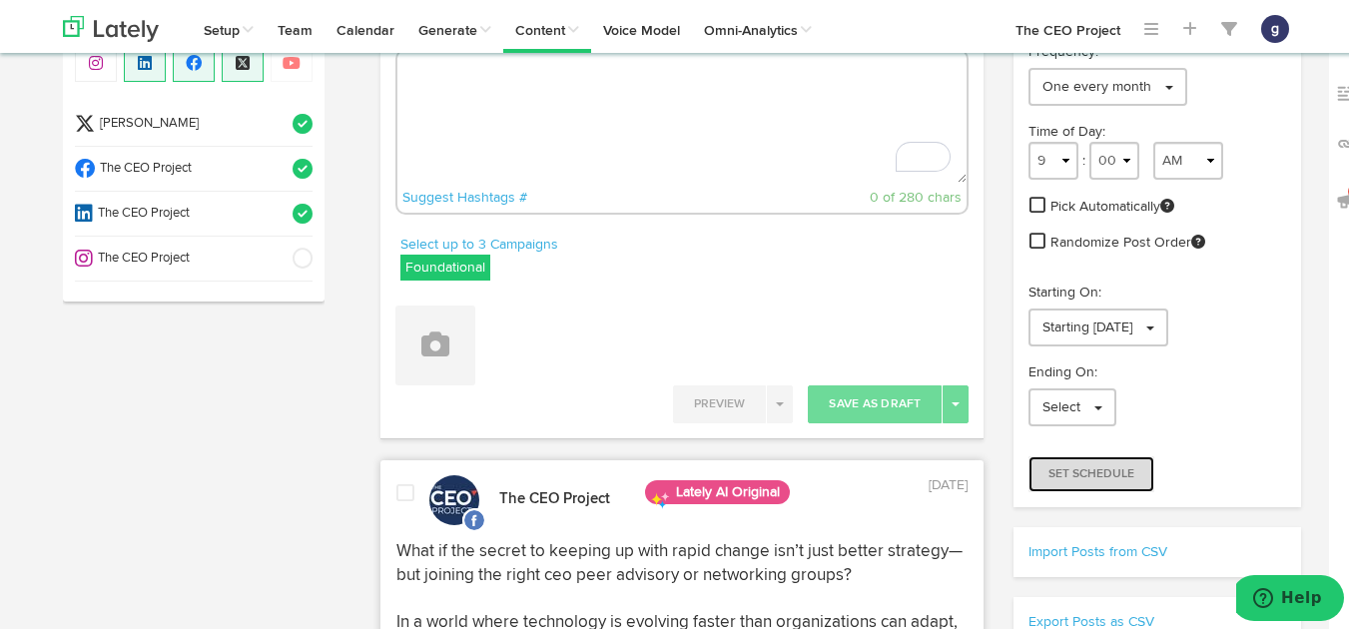
click at [1085, 465] on span "Set Schedule" at bounding box center [1091, 471] width 86 height 12
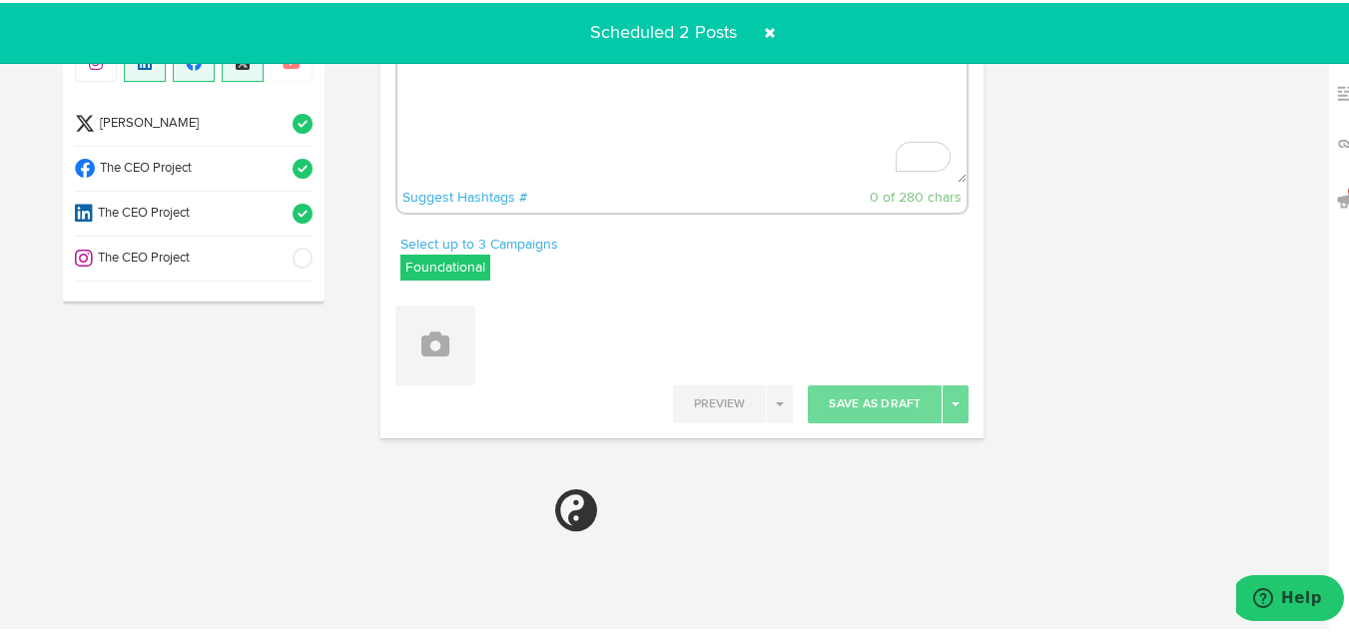
radio input "true"
select select "2"
select select "22"
select select "PM"
select select "11"
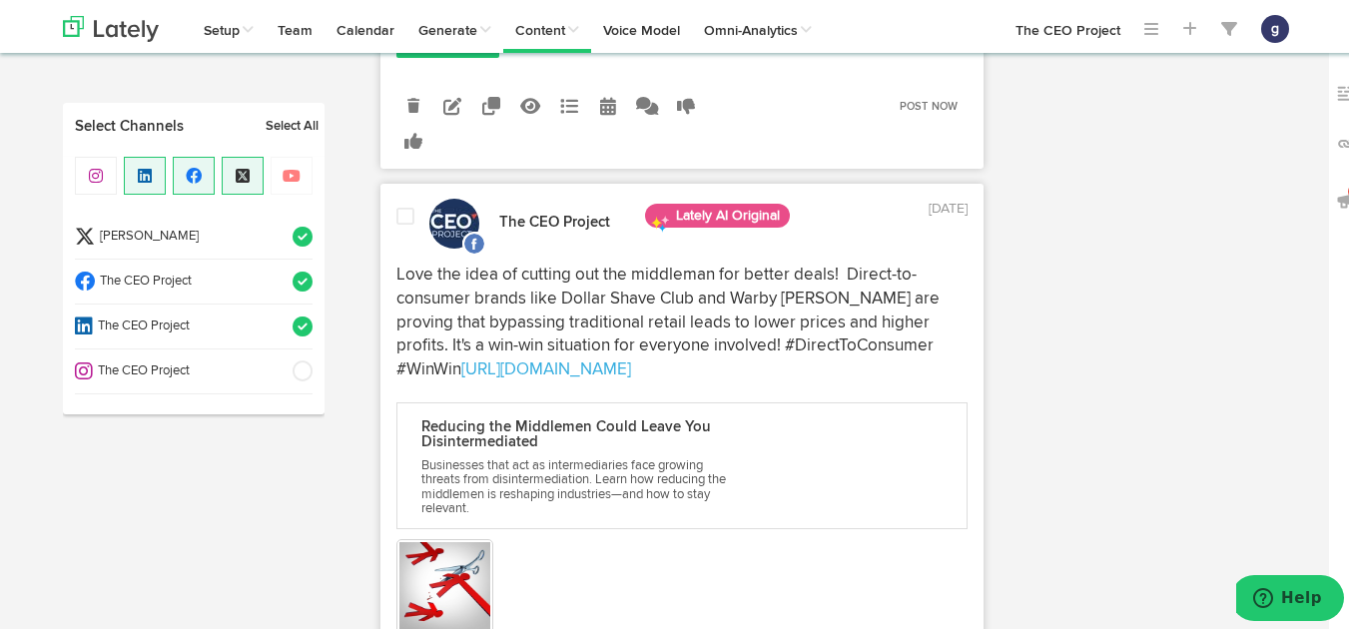
scroll to position [1085, 0]
click at [403, 223] on span at bounding box center [405, 213] width 18 height 20
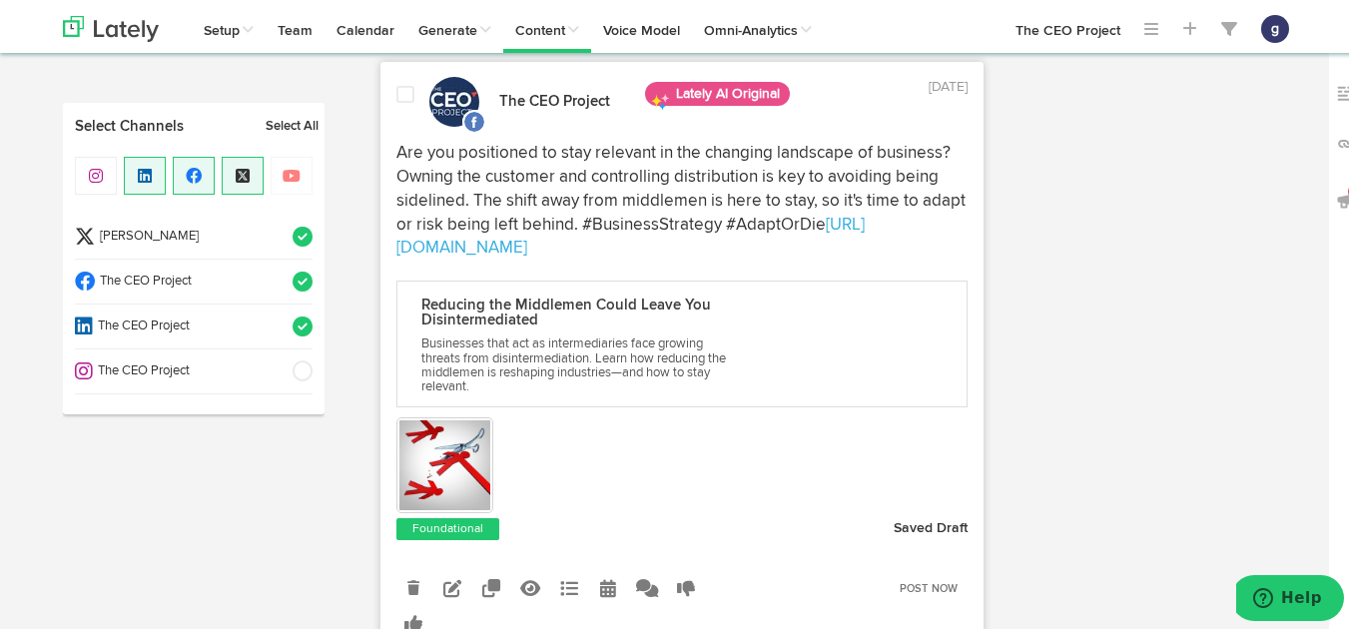
scroll to position [1811, 0]
click at [396, 101] on span at bounding box center [405, 91] width 18 height 20
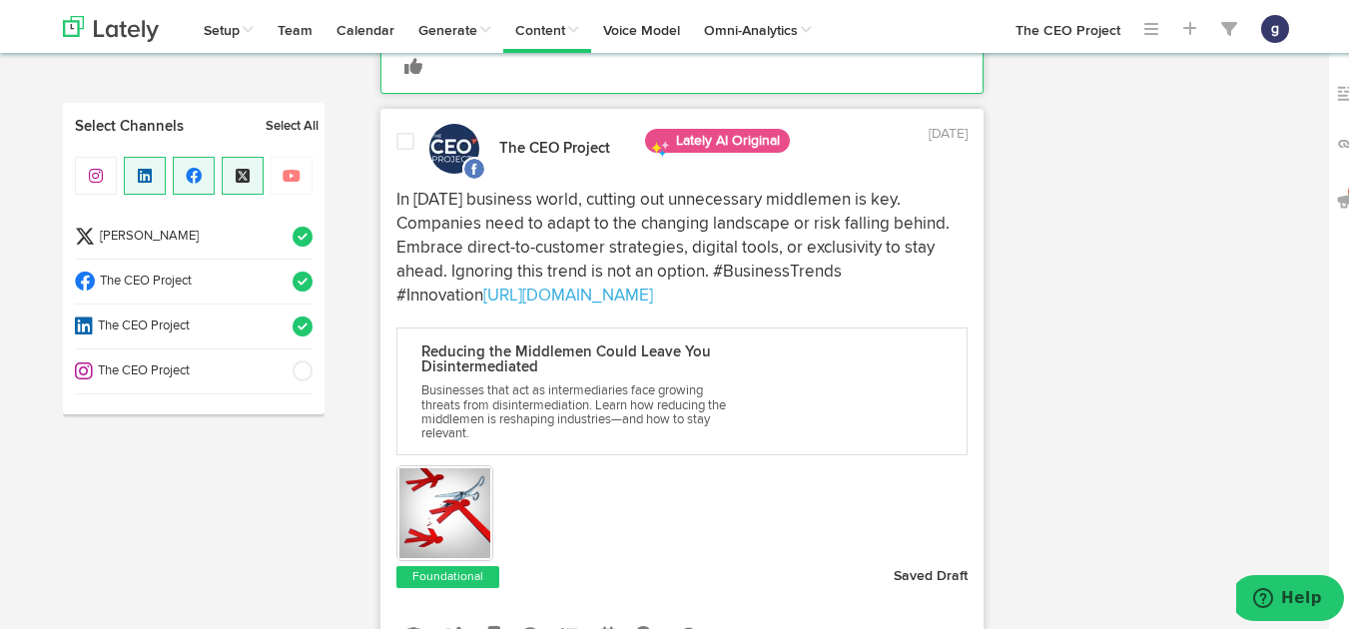
scroll to position [2368, 0]
click at [403, 148] on span at bounding box center [405, 138] width 18 height 20
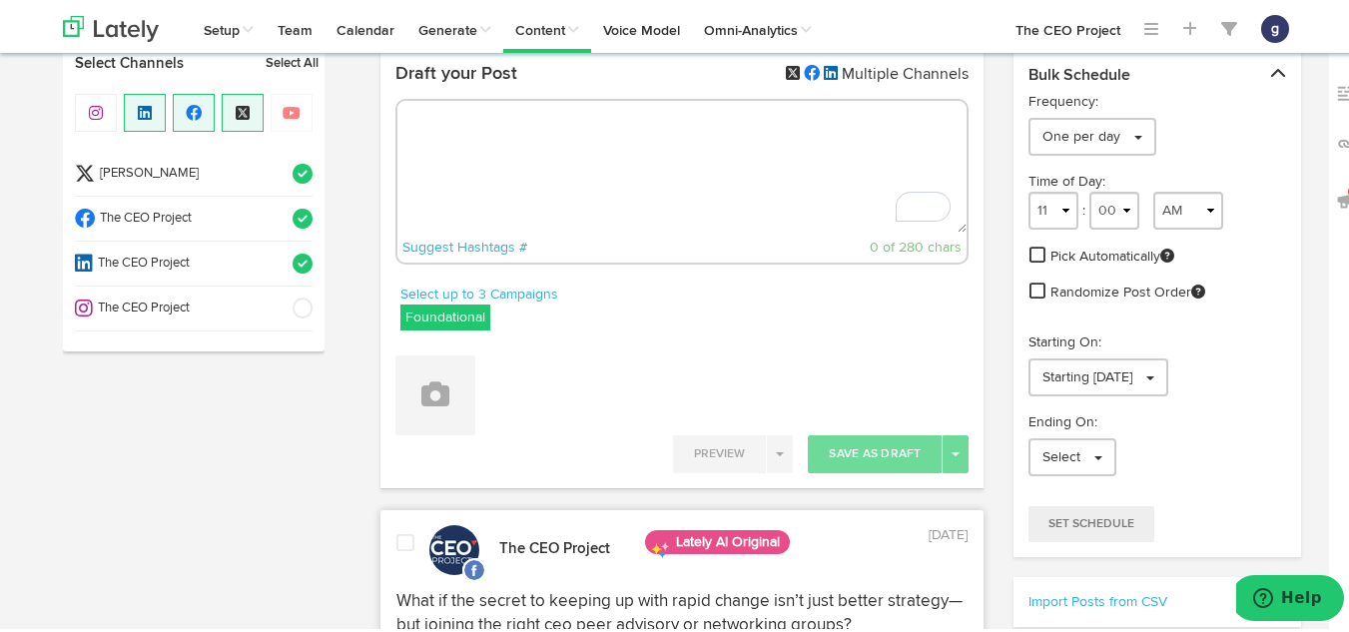
scroll to position [25, 0]
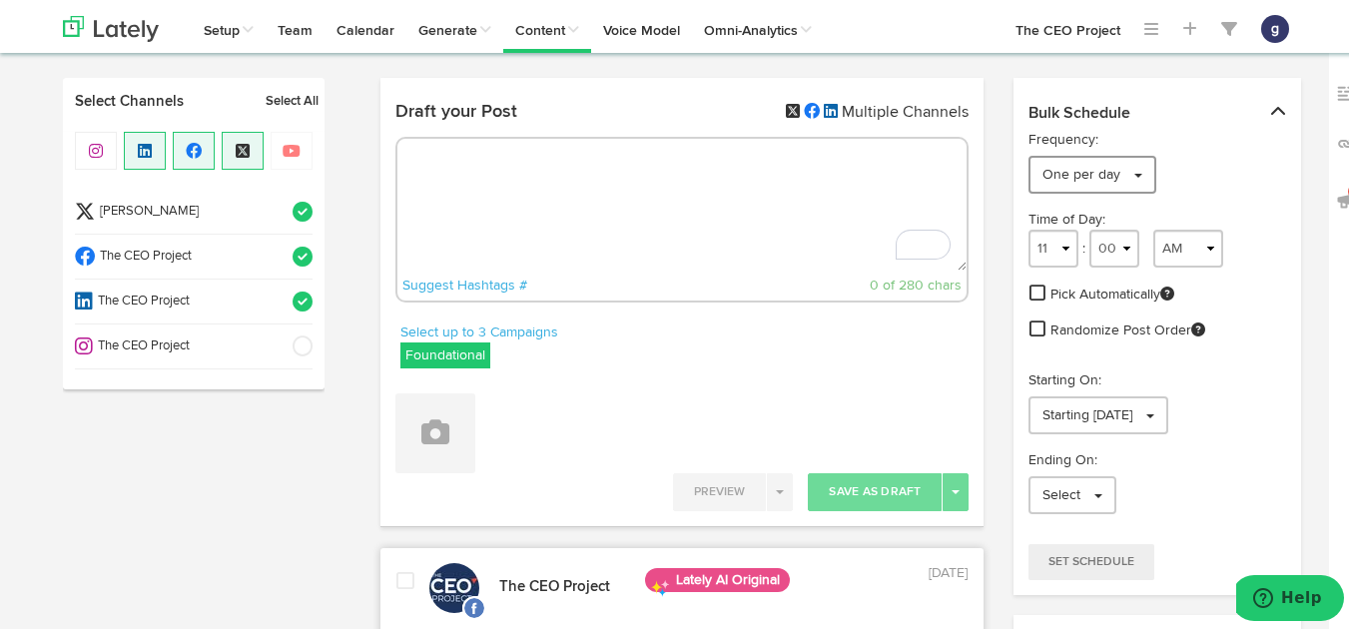
click at [1042, 175] on span "One per day" at bounding box center [1081, 172] width 78 height 14
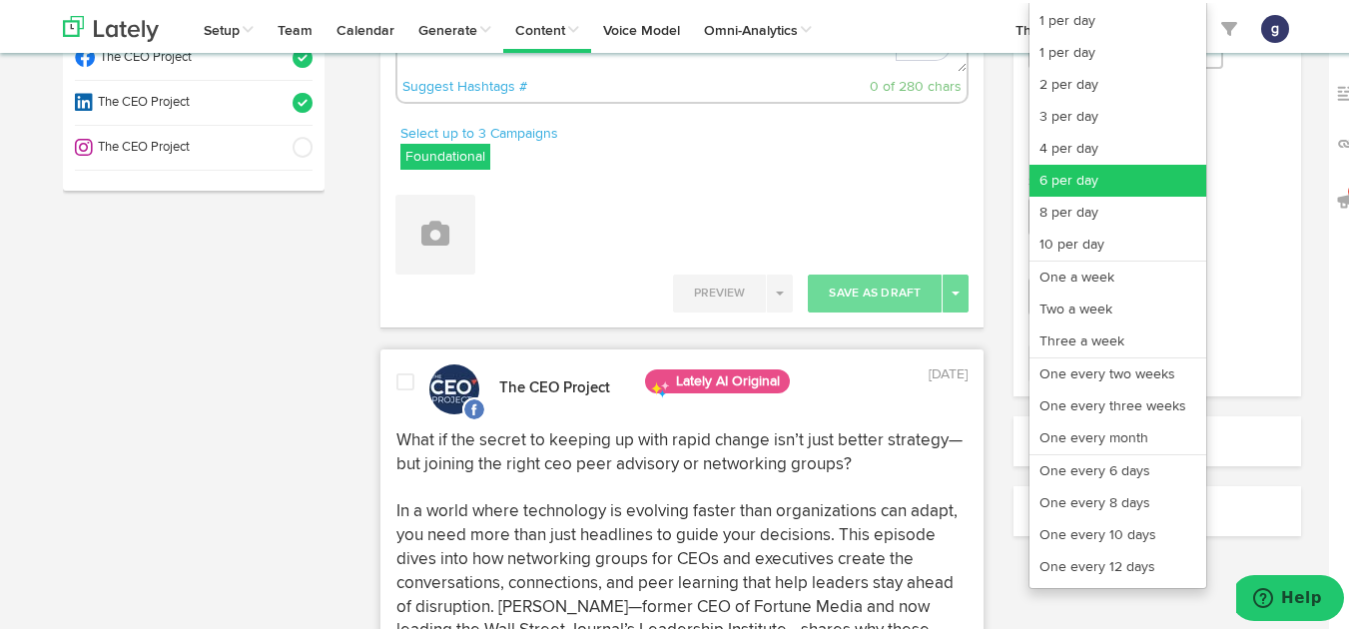
scroll to position [225, 0]
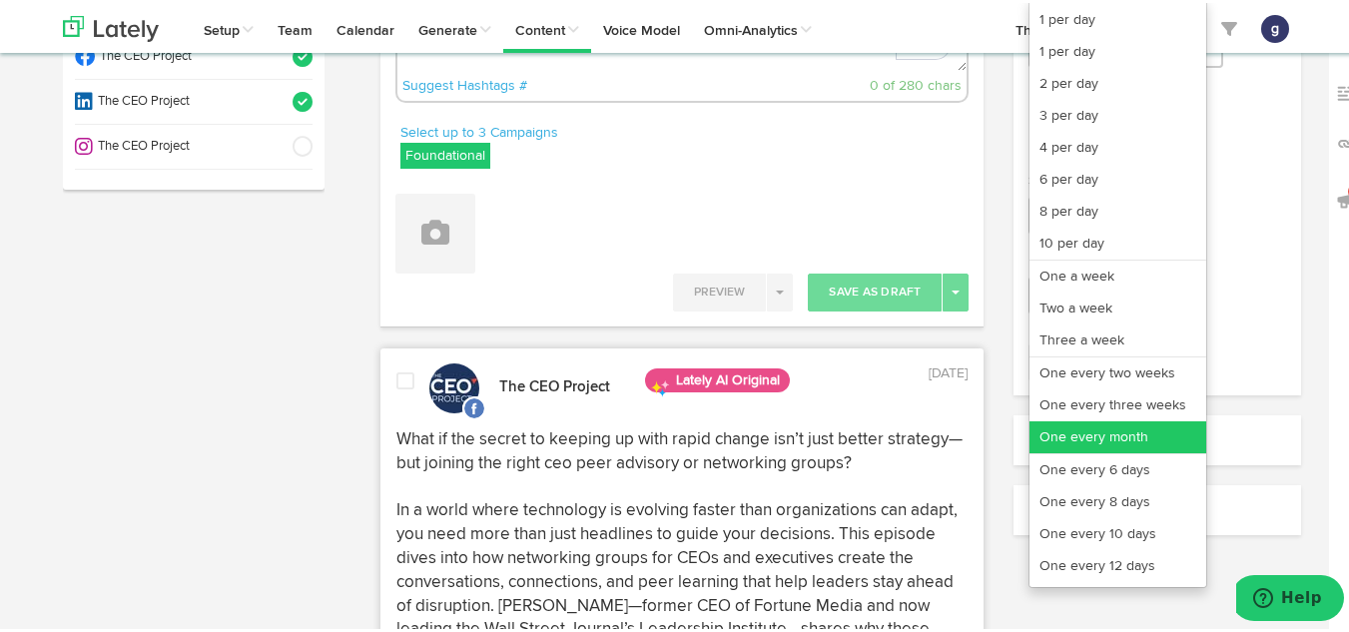
click at [1064, 431] on link "One every month" at bounding box center [1117, 434] width 177 height 32
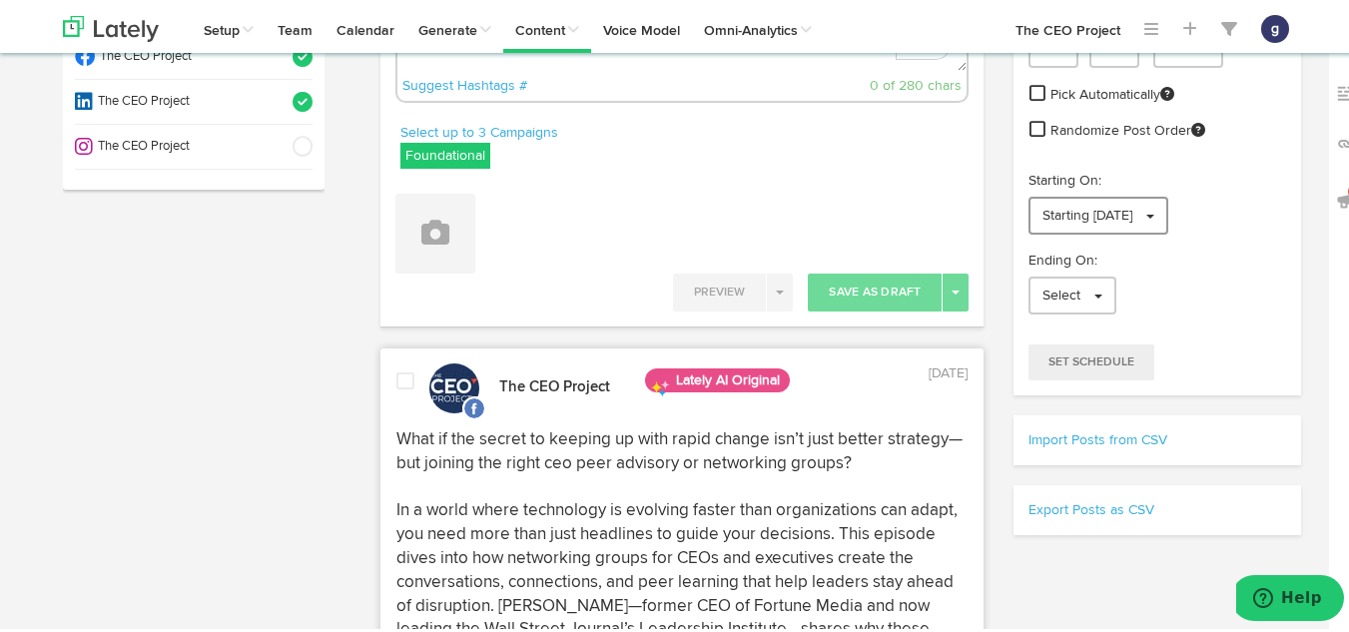
click at [1054, 215] on span "Starting [DATE]" at bounding box center [1087, 213] width 90 height 14
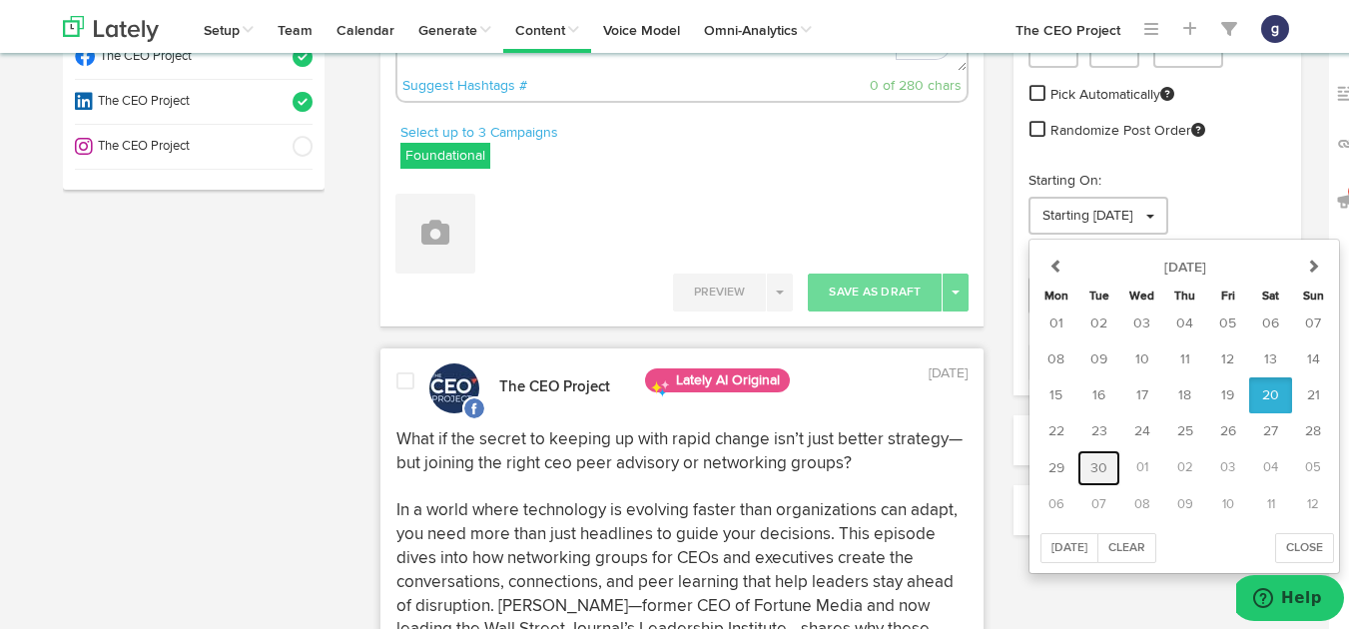
click at [1094, 455] on button "30" at bounding box center [1098, 465] width 43 height 36
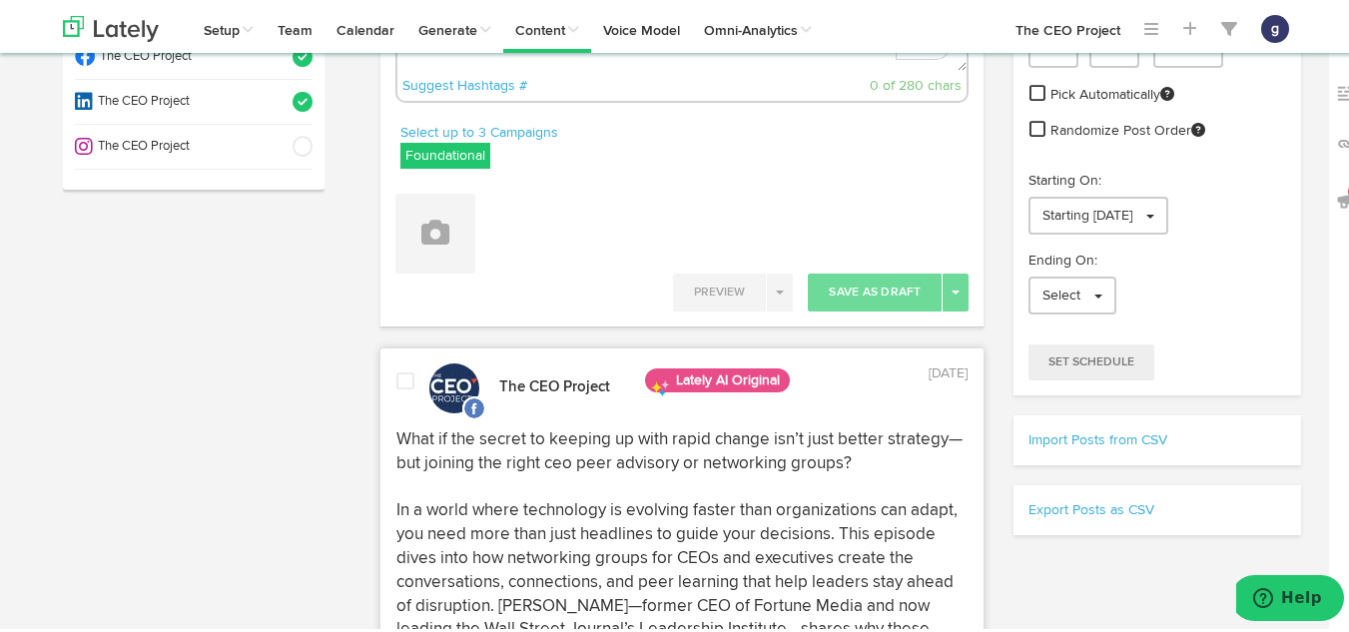
scroll to position [0, 0]
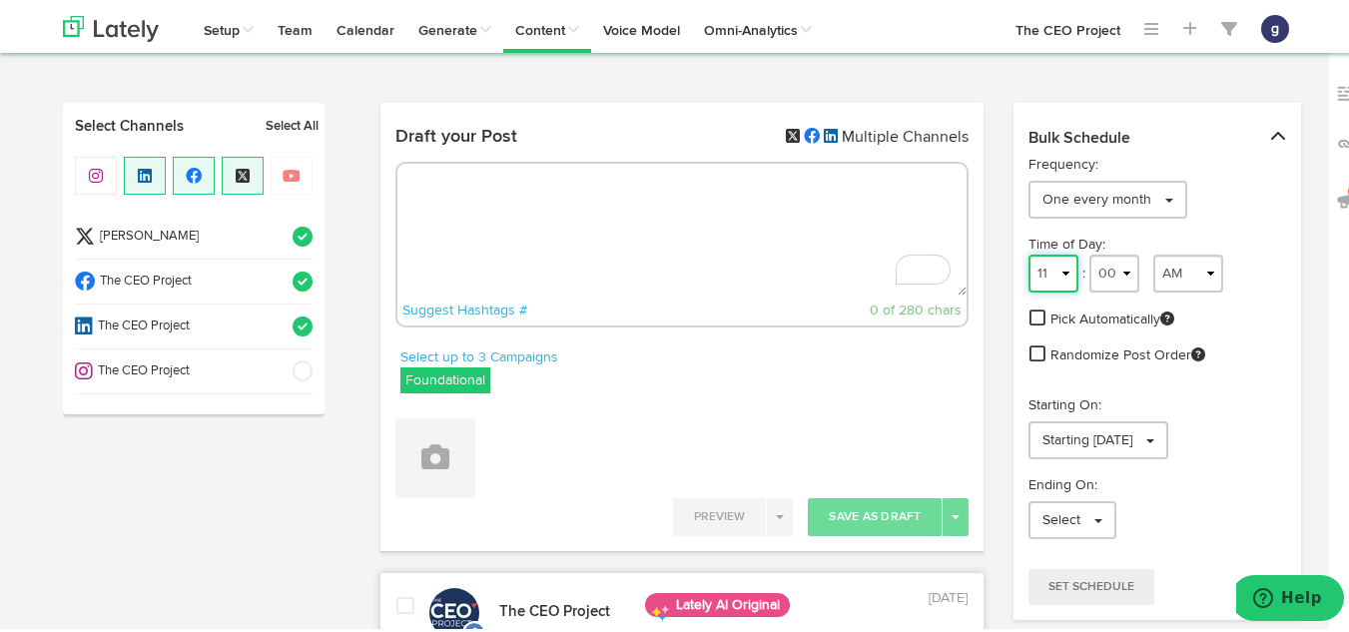
click at [1047, 273] on select "1 2 3 4 5 6 7 8 9 10 11 12" at bounding box center [1053, 271] width 50 height 38
select select "9"
click at [1028, 252] on select "1 2 3 4 5 6 7 8 9 10 11 12" at bounding box center [1053, 271] width 50 height 38
click at [1081, 576] on button "Set Schedule" at bounding box center [1091, 584] width 126 height 36
radio input "true"
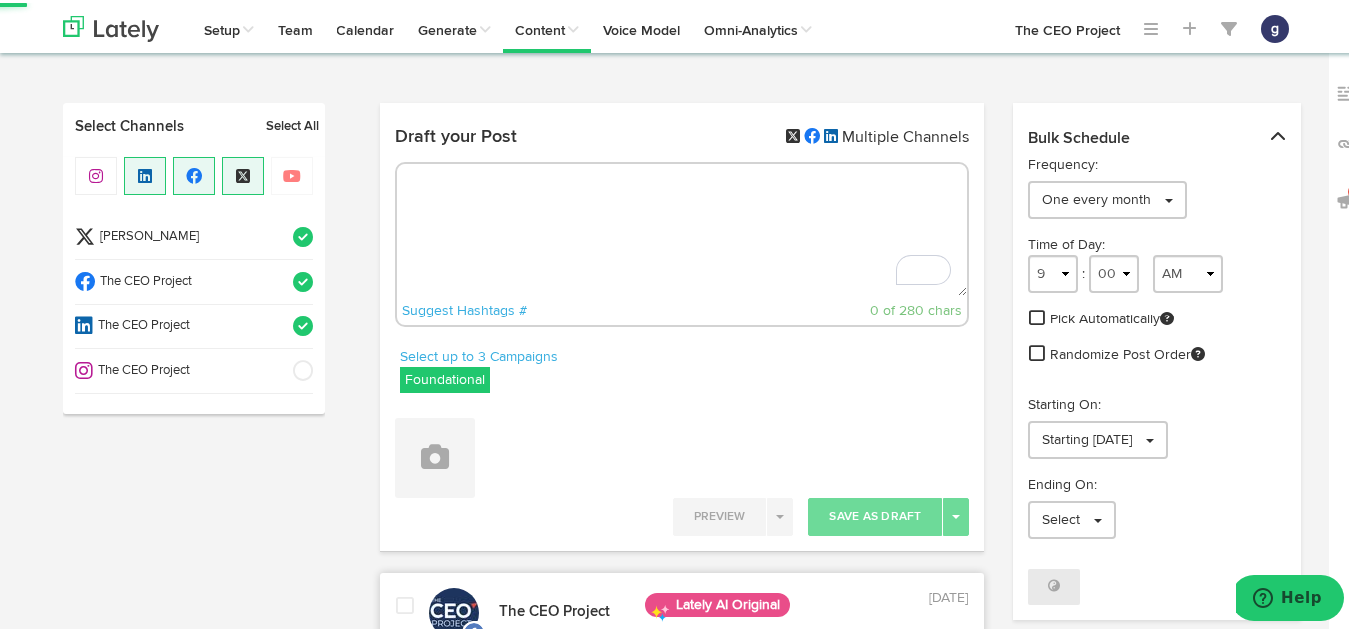
select select "2"
select select "22"
select select "PM"
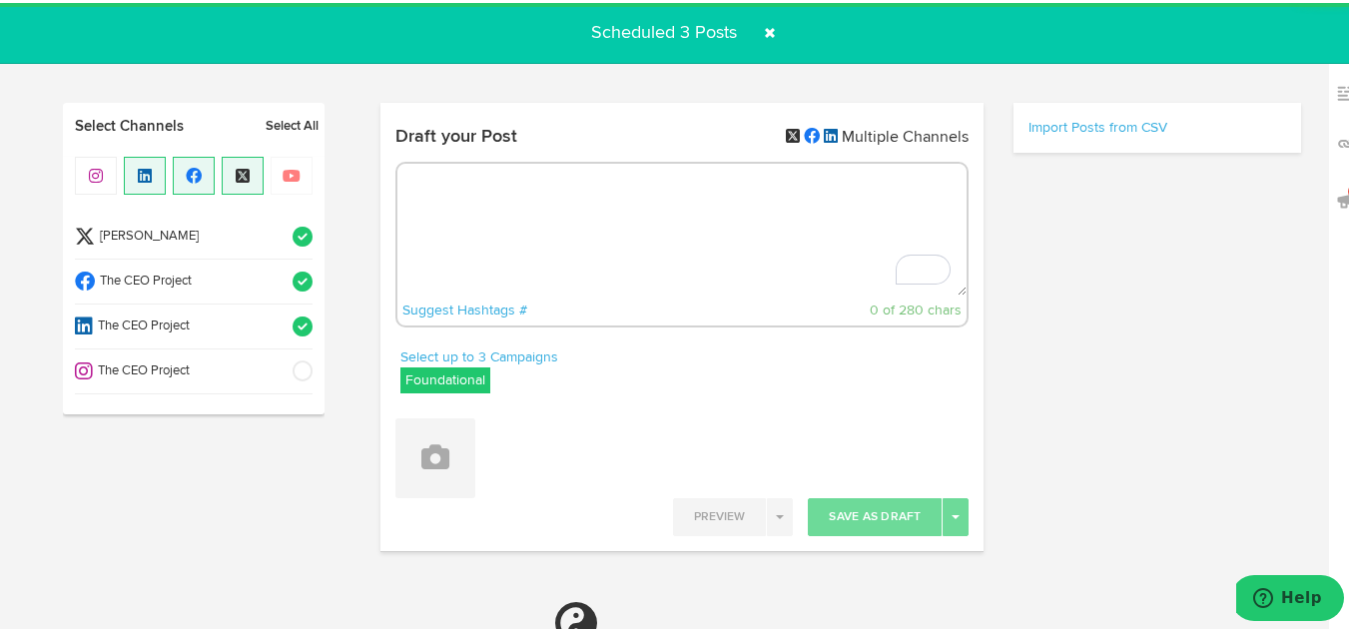
select select "11"
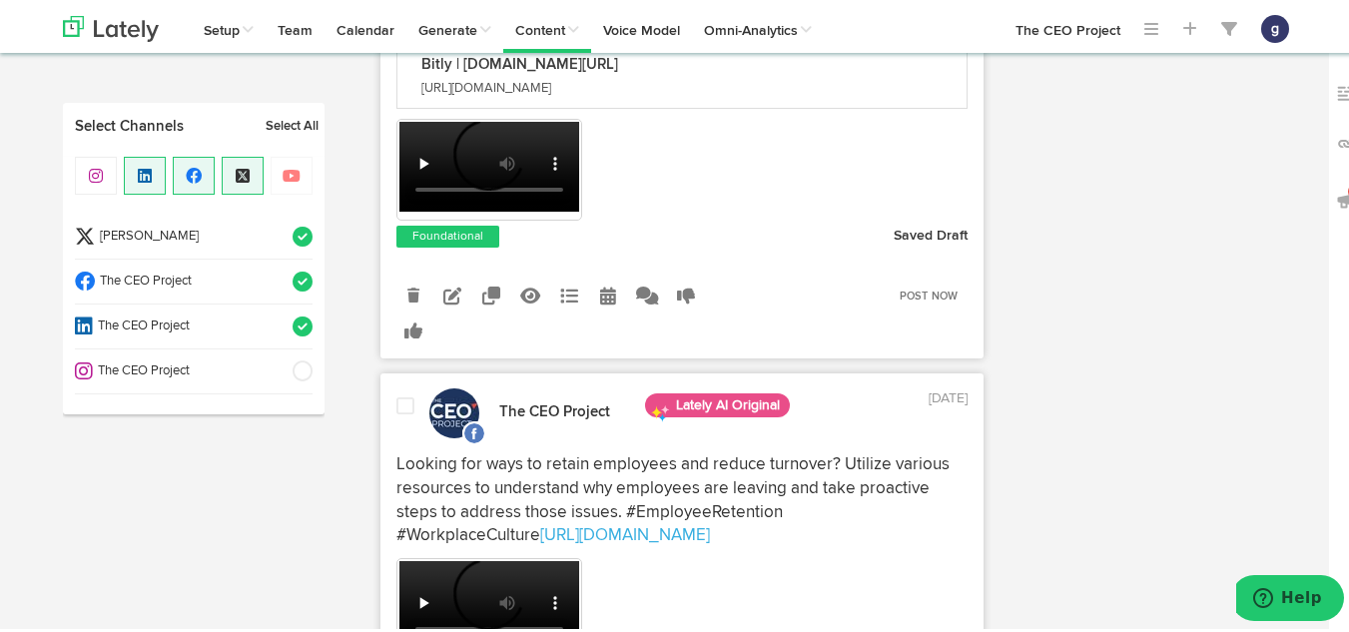
scroll to position [1236, 0]
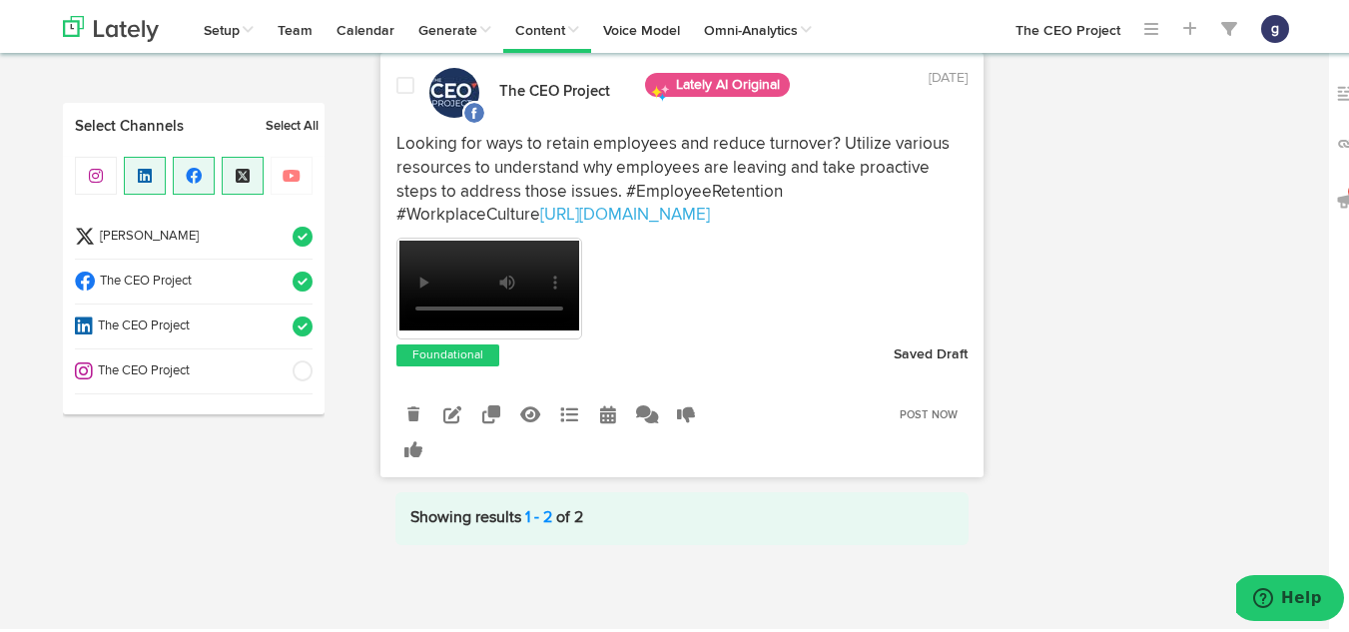
click at [396, 85] on span at bounding box center [405, 83] width 18 height 20
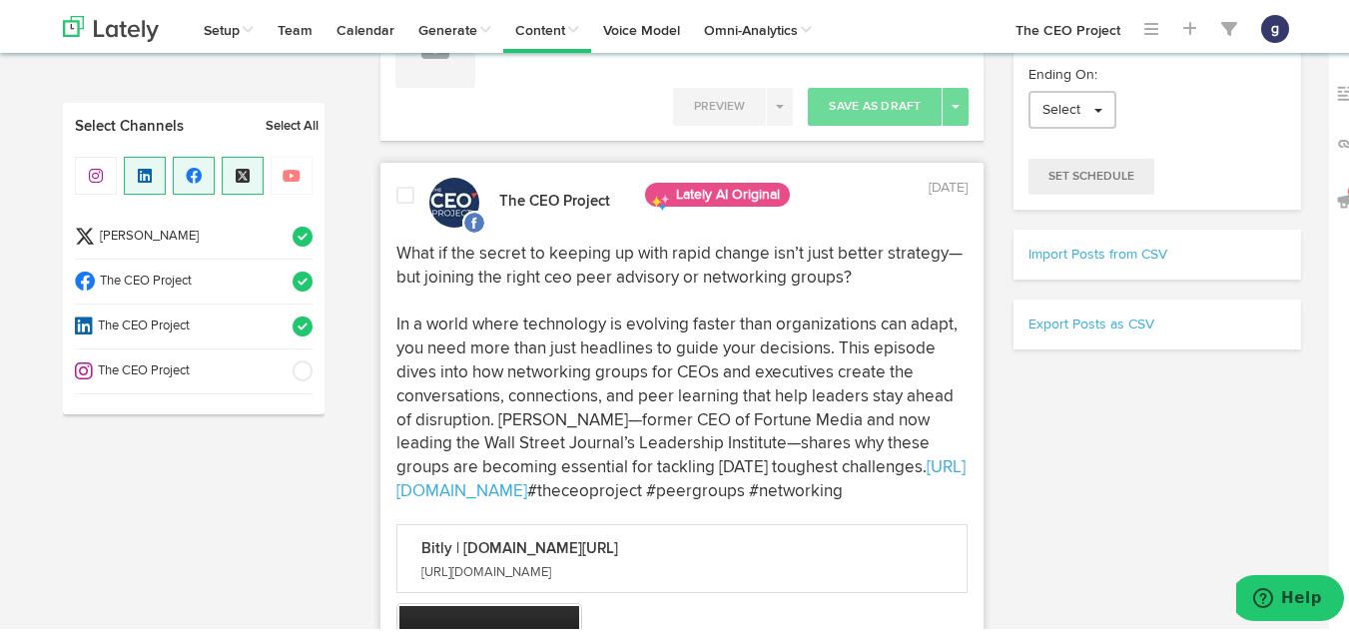
scroll to position [341, 0]
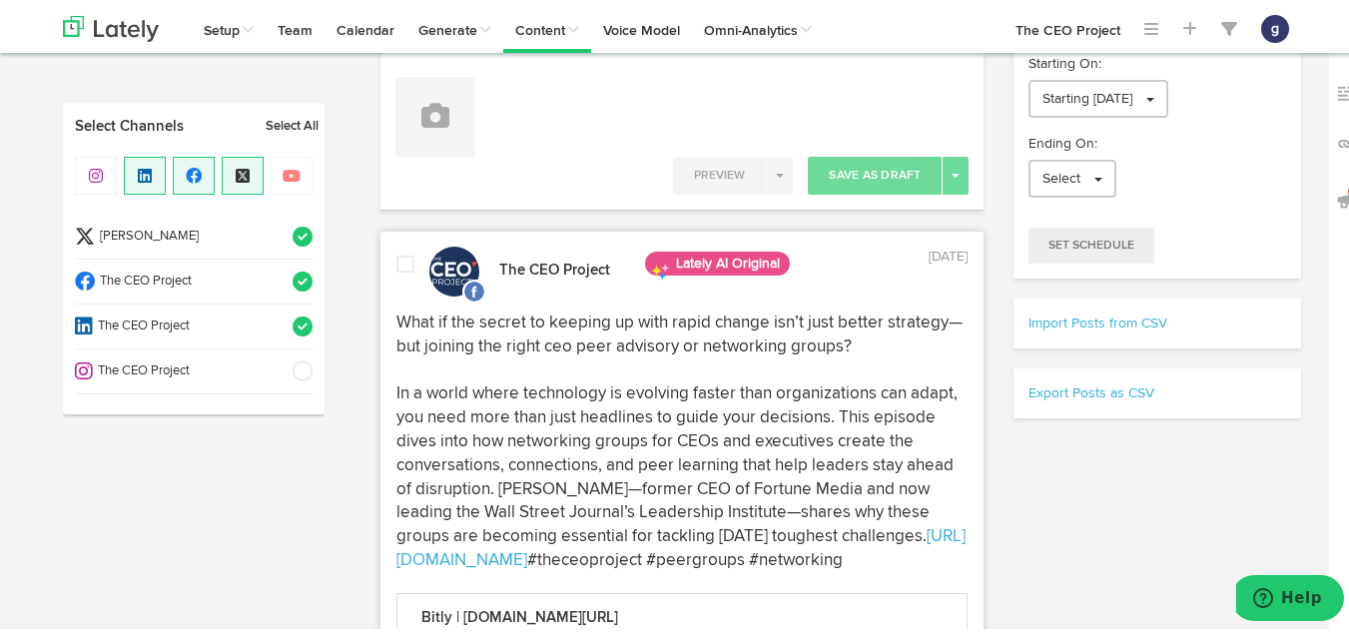
click at [396, 261] on span at bounding box center [405, 262] width 18 height 20
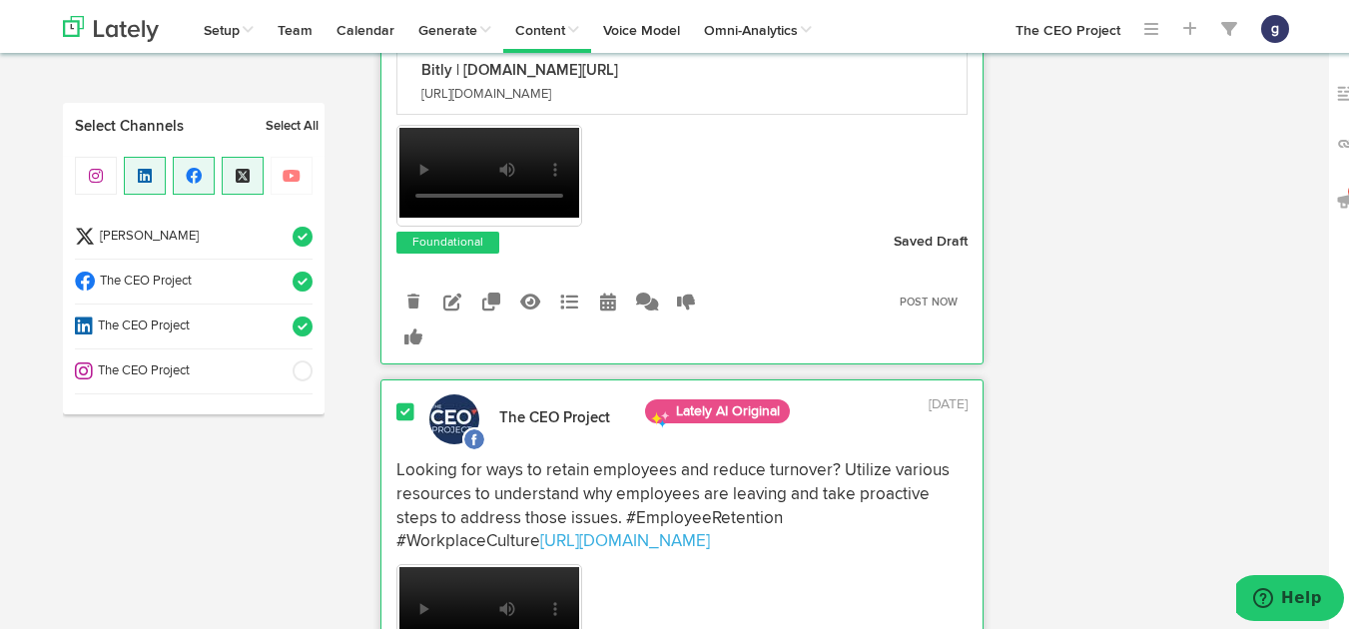
scroll to position [888, 0]
click at [396, 420] on span at bounding box center [405, 410] width 18 height 20
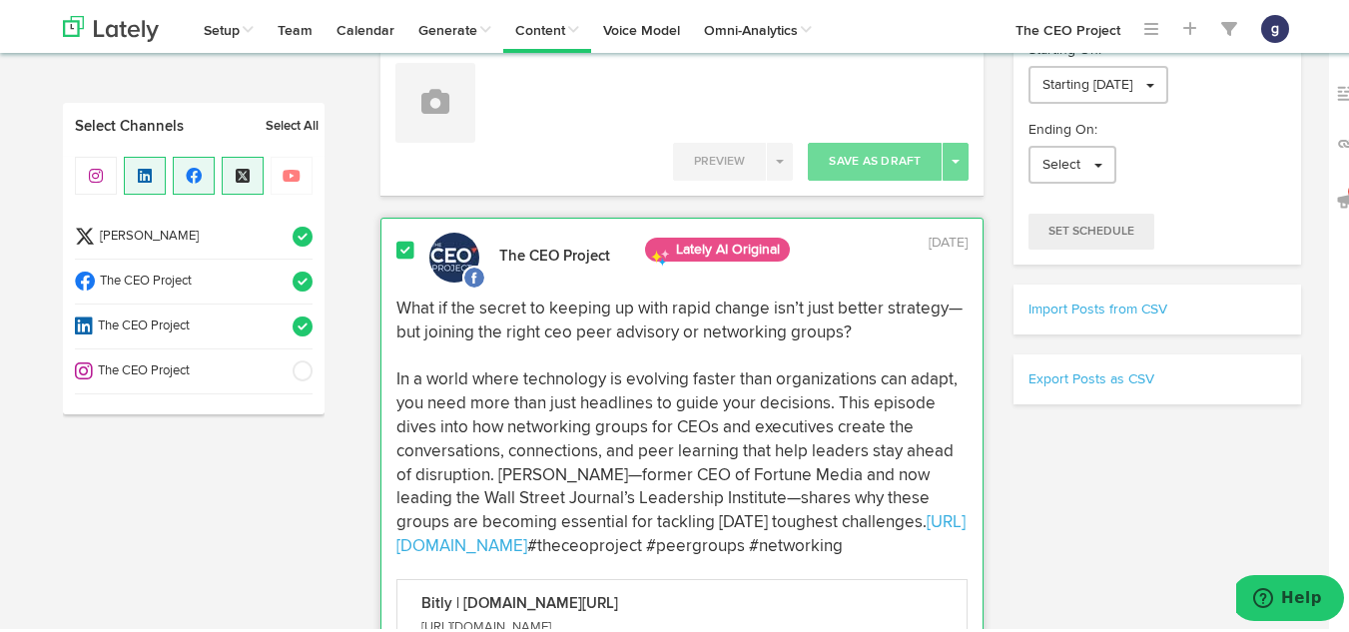
scroll to position [354, 0]
click at [384, 255] on div at bounding box center [405, 260] width 48 height 42
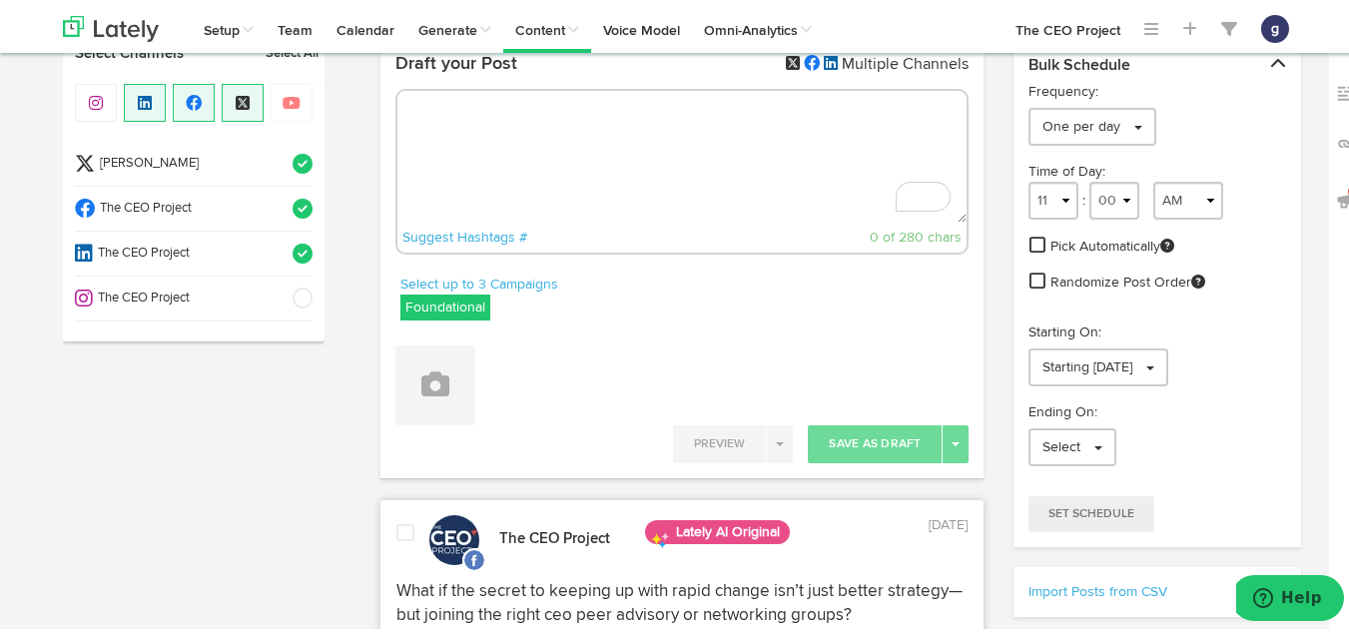
scroll to position [0, 0]
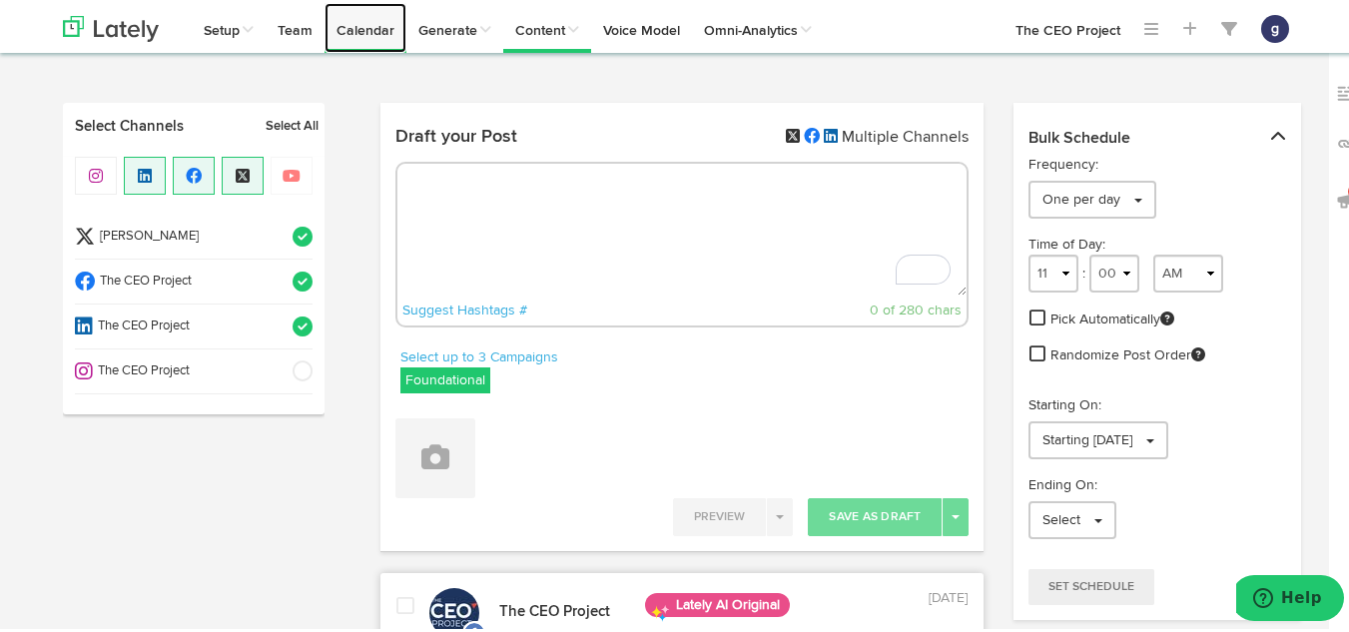
click at [375, 31] on link "Calendar" at bounding box center [365, 25] width 82 height 50
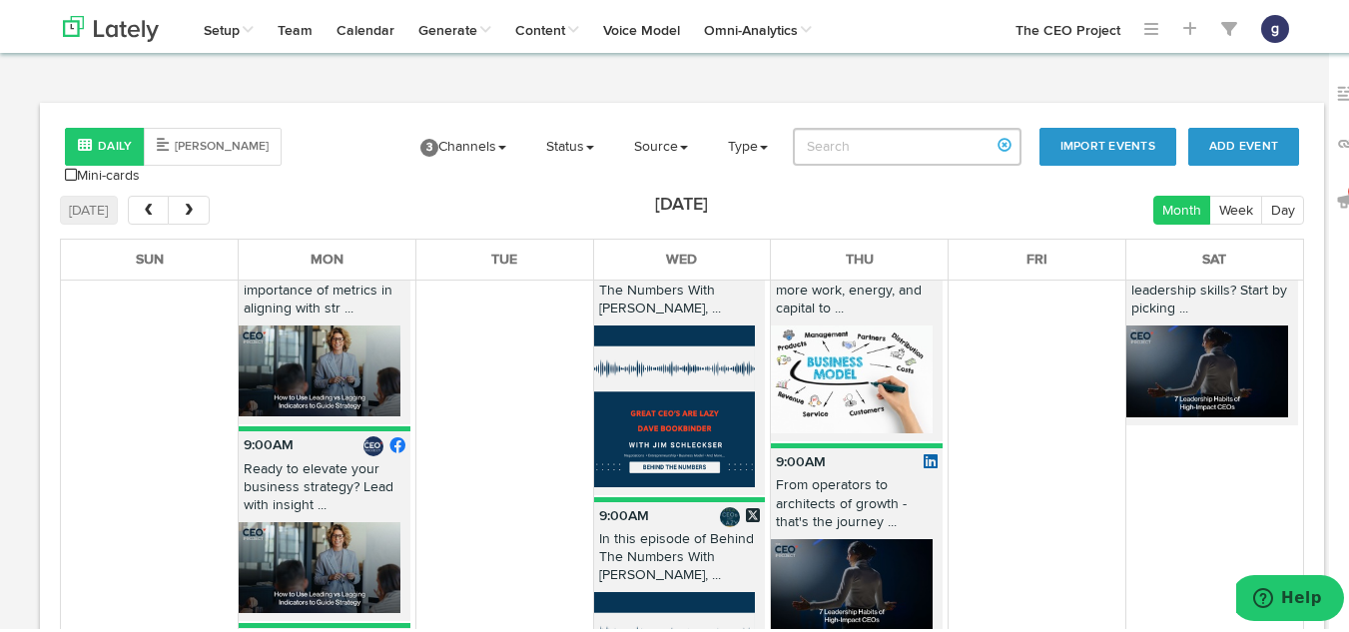
scroll to position [2523, 0]
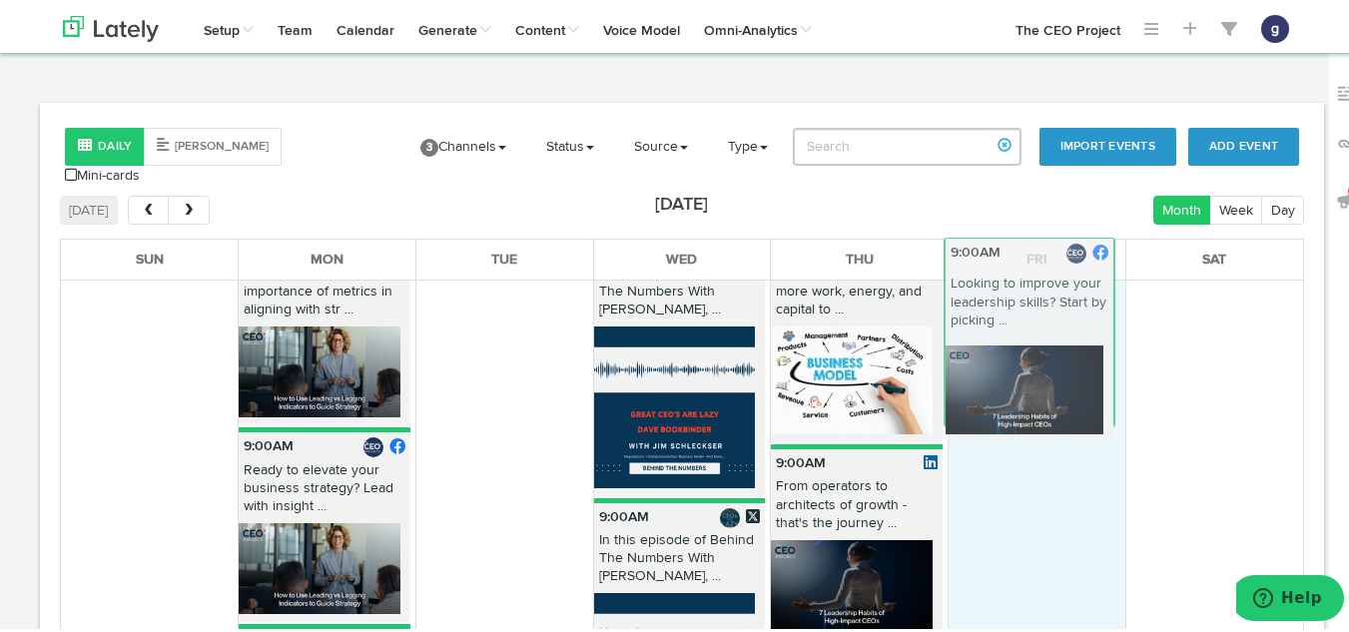
drag, startPoint x: 1157, startPoint y: 310, endPoint x: 999, endPoint y: 337, distance: 160.0
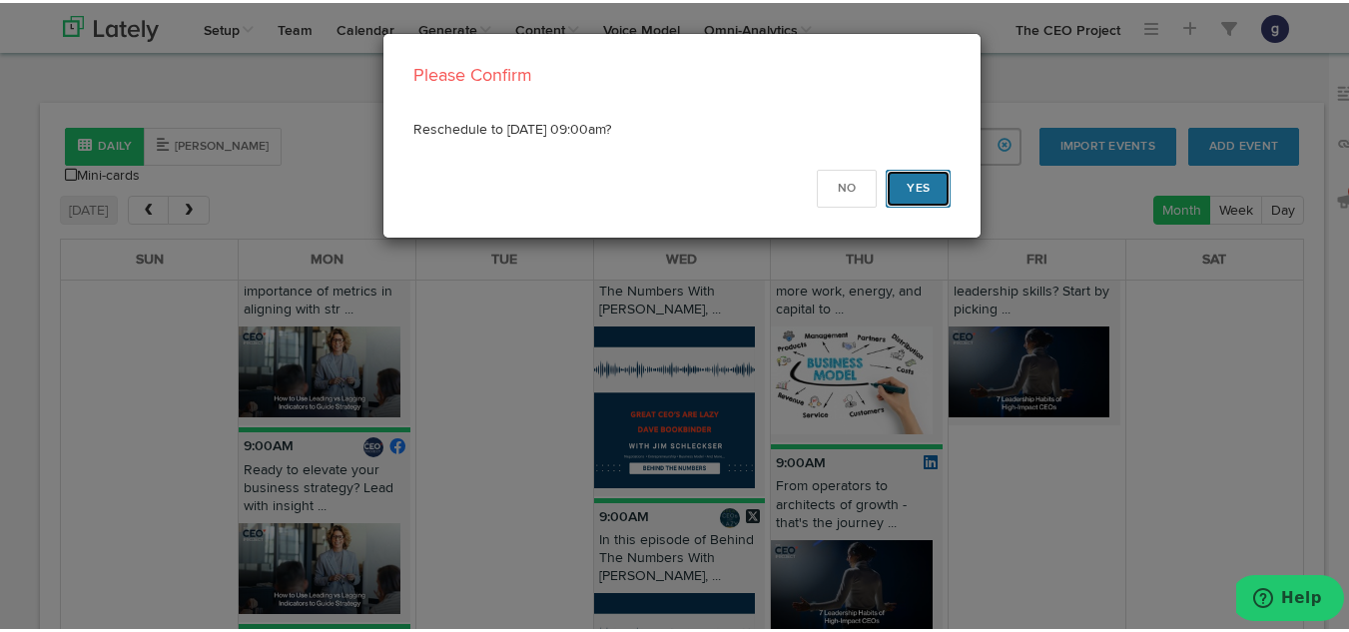
click at [900, 168] on button "Yes" at bounding box center [918, 186] width 65 height 38
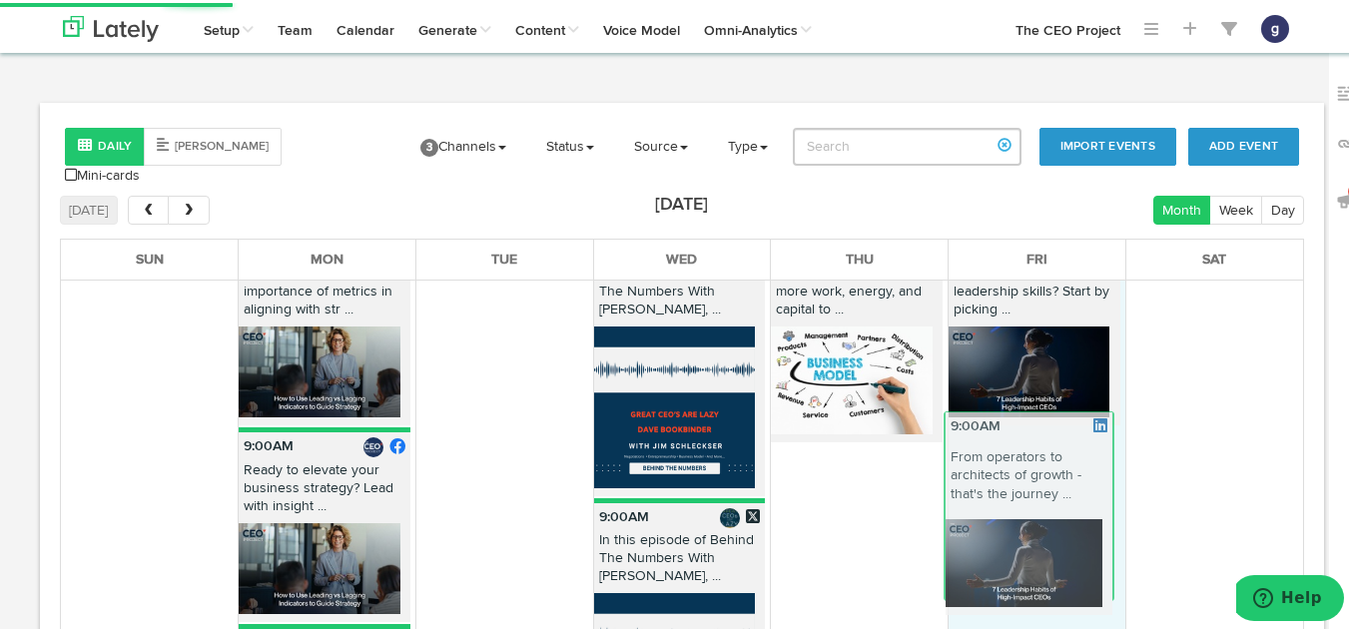
drag, startPoint x: 844, startPoint y: 506, endPoint x: 1034, endPoint y: 494, distance: 191.1
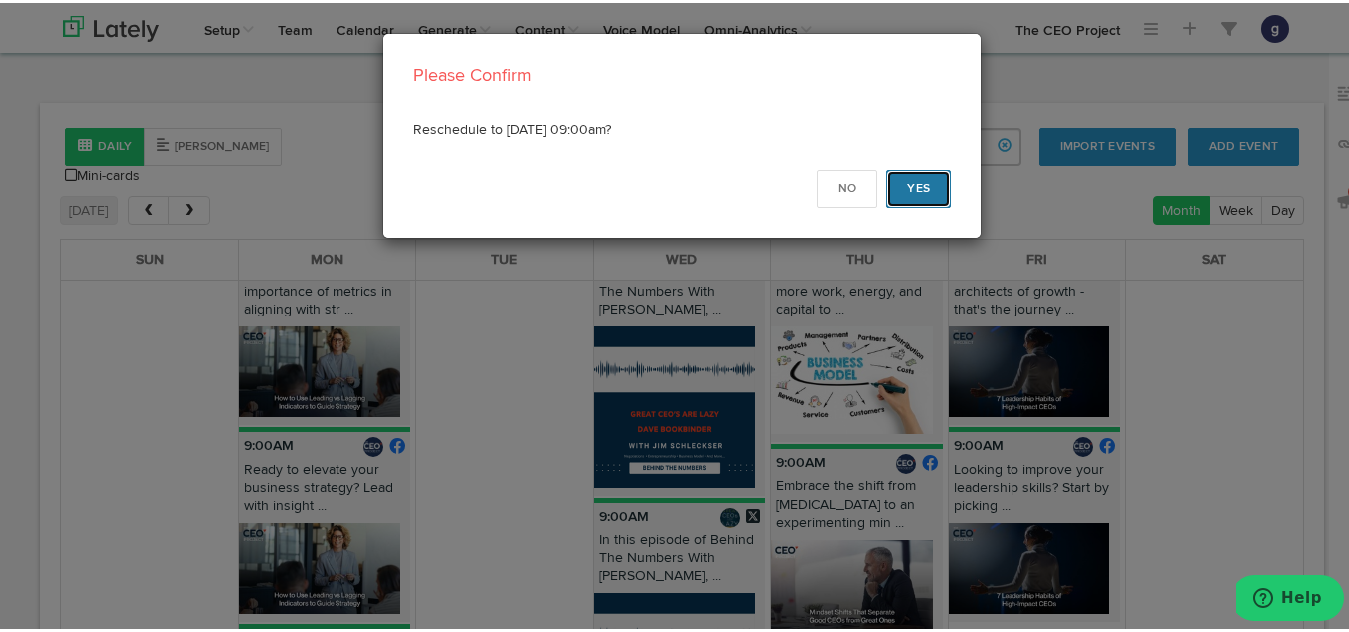
click at [919, 185] on button "Yes" at bounding box center [918, 186] width 65 height 38
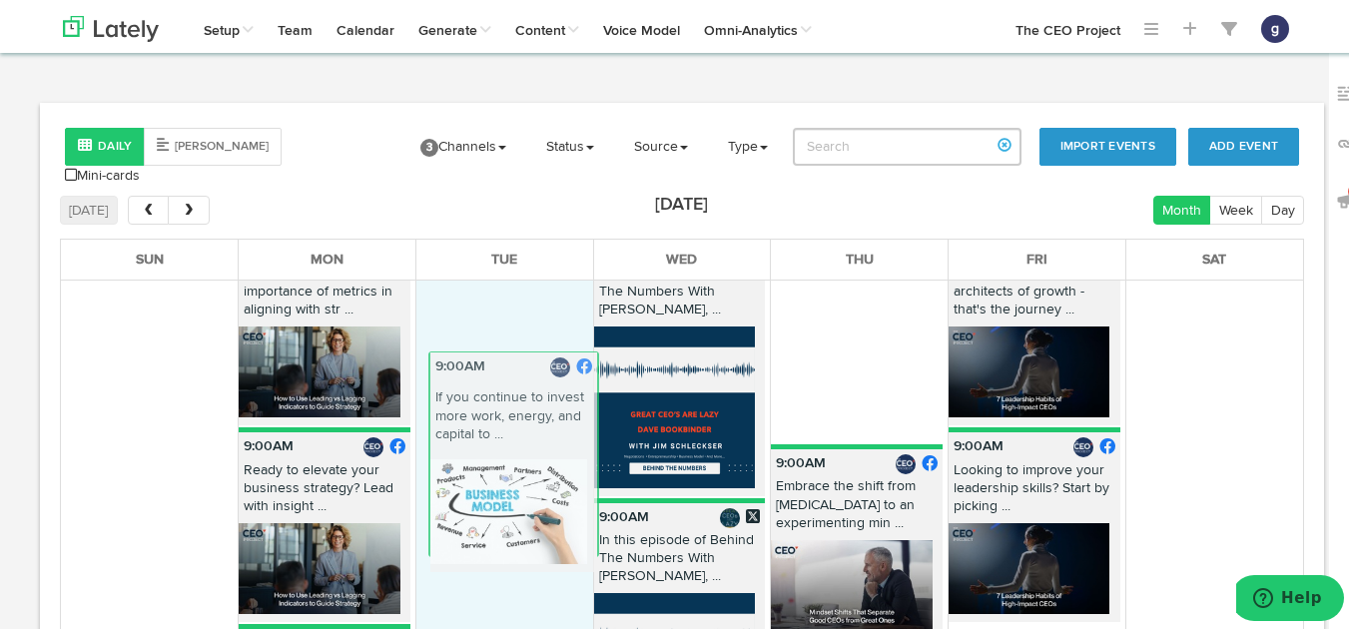
drag, startPoint x: 818, startPoint y: 330, endPoint x: 492, endPoint y: 471, distance: 354.6
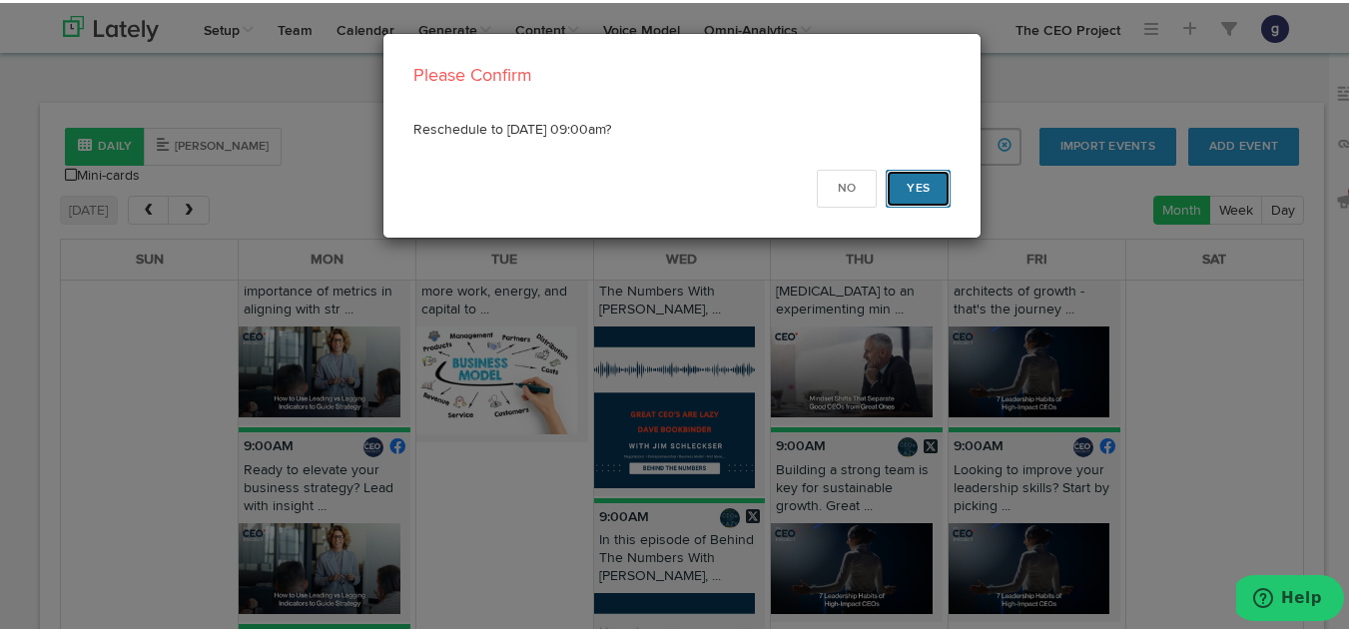
click at [904, 184] on button "Yes" at bounding box center [918, 186] width 65 height 38
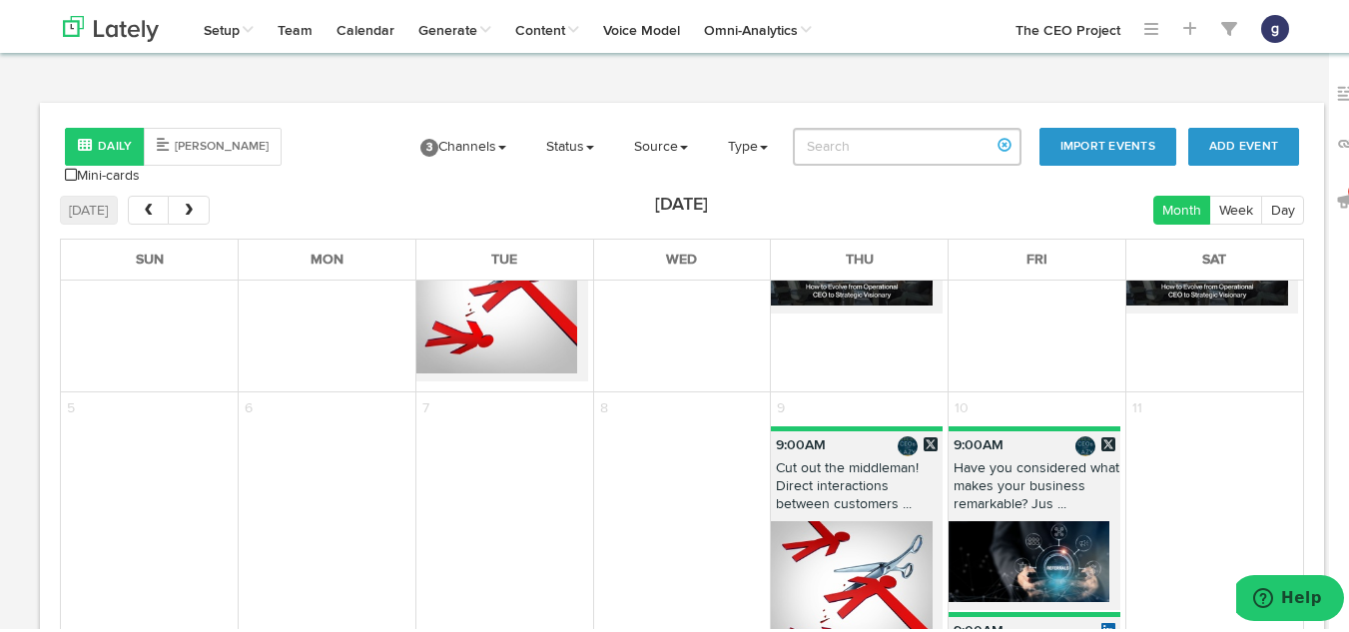
scroll to position [3477, 0]
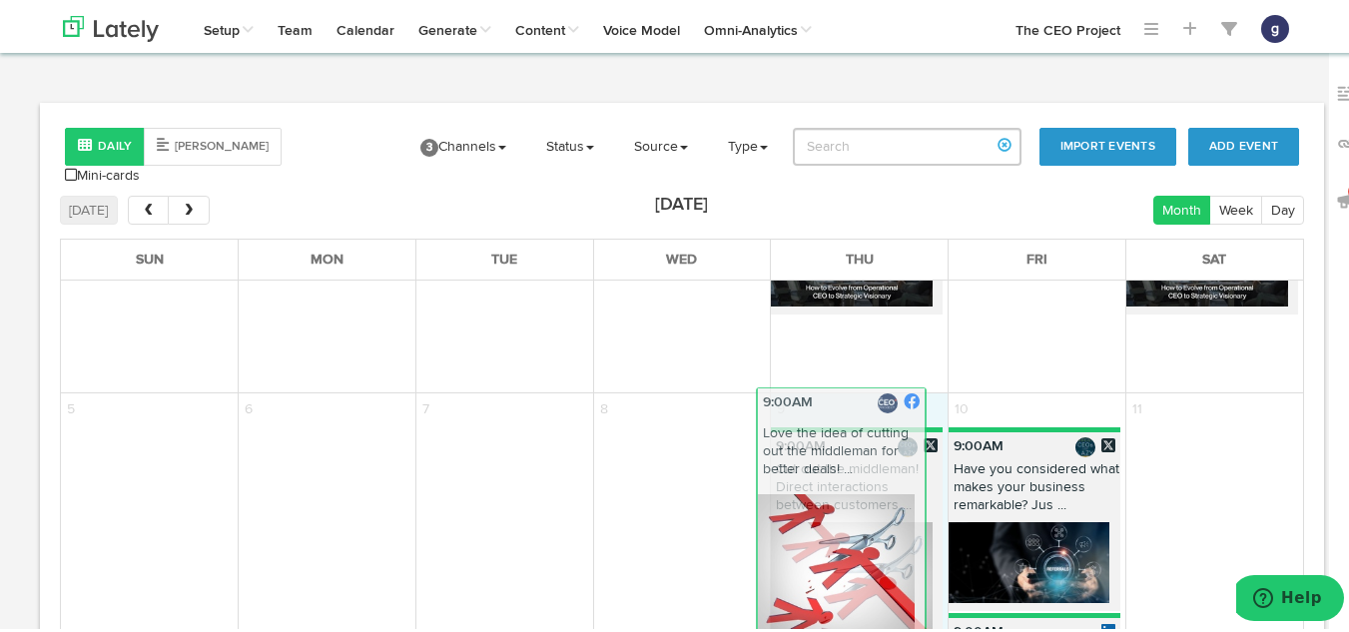
drag, startPoint x: 497, startPoint y: 303, endPoint x: 846, endPoint y: 603, distance: 459.4
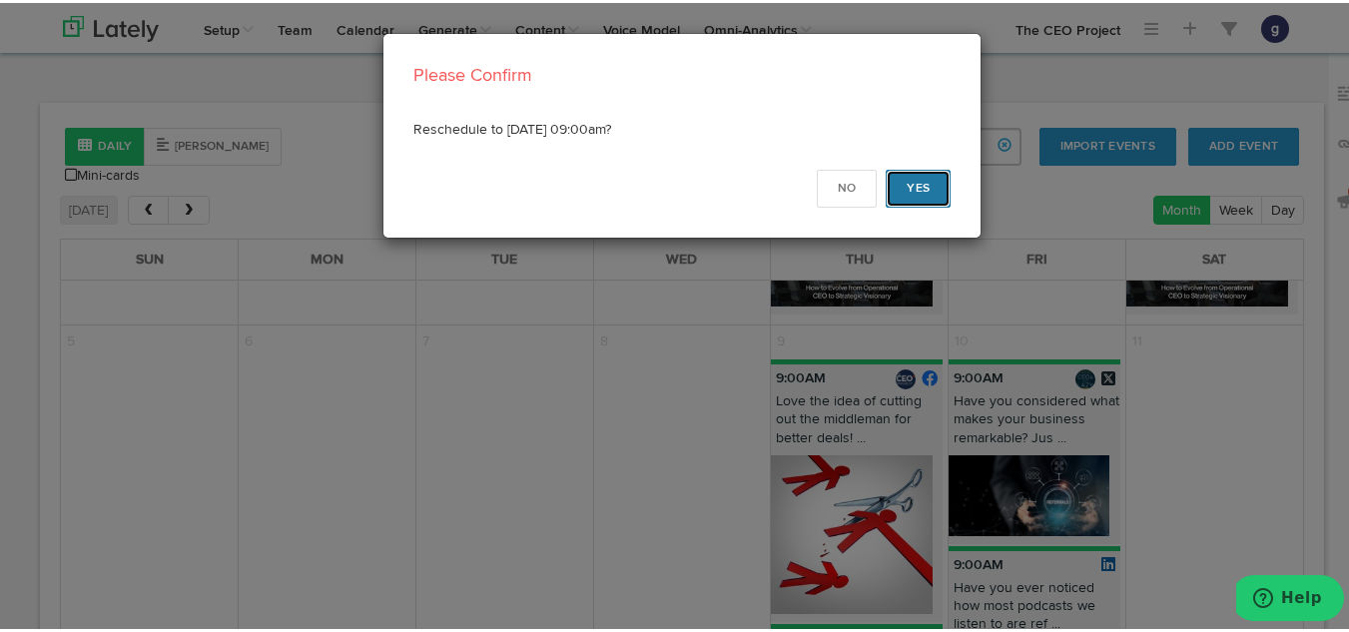
click at [923, 184] on button "Yes" at bounding box center [918, 186] width 65 height 38
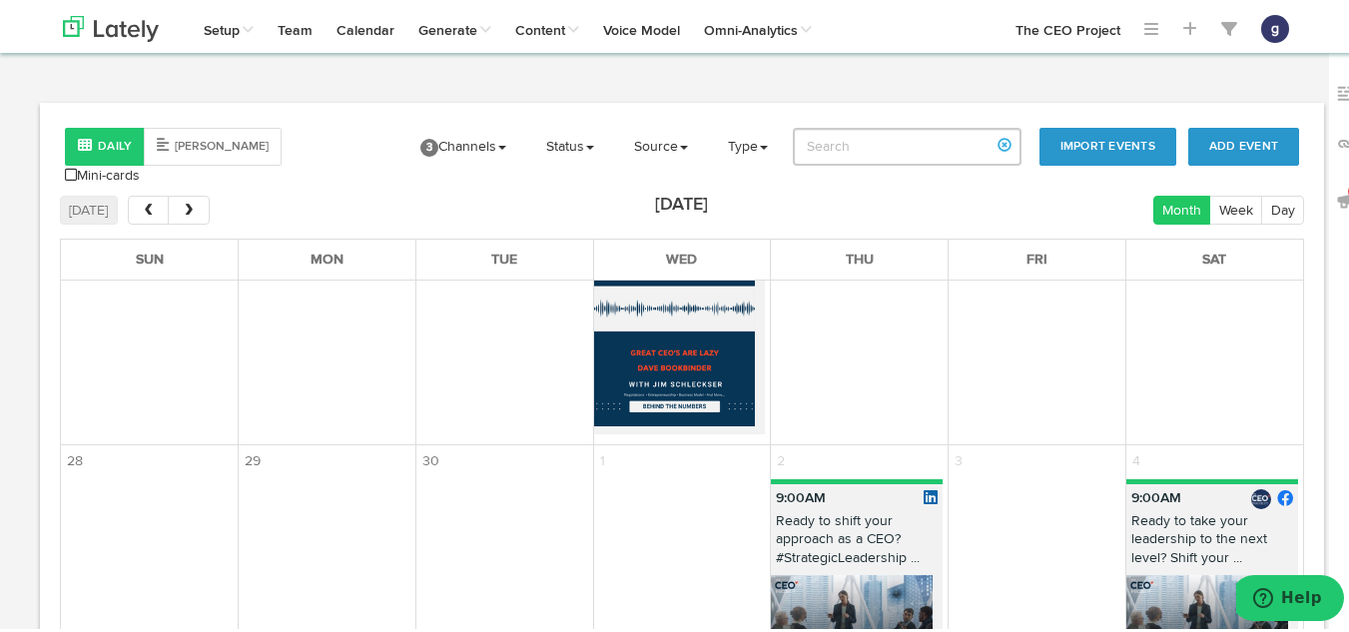
scroll to position [3117, 0]
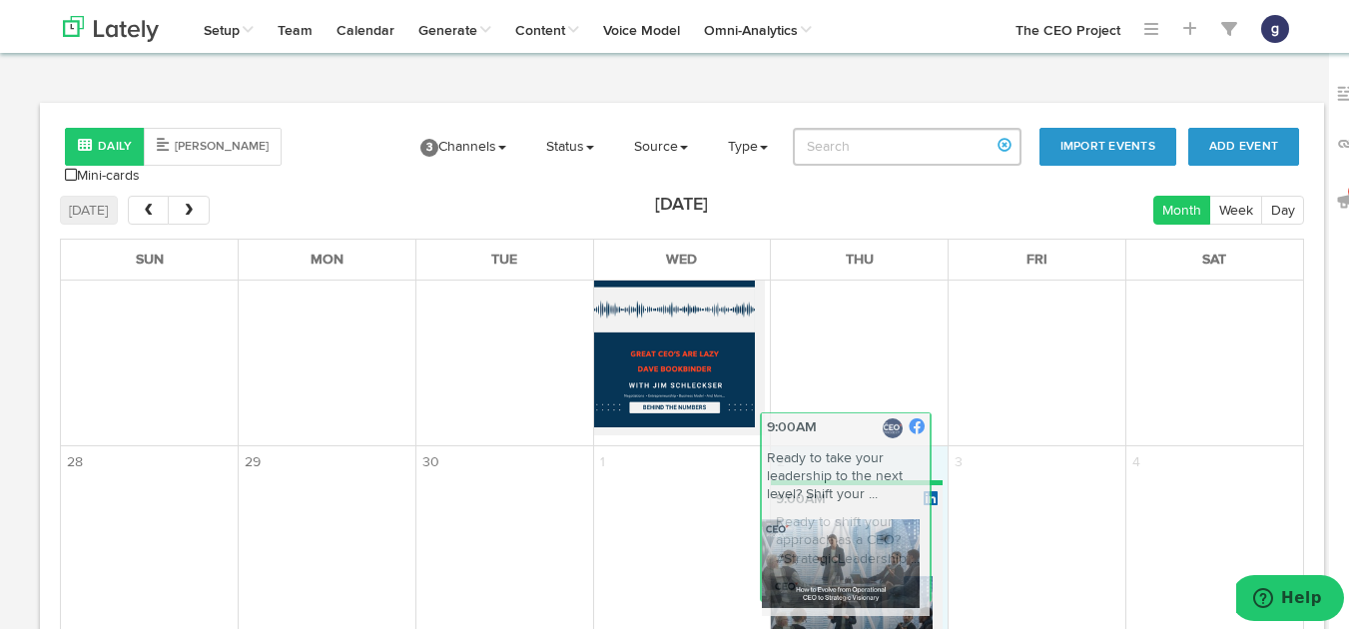
drag, startPoint x: 1142, startPoint y: 500, endPoint x: 801, endPoint y: 465, distance: 343.2
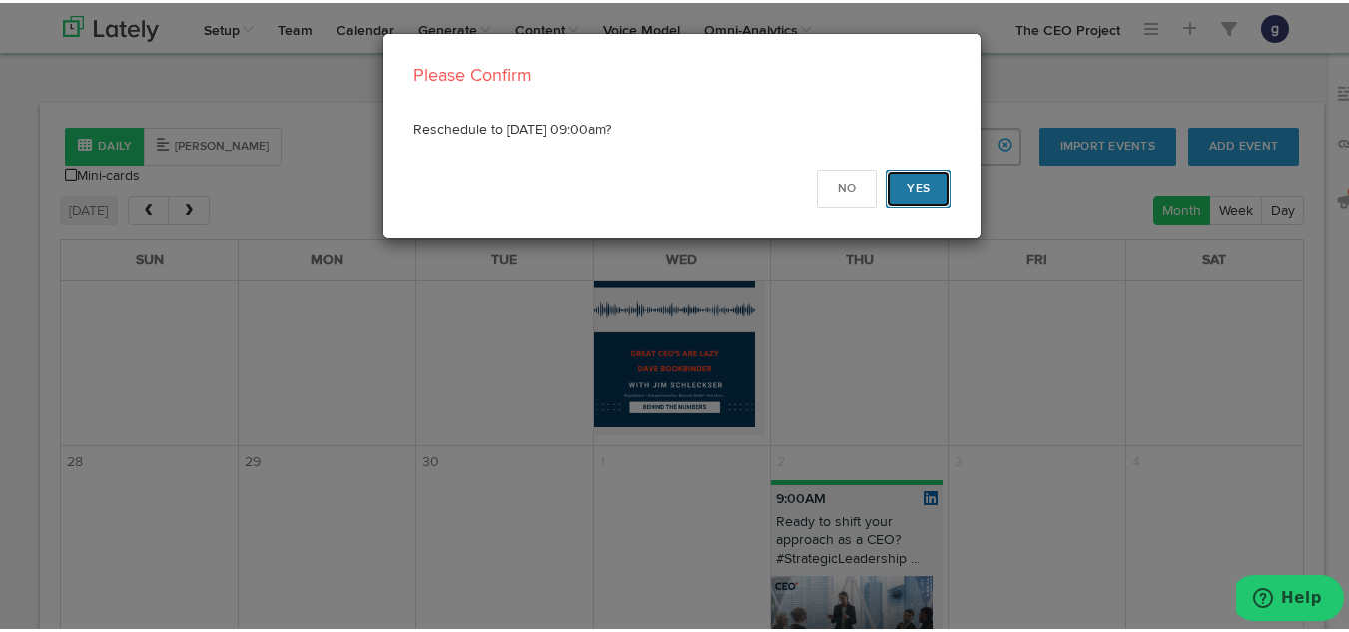
click at [911, 187] on button "Yes" at bounding box center [918, 186] width 65 height 38
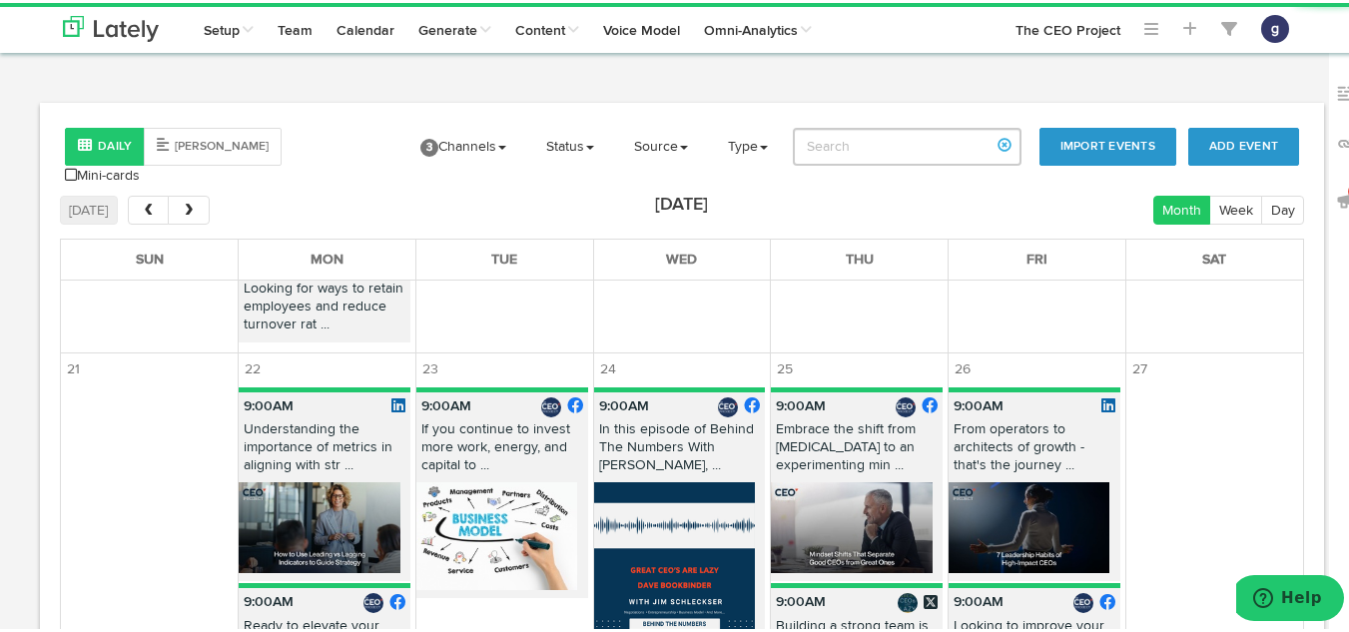
scroll to position [2363, 0]
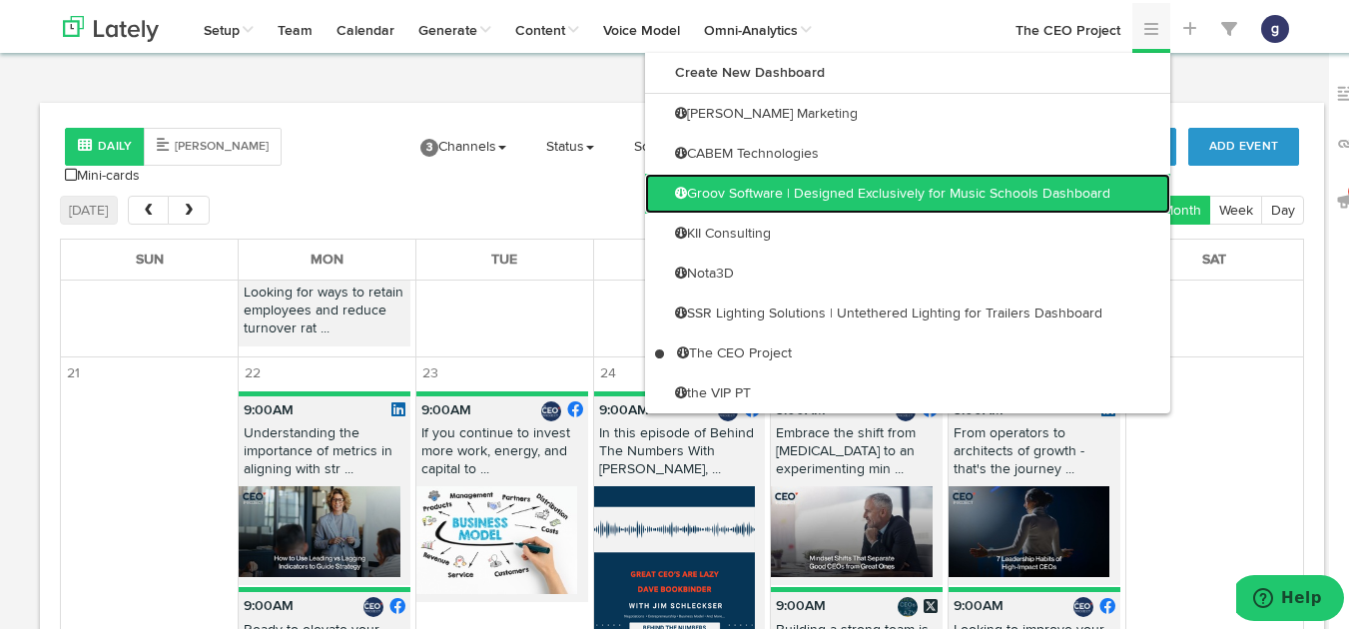
click at [937, 189] on link "Groov Software | Designed Exclusively for Music Schools Dashboard" at bounding box center [907, 191] width 525 height 40
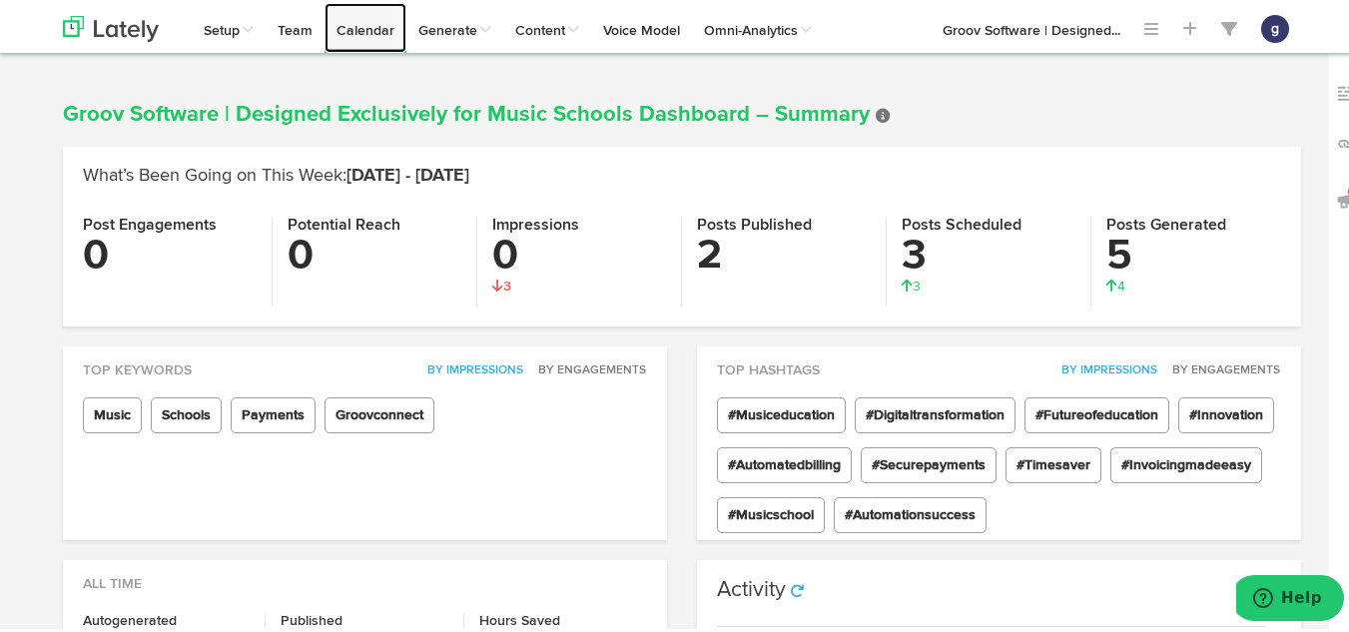
click at [346, 28] on link "Calendar" at bounding box center [365, 25] width 82 height 50
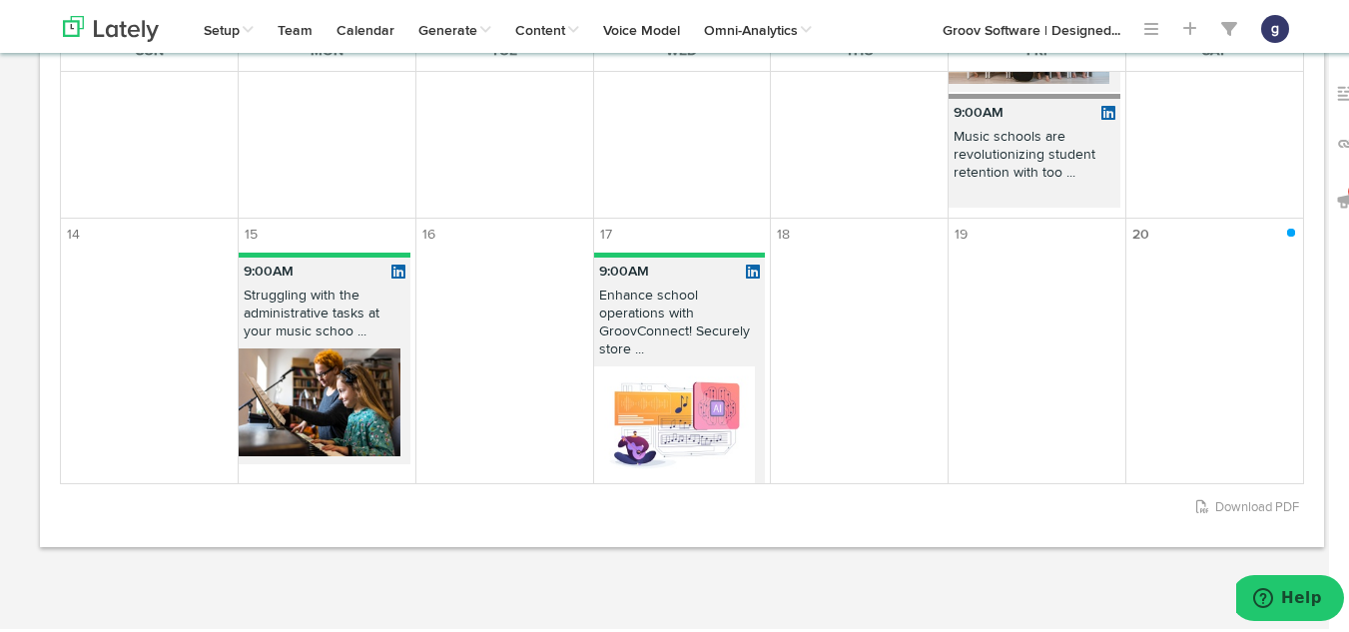
scroll to position [596, 0]
